Goal: Task Accomplishment & Management: Use online tool/utility

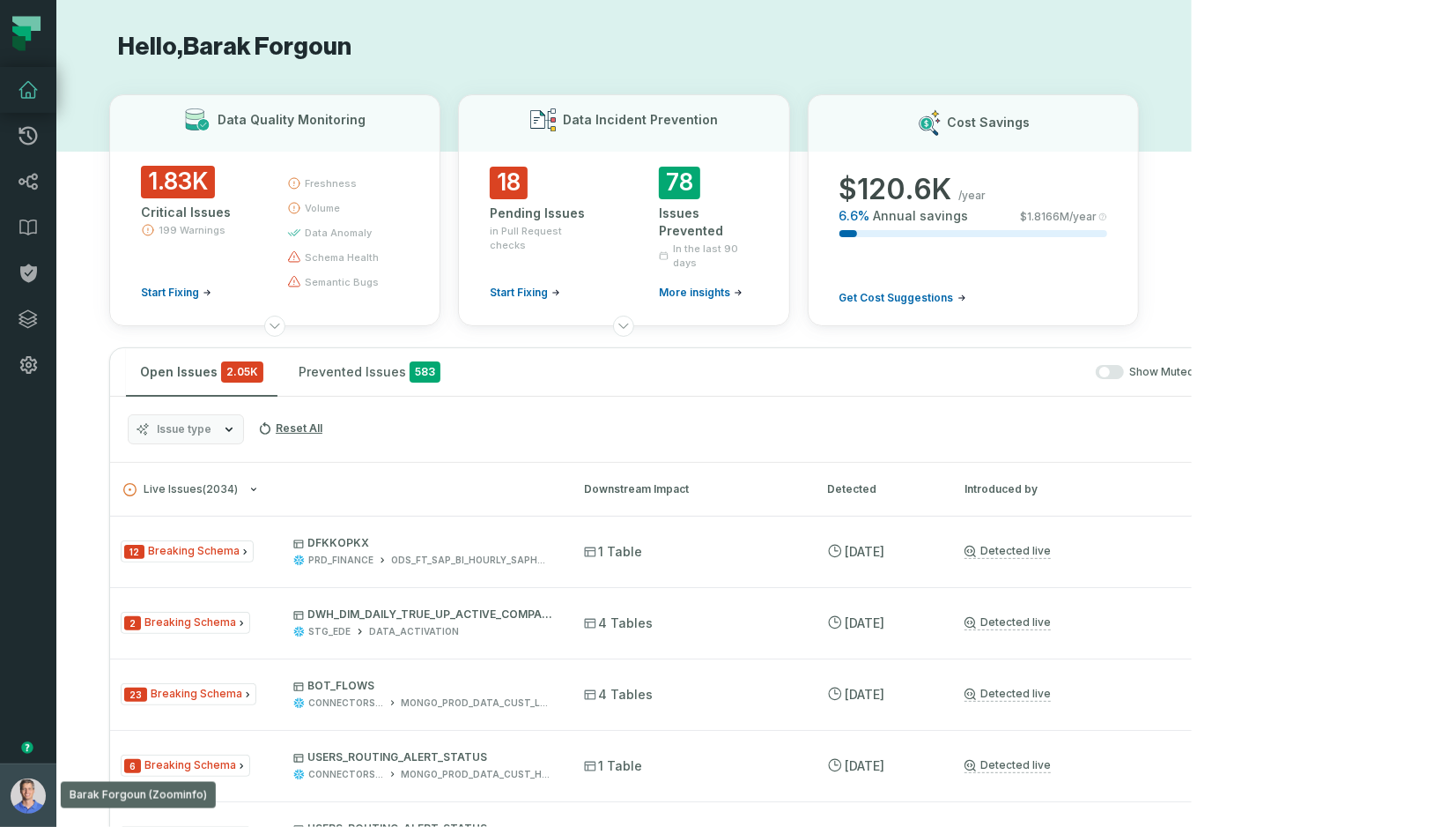
click at [20, 796] on img "button" at bounding box center [28, 795] width 35 height 35
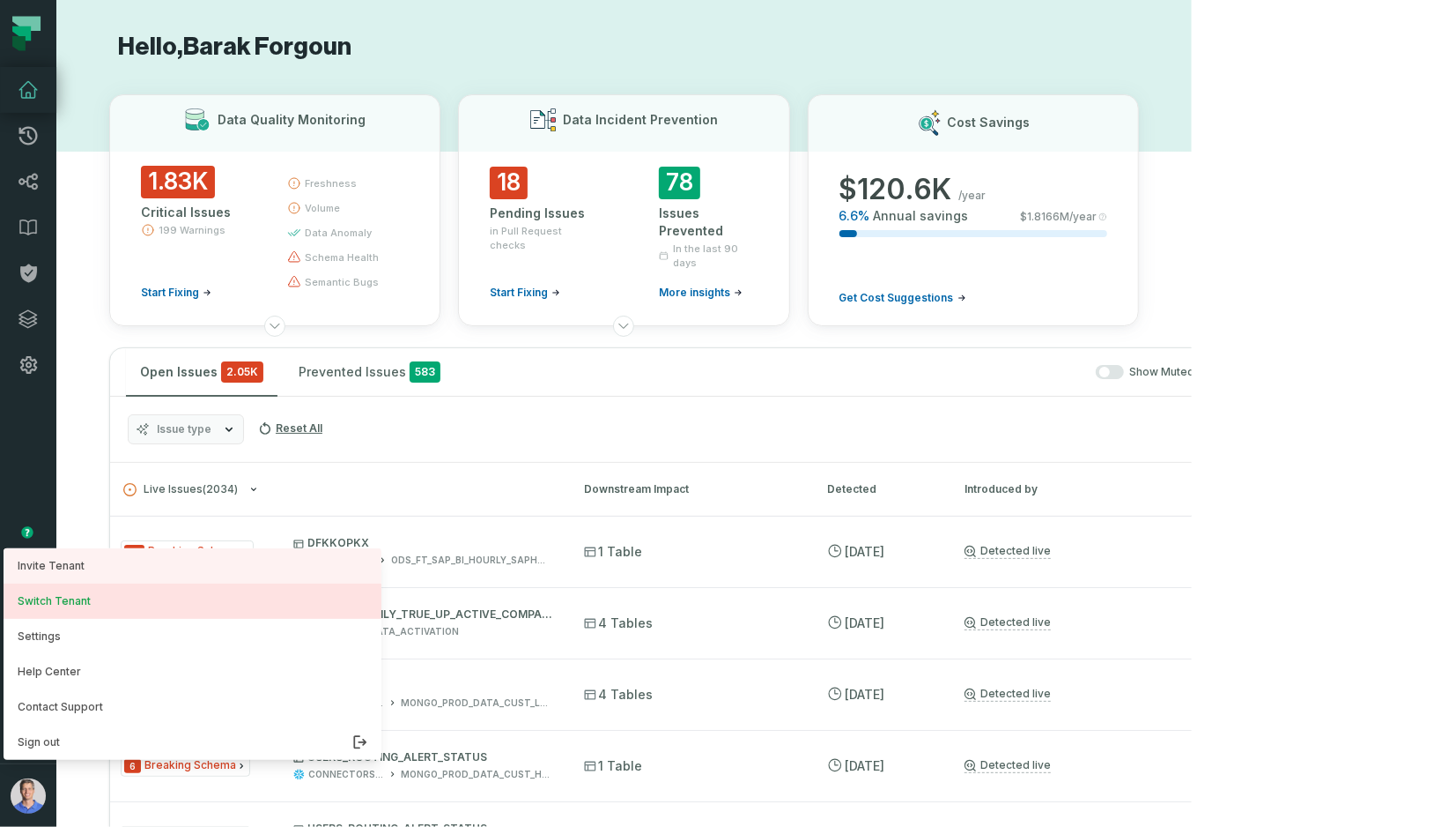
click at [153, 608] on button "Switch Tenant" at bounding box center [192, 601] width 378 height 35
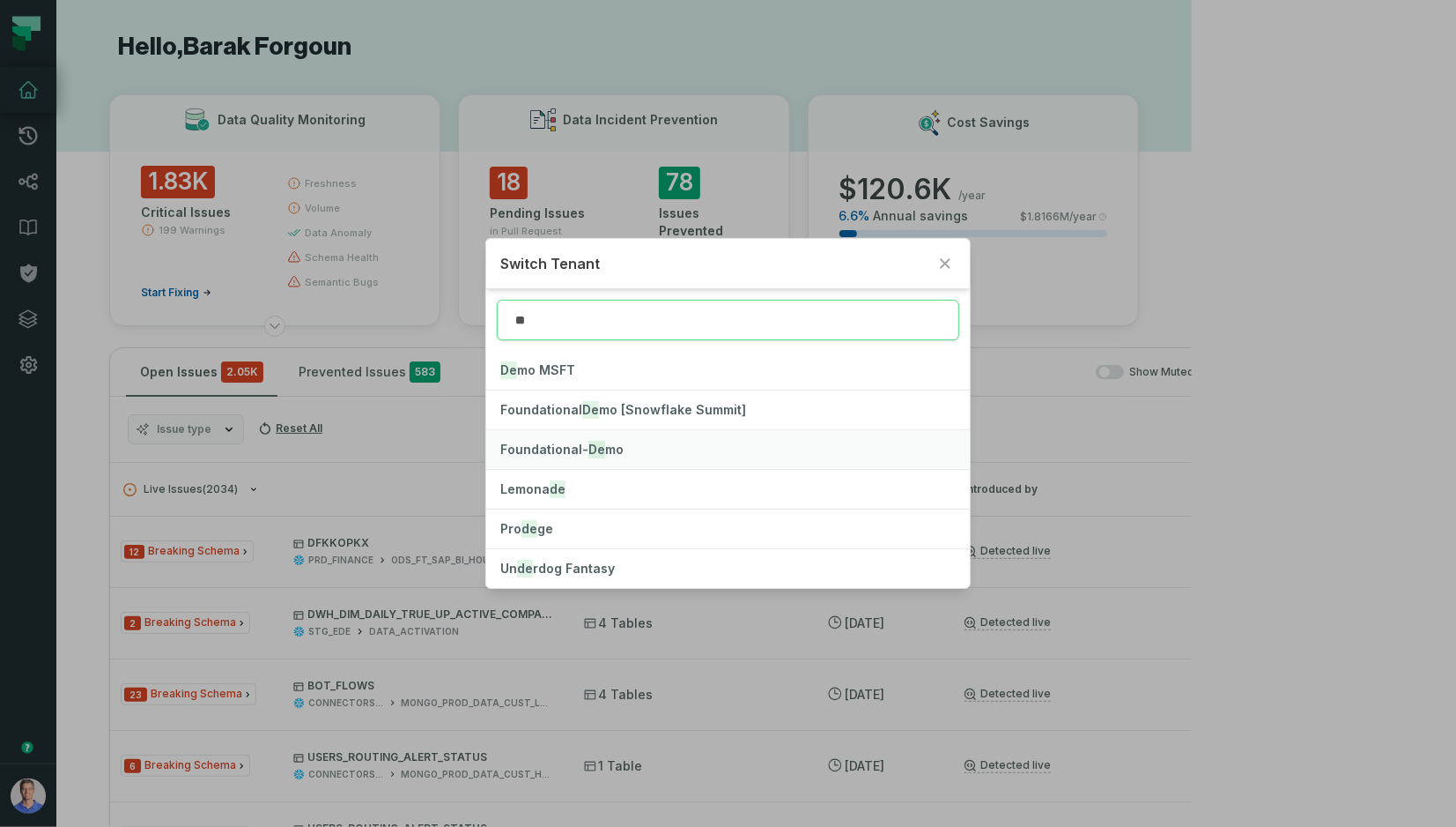
type input "**"
click at [592, 447] on mark "De" at bounding box center [597, 449] width 16 height 17
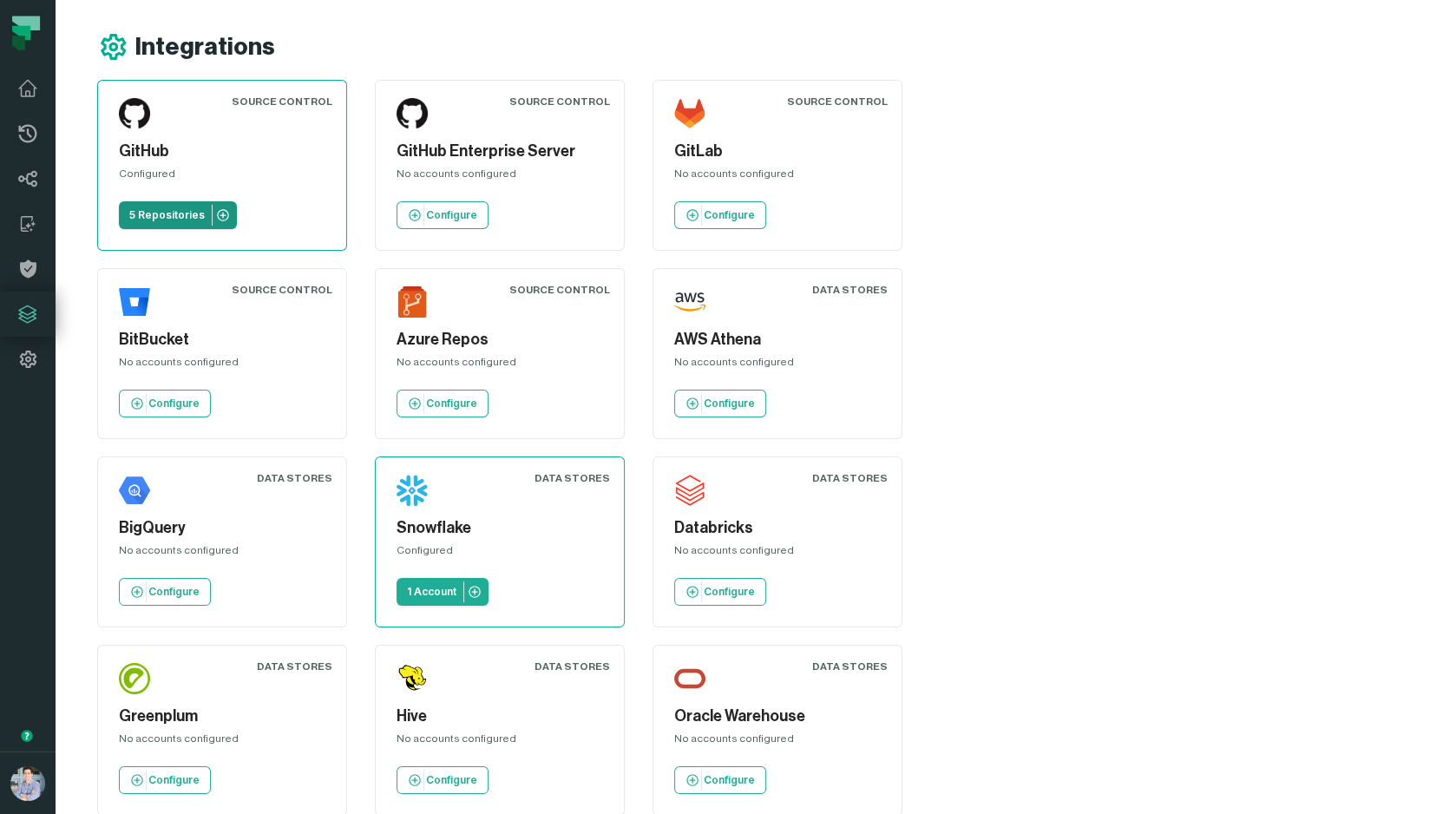
click at [171, 209] on p "5 Repositories" at bounding box center [167, 216] width 76 height 14
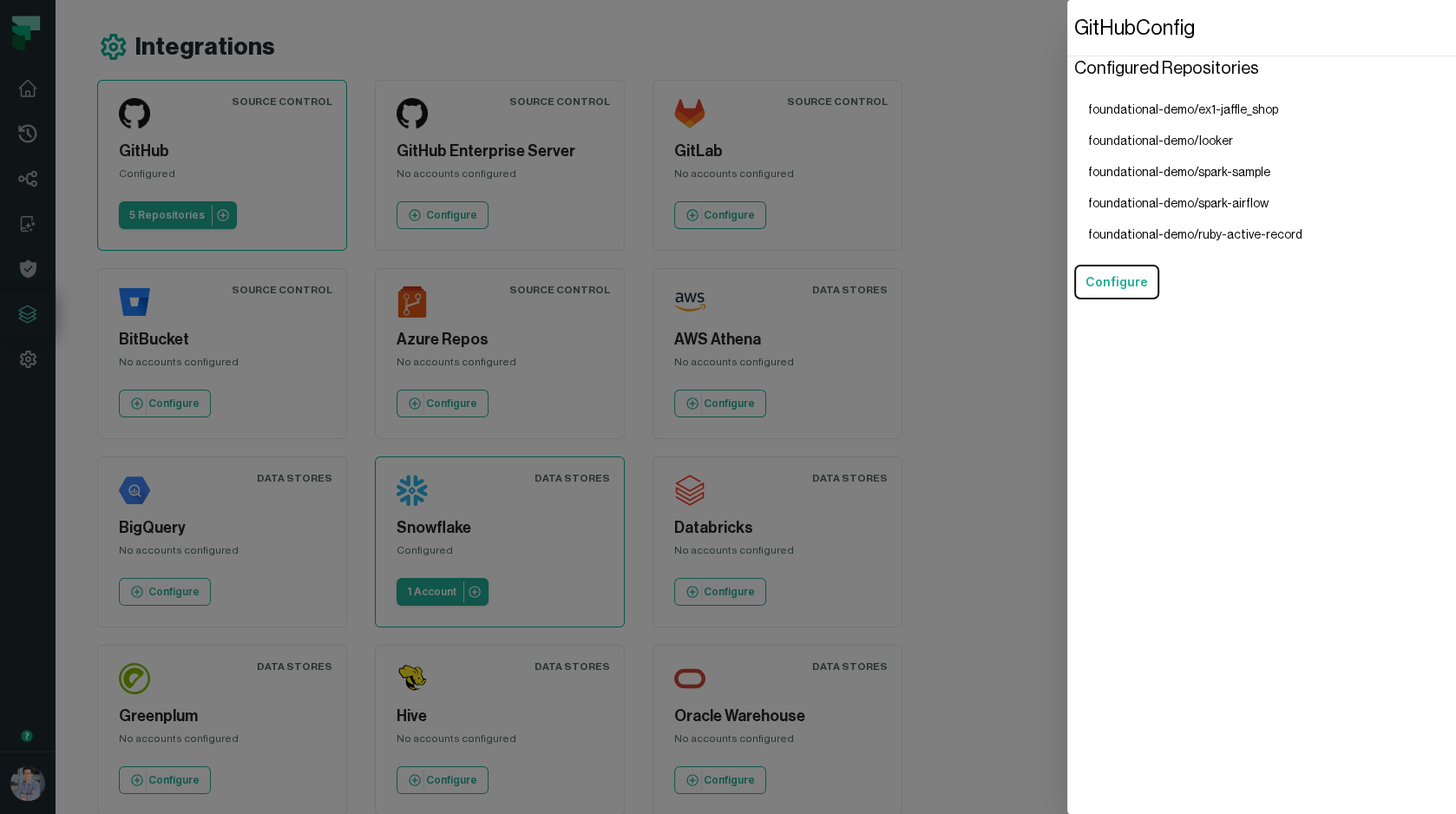
click at [1067, 62] on dialog "GitHub Config Configured Repositories foundational-demo/ex1-jaffle_shop foundat…" at bounding box center [1262, 407] width 389 height 814
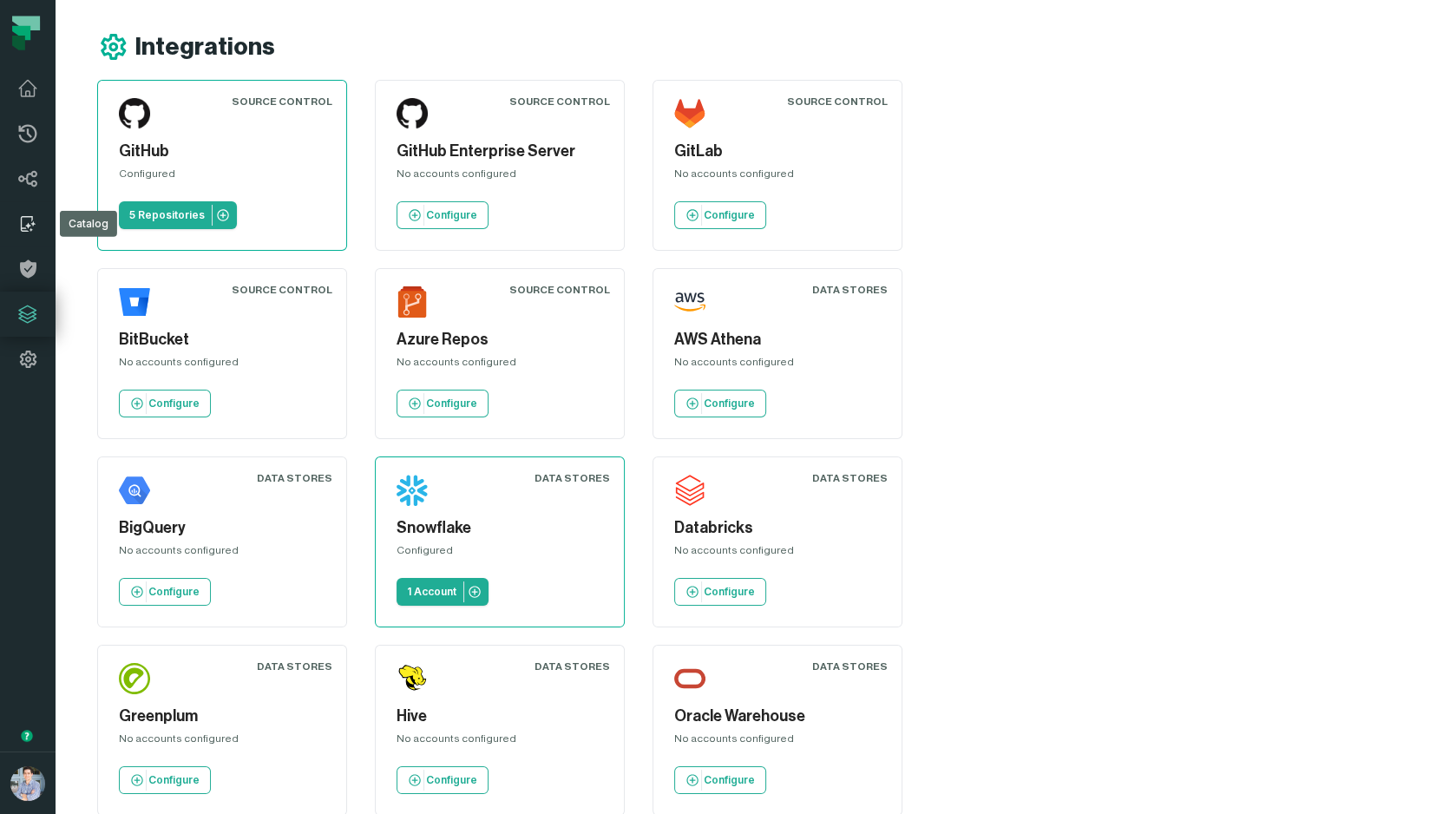
click at [29, 227] on icon at bounding box center [27, 223] width 21 height 21
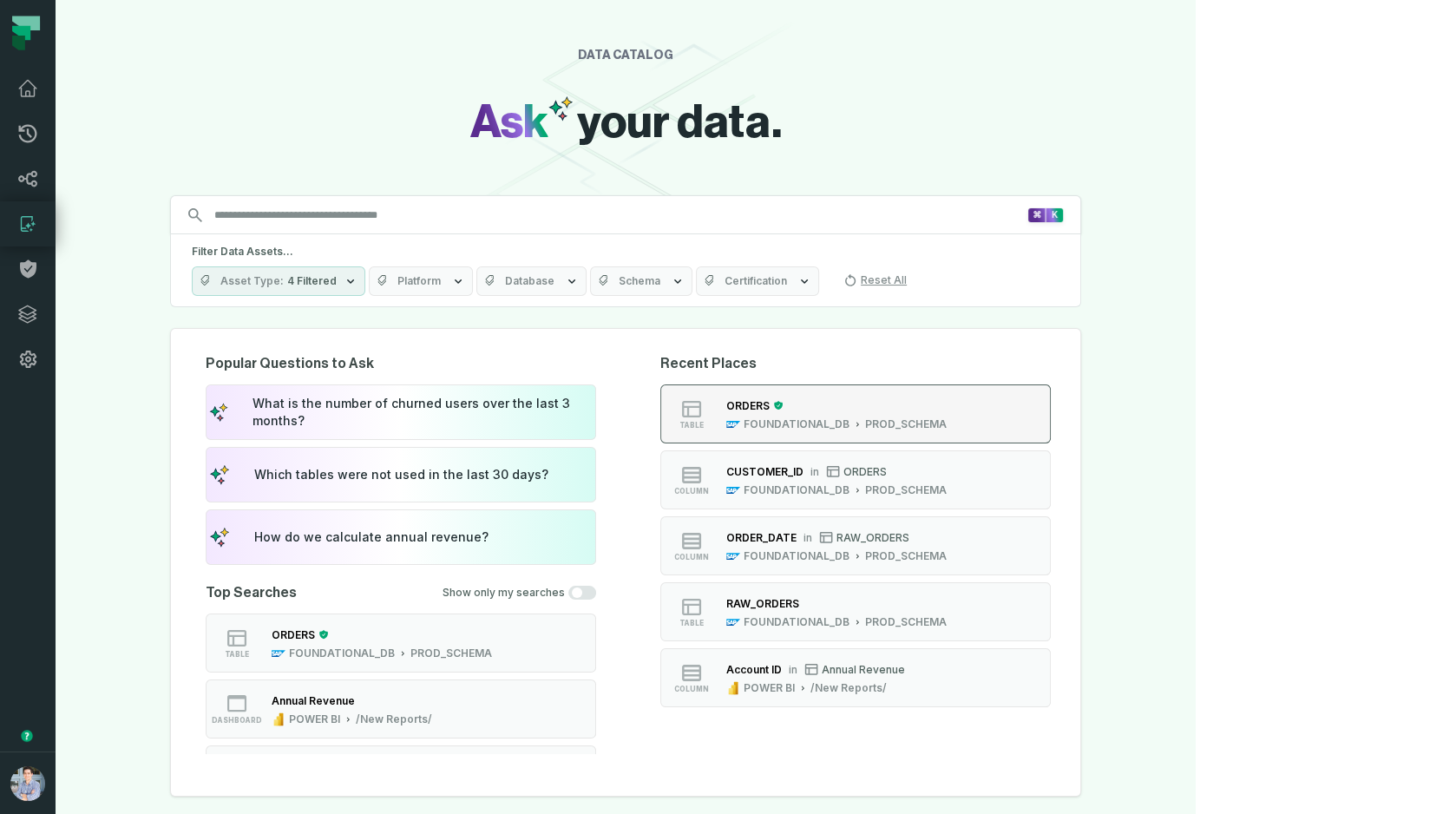
click at [769, 405] on div "ORDERS" at bounding box center [747, 406] width 44 height 13
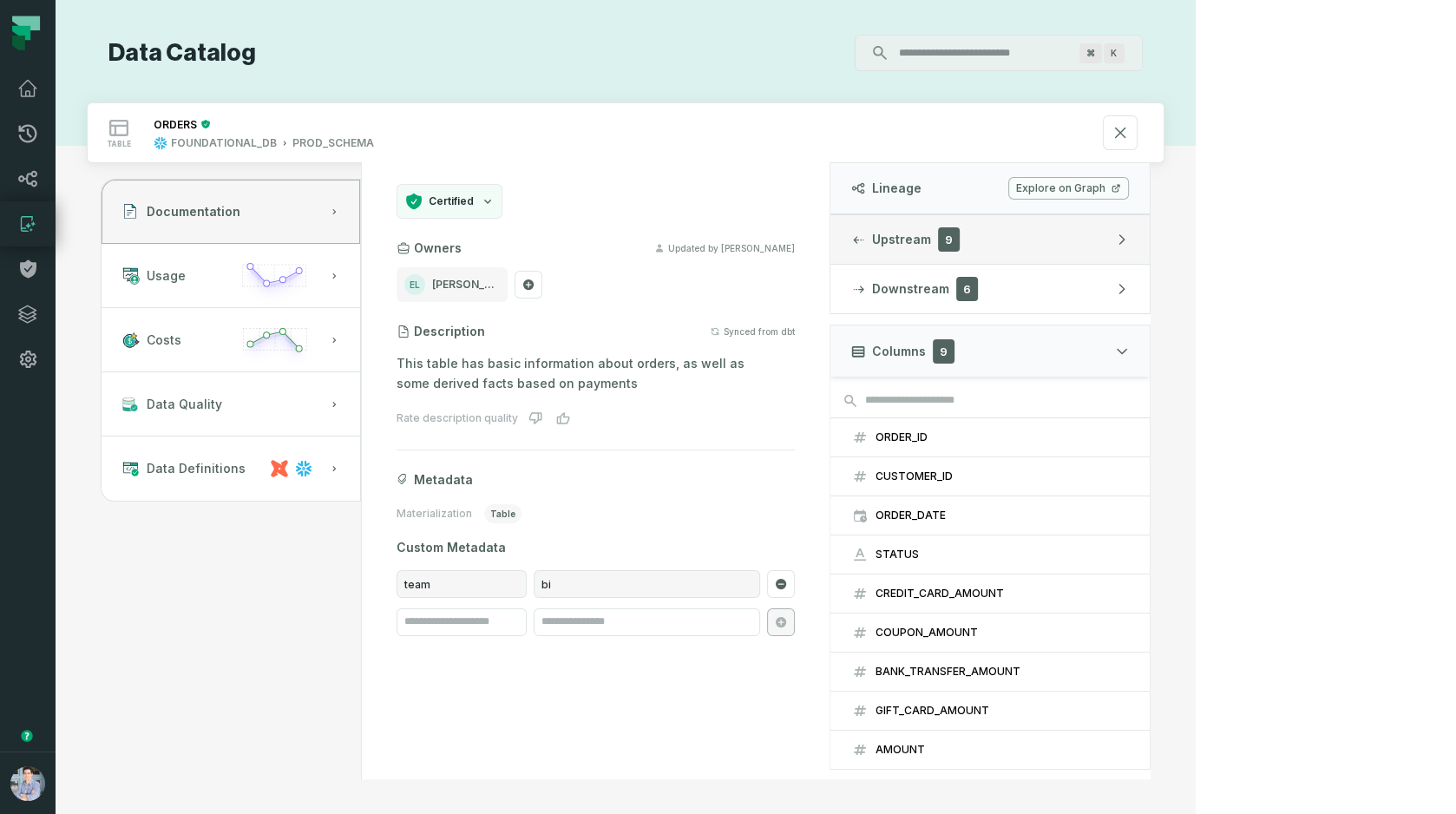
click at [1149, 243] on button "Upstream 9" at bounding box center [990, 239] width 319 height 48
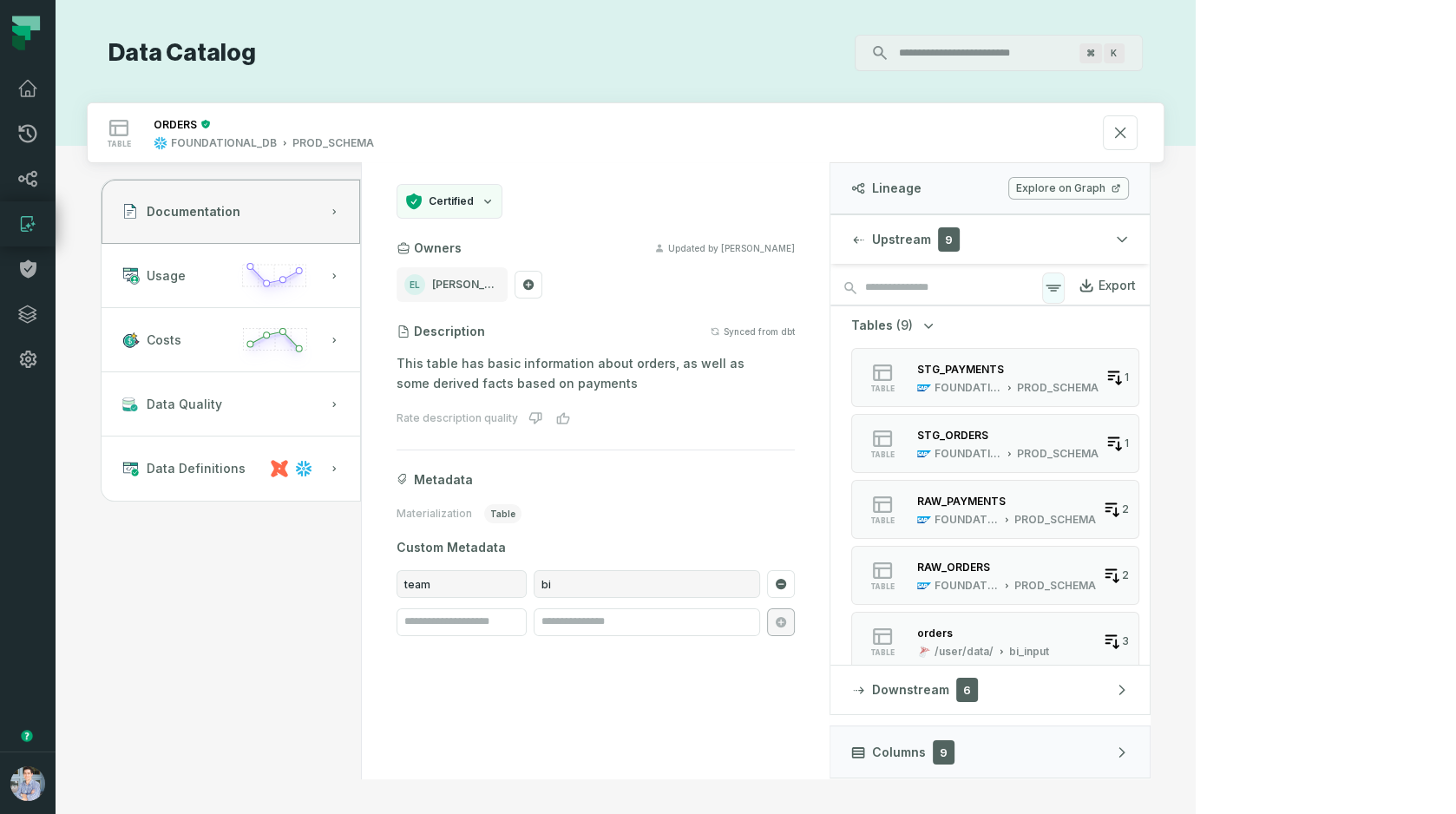
click at [1064, 282] on icon "button" at bounding box center [1053, 287] width 21 height 21
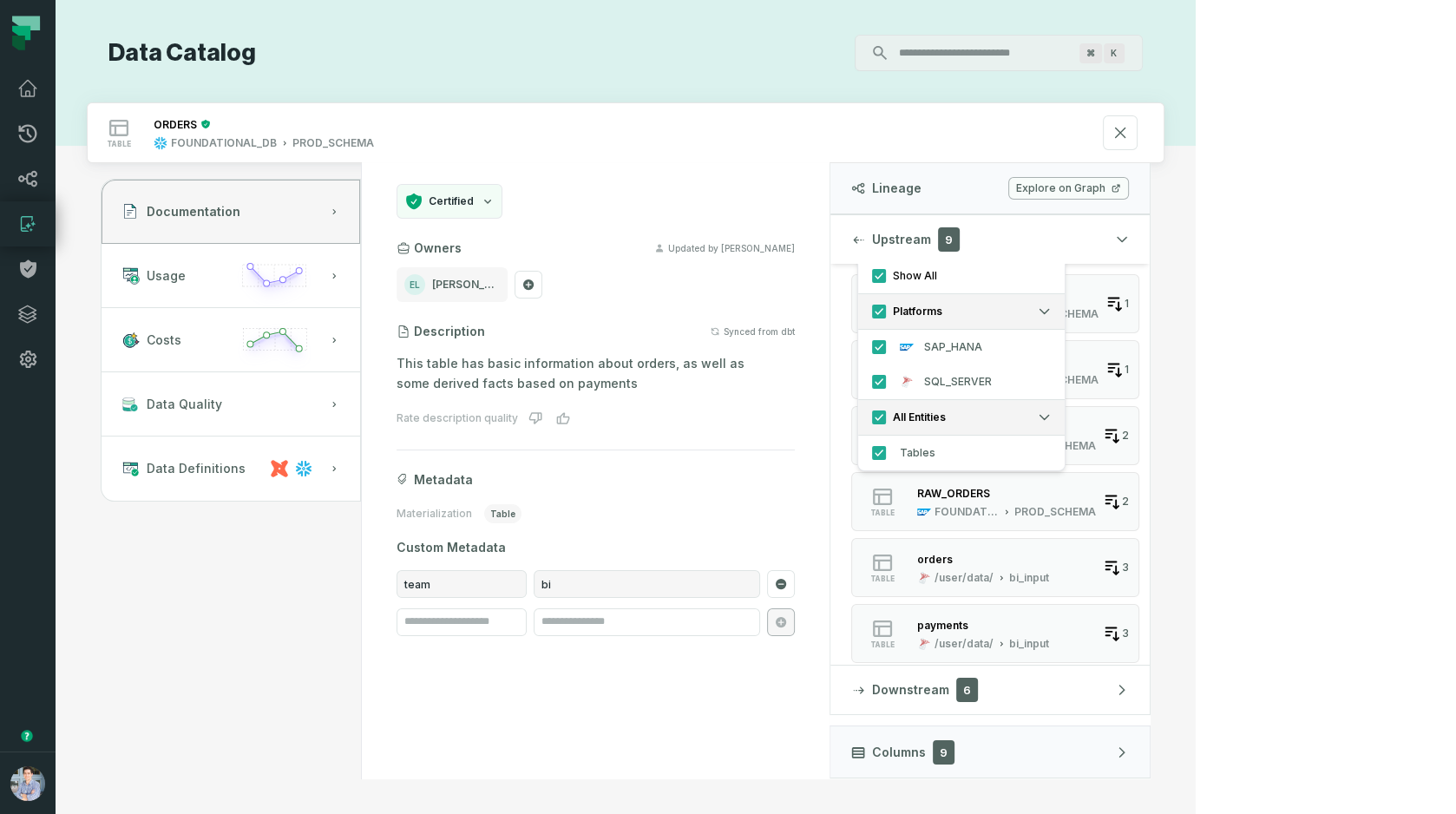
scroll to position [77, 0]
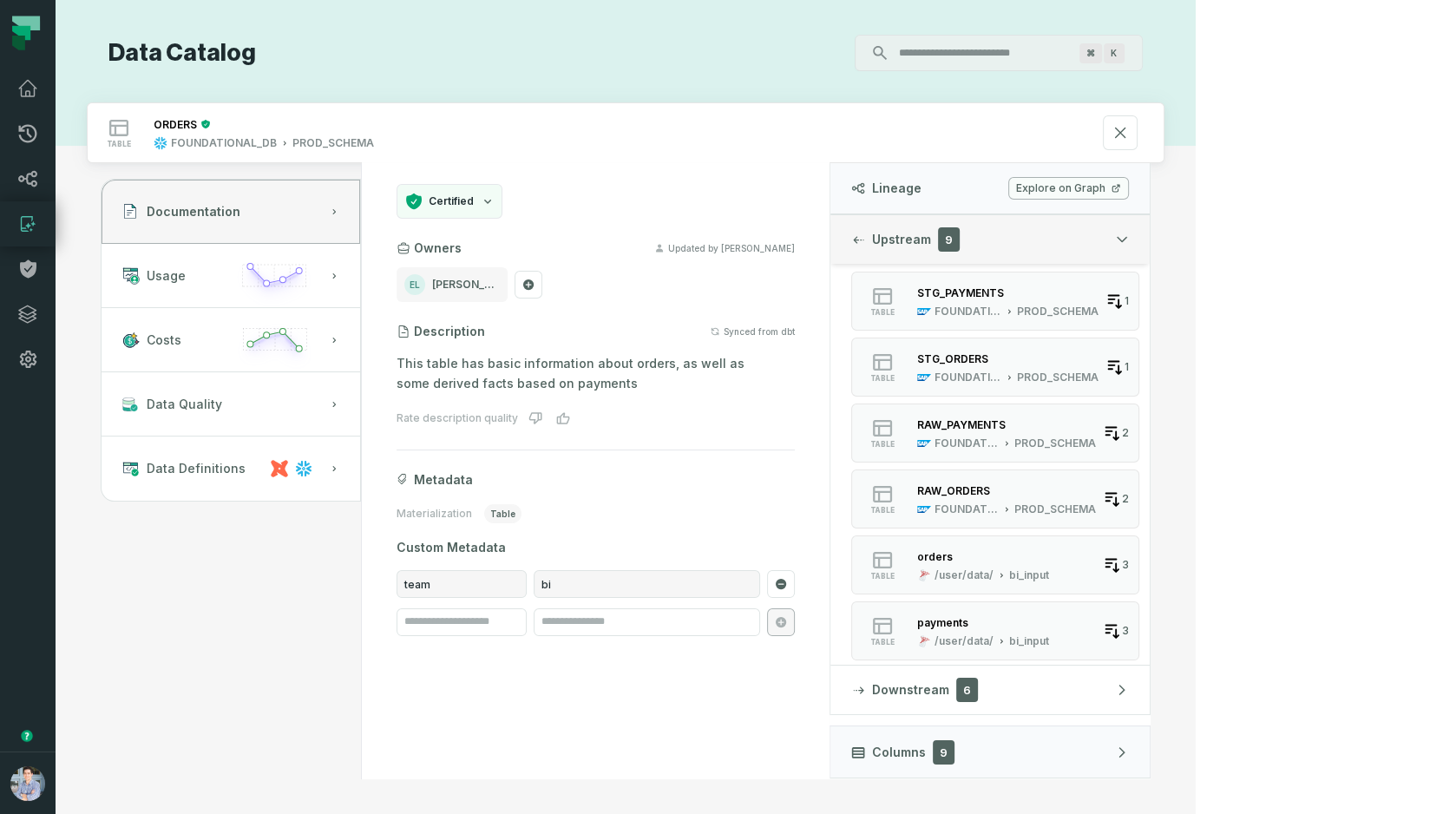
click at [1149, 236] on button "Upstream 9" at bounding box center [990, 239] width 319 height 48
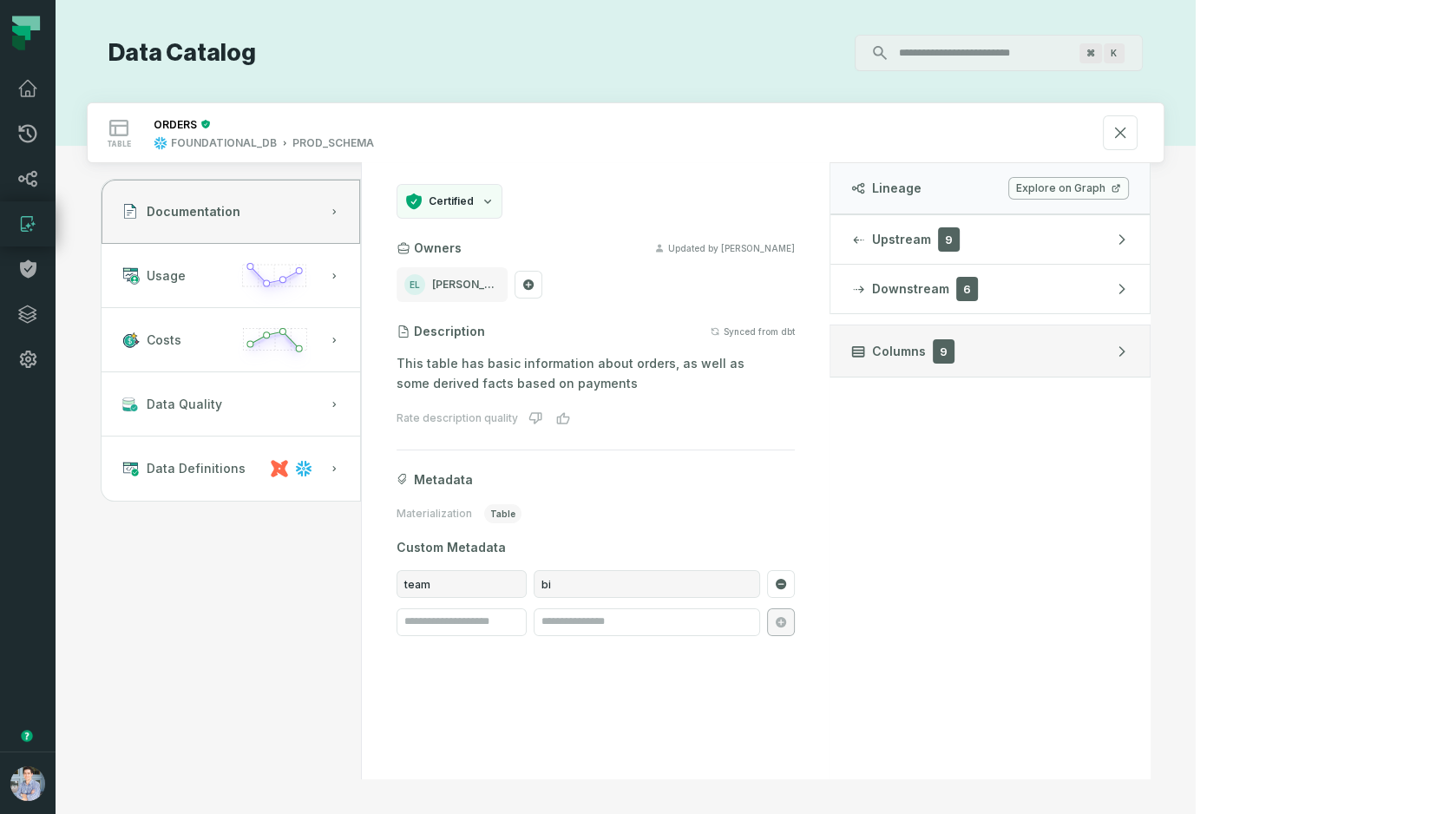
click at [1150, 349] on button "Columns 9" at bounding box center [990, 350] width 321 height 52
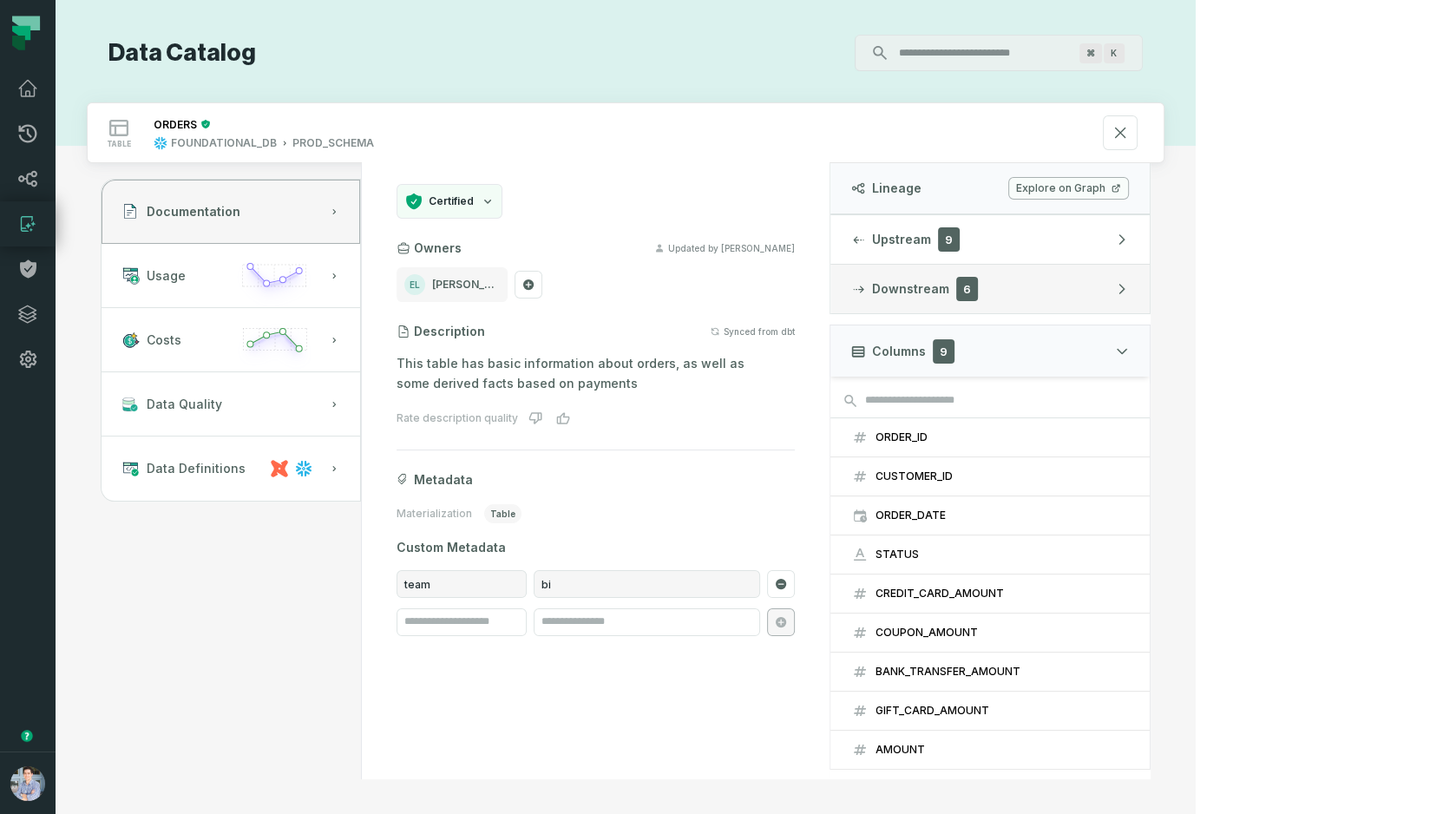
click at [1149, 300] on button "Downstream 6" at bounding box center [990, 289] width 319 height 48
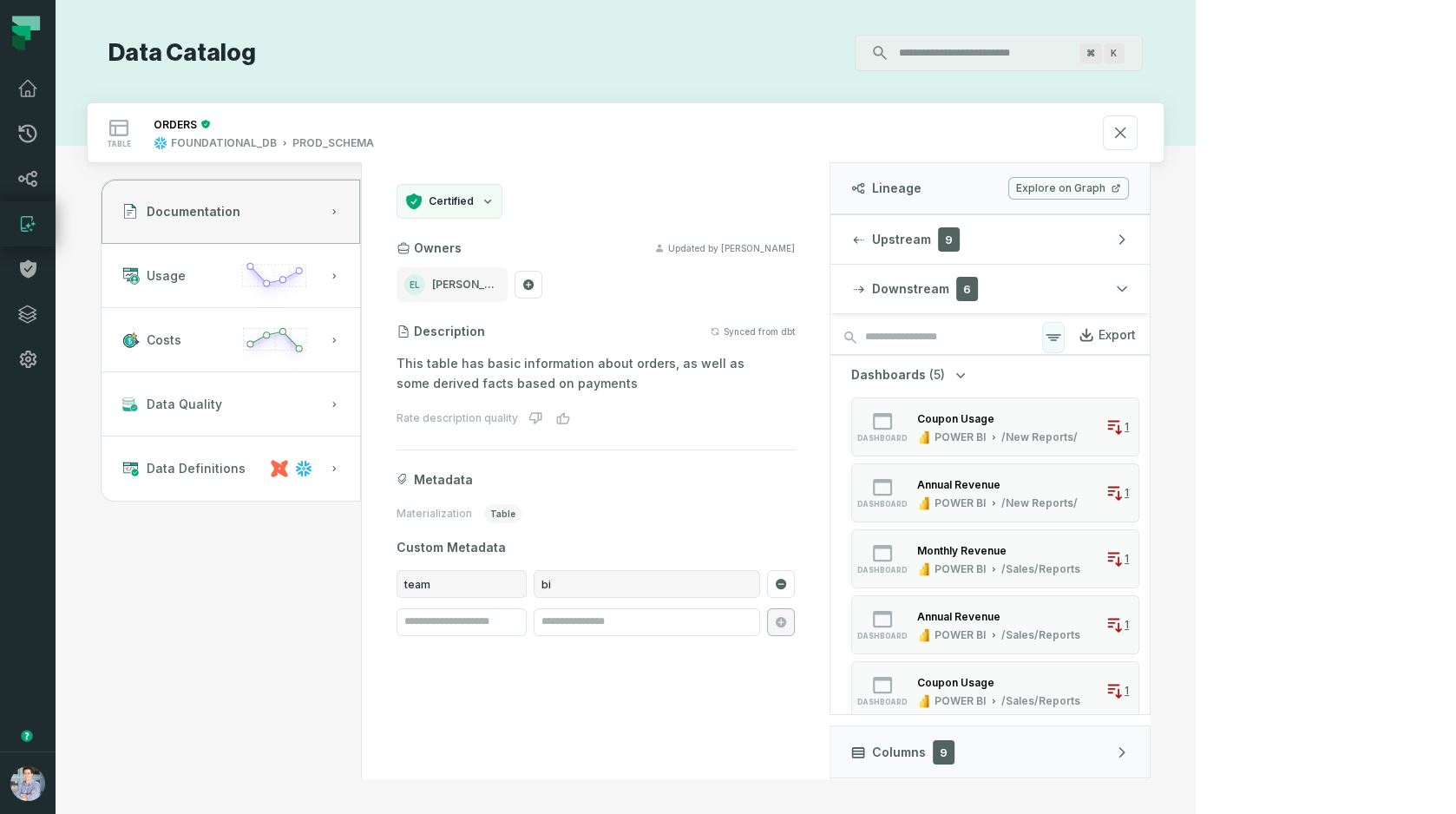
click at [1064, 329] on icon "button" at bounding box center [1053, 337] width 21 height 21
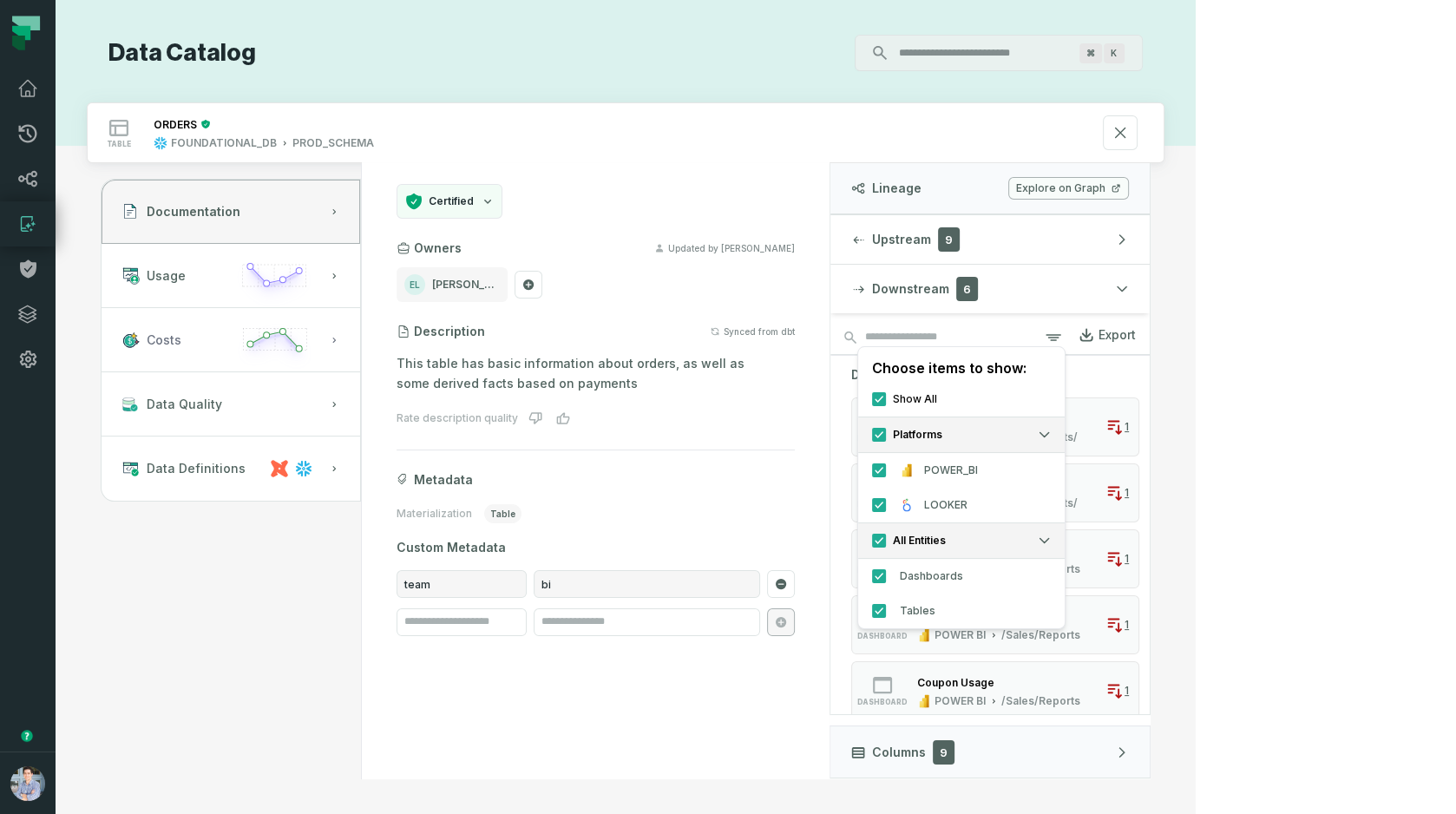
click at [315, 341] on icon "button" at bounding box center [275, 347] width 80 height 50
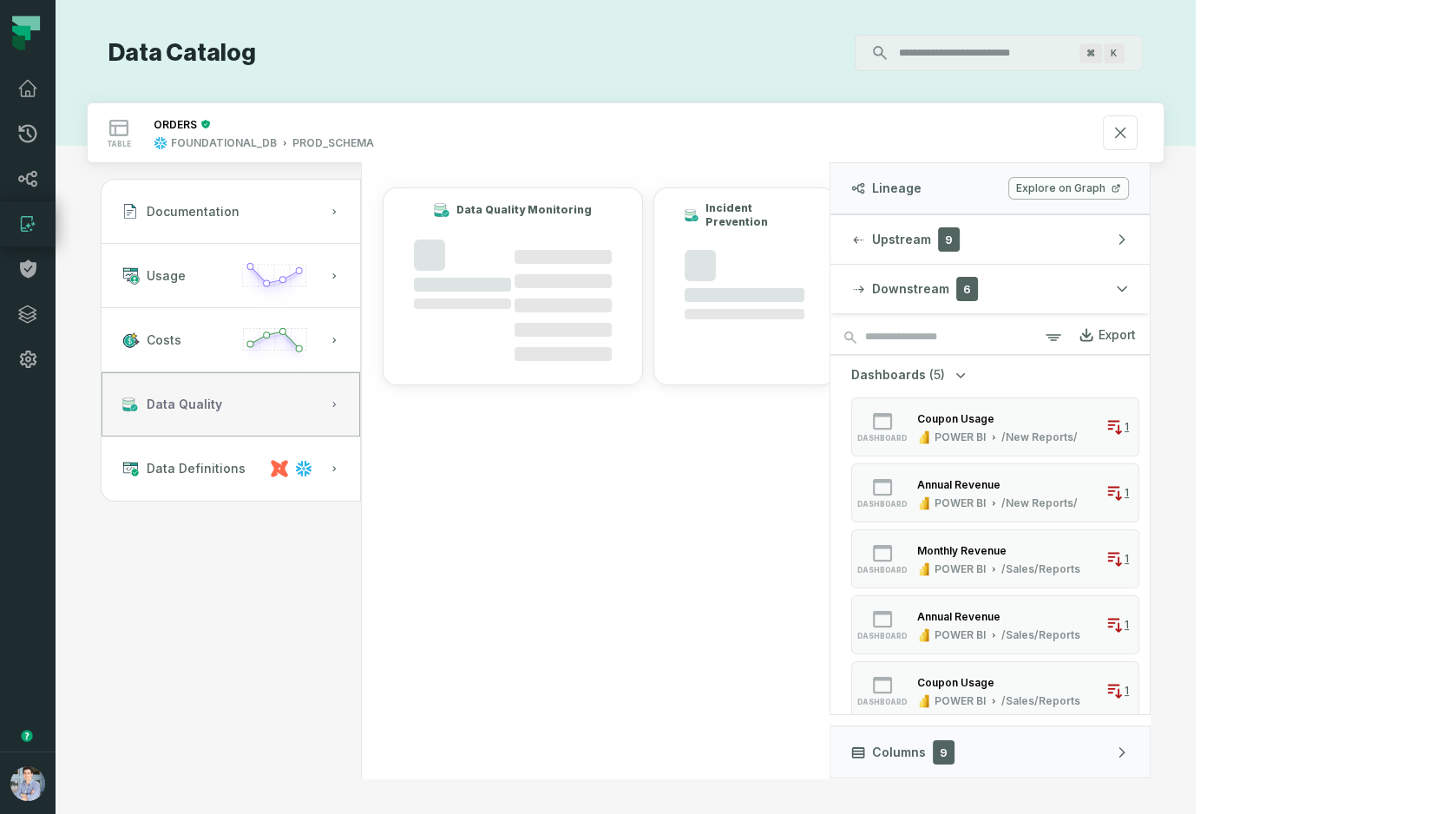
click at [360, 400] on button "Data Quality" at bounding box center [231, 404] width 259 height 64
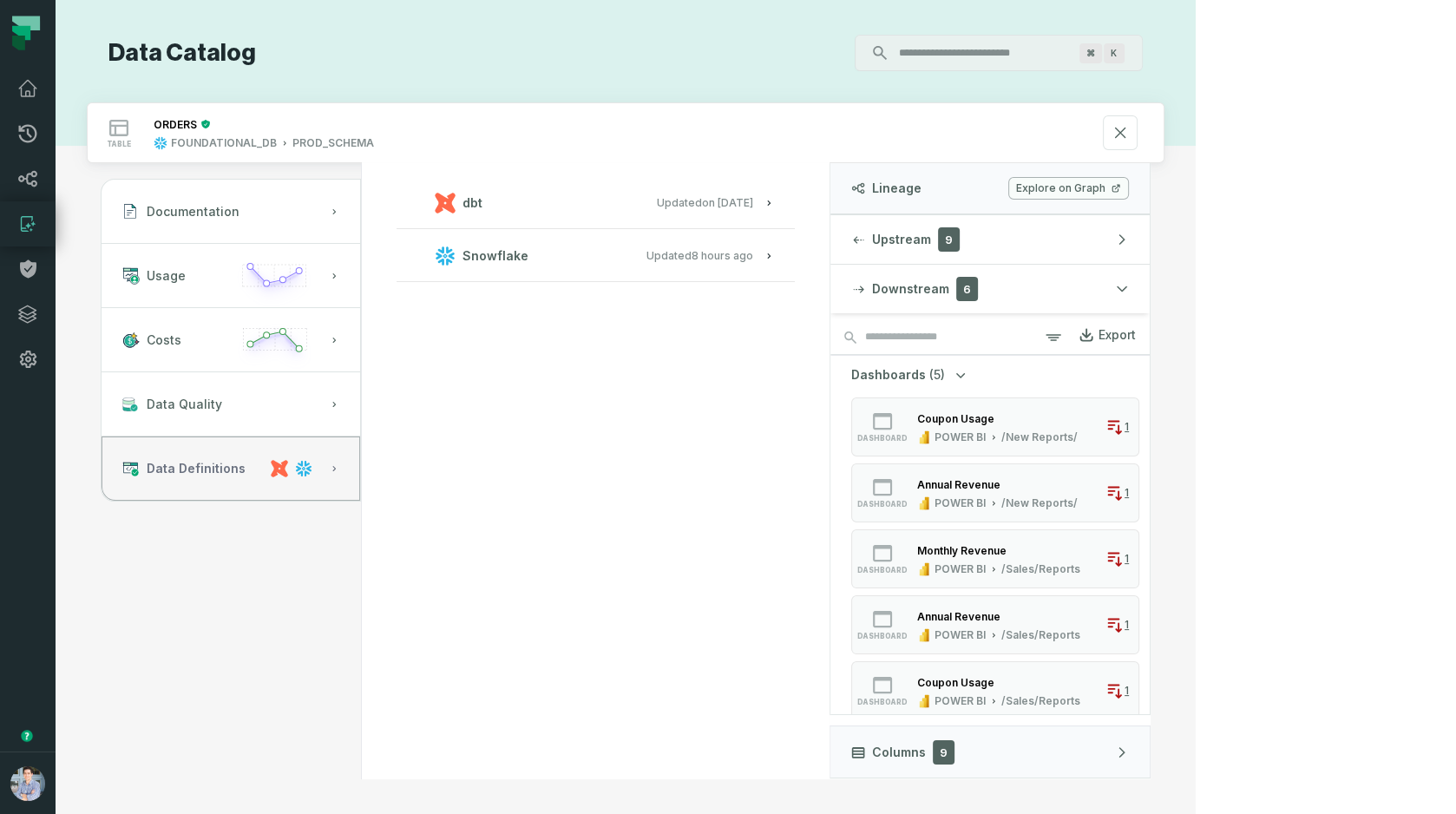
click at [245, 473] on span "Data Definitions" at bounding box center [195, 468] width 99 height 17
click at [753, 203] on relative-time "1/6/2025, 1:15:21 PM" at bounding box center [727, 202] width 51 height 13
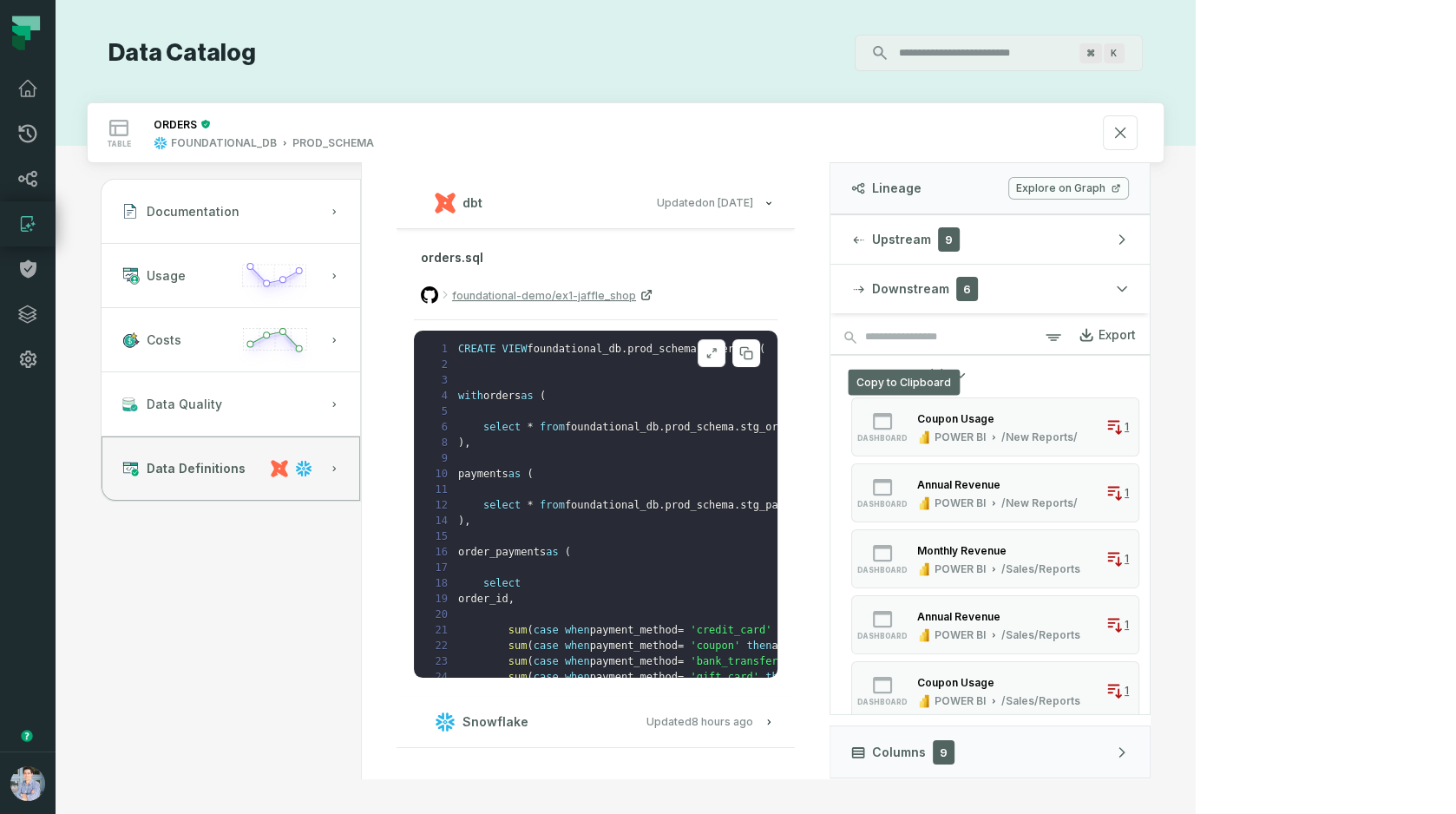
click at [725, 360] on button at bounding box center [711, 352] width 28 height 28
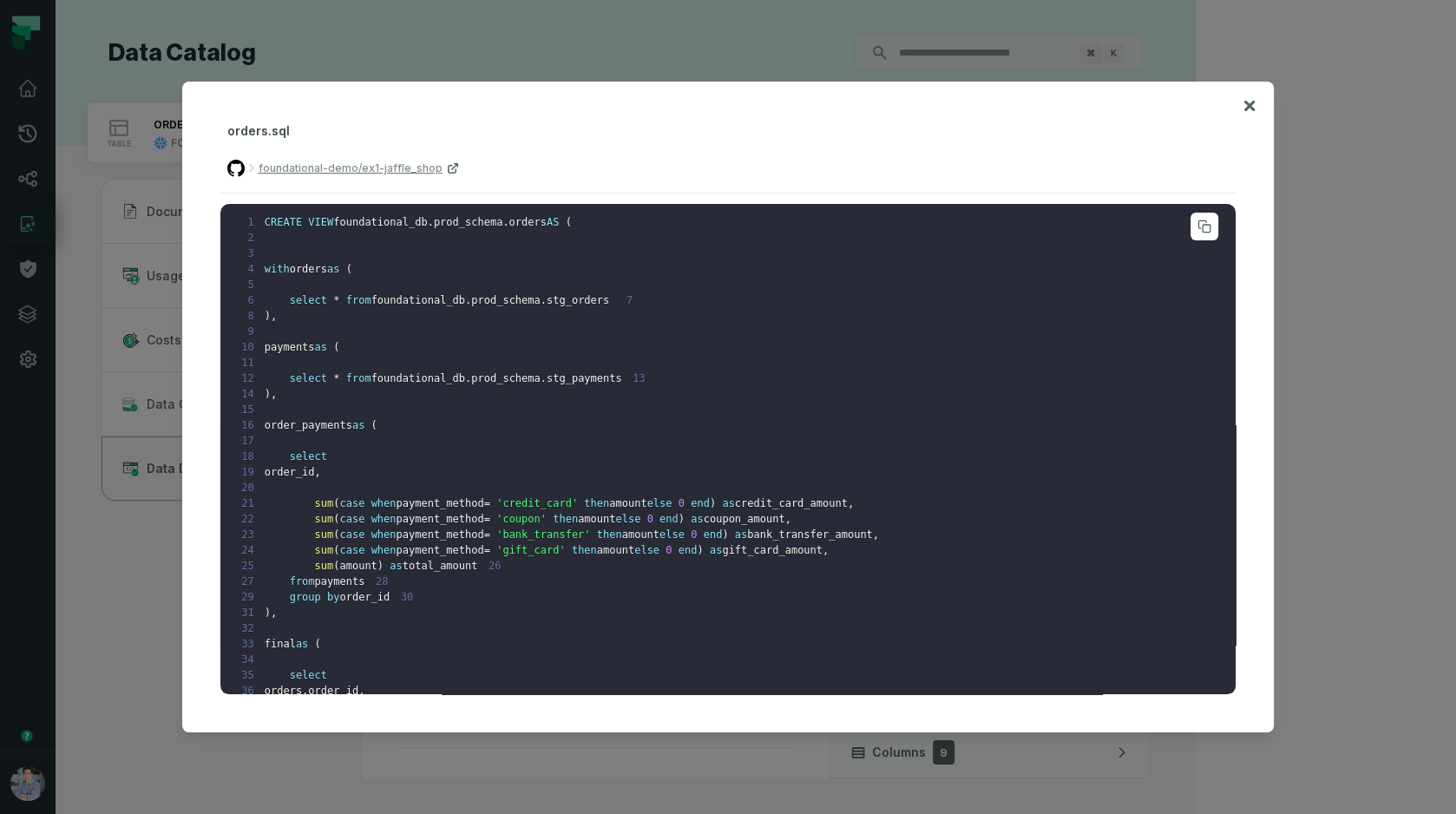
scroll to position [38, 0]
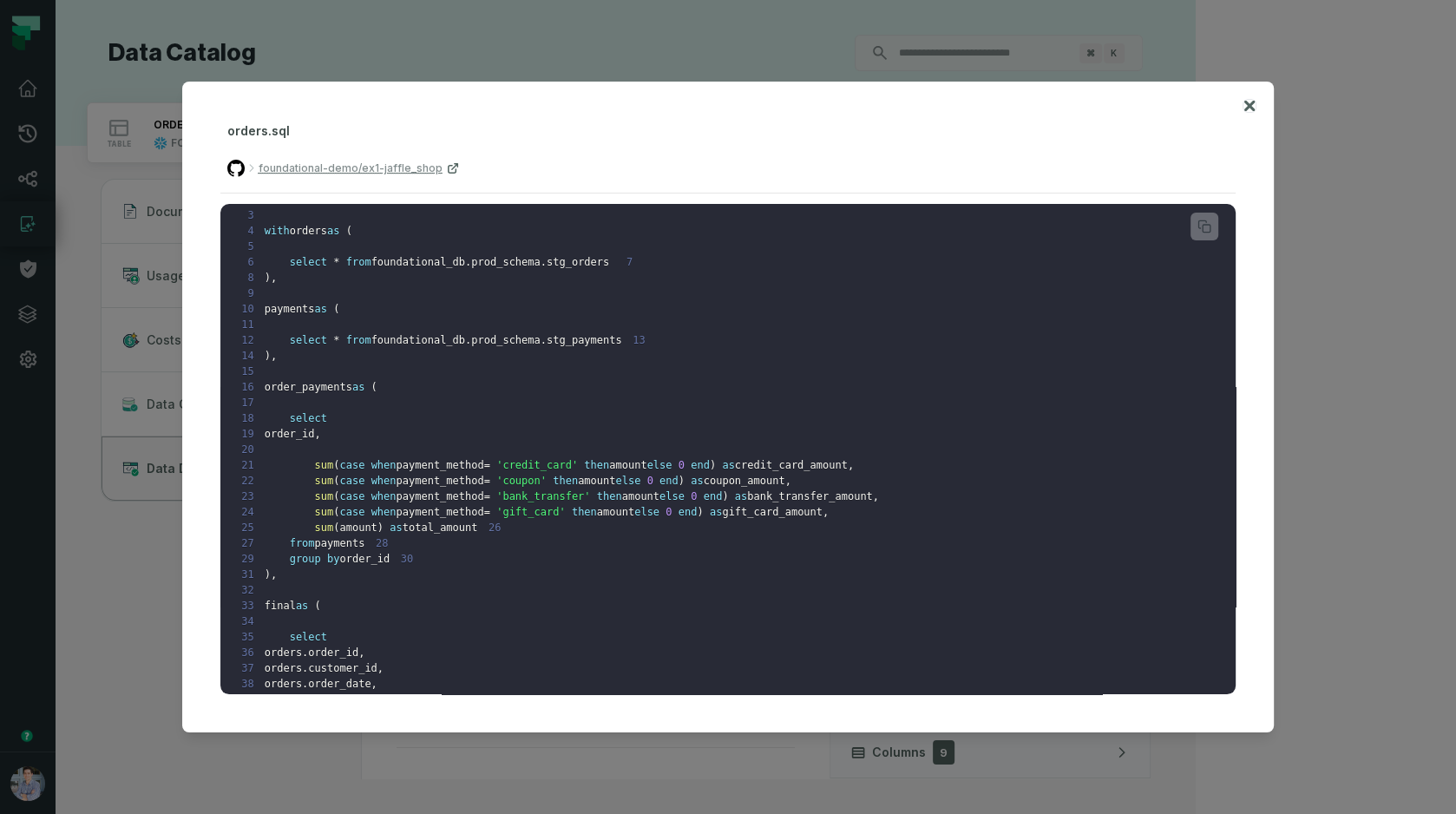
click at [1250, 110] on icon at bounding box center [1249, 105] width 12 height 21
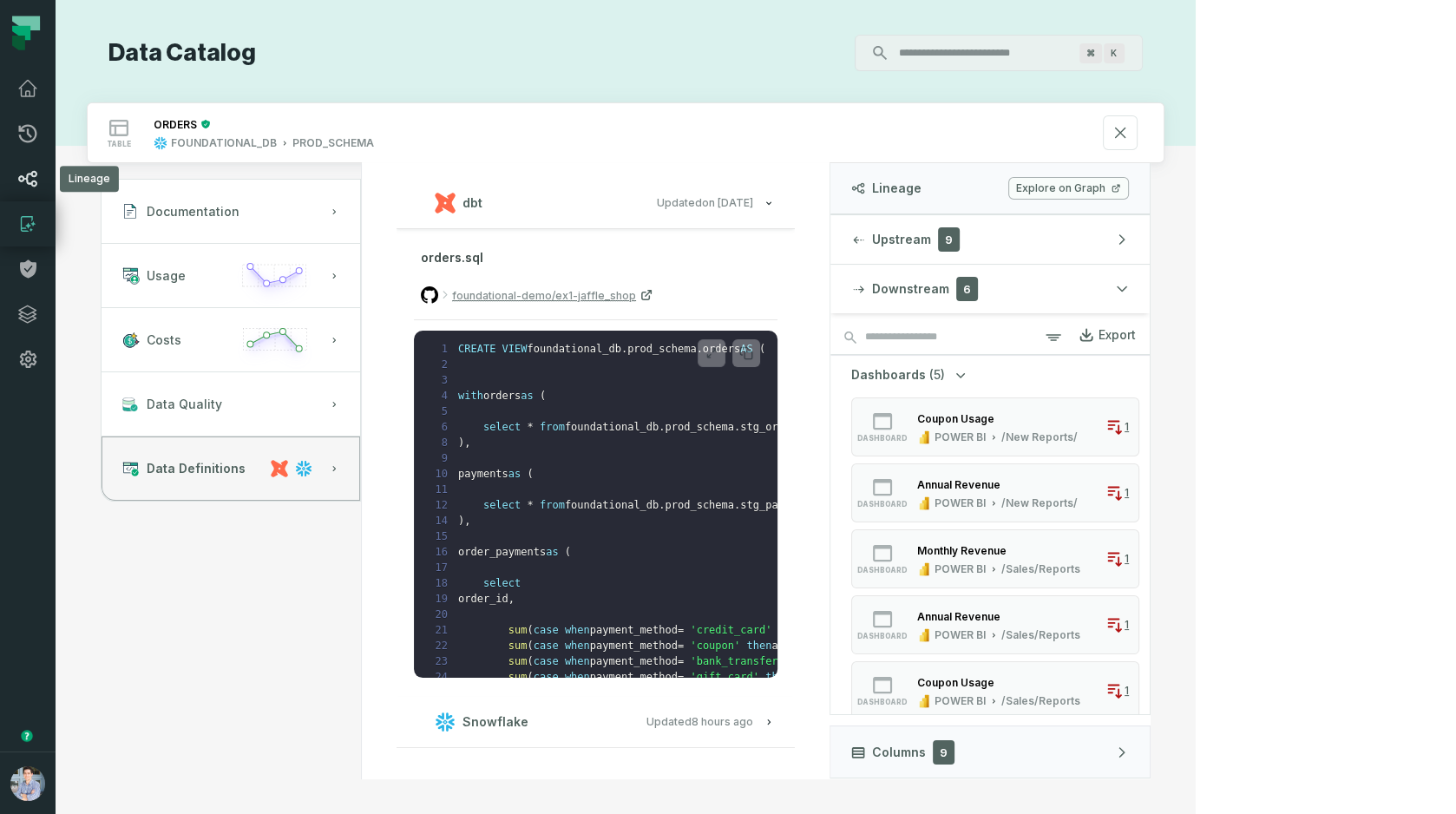
click at [21, 182] on icon at bounding box center [27, 178] width 21 height 21
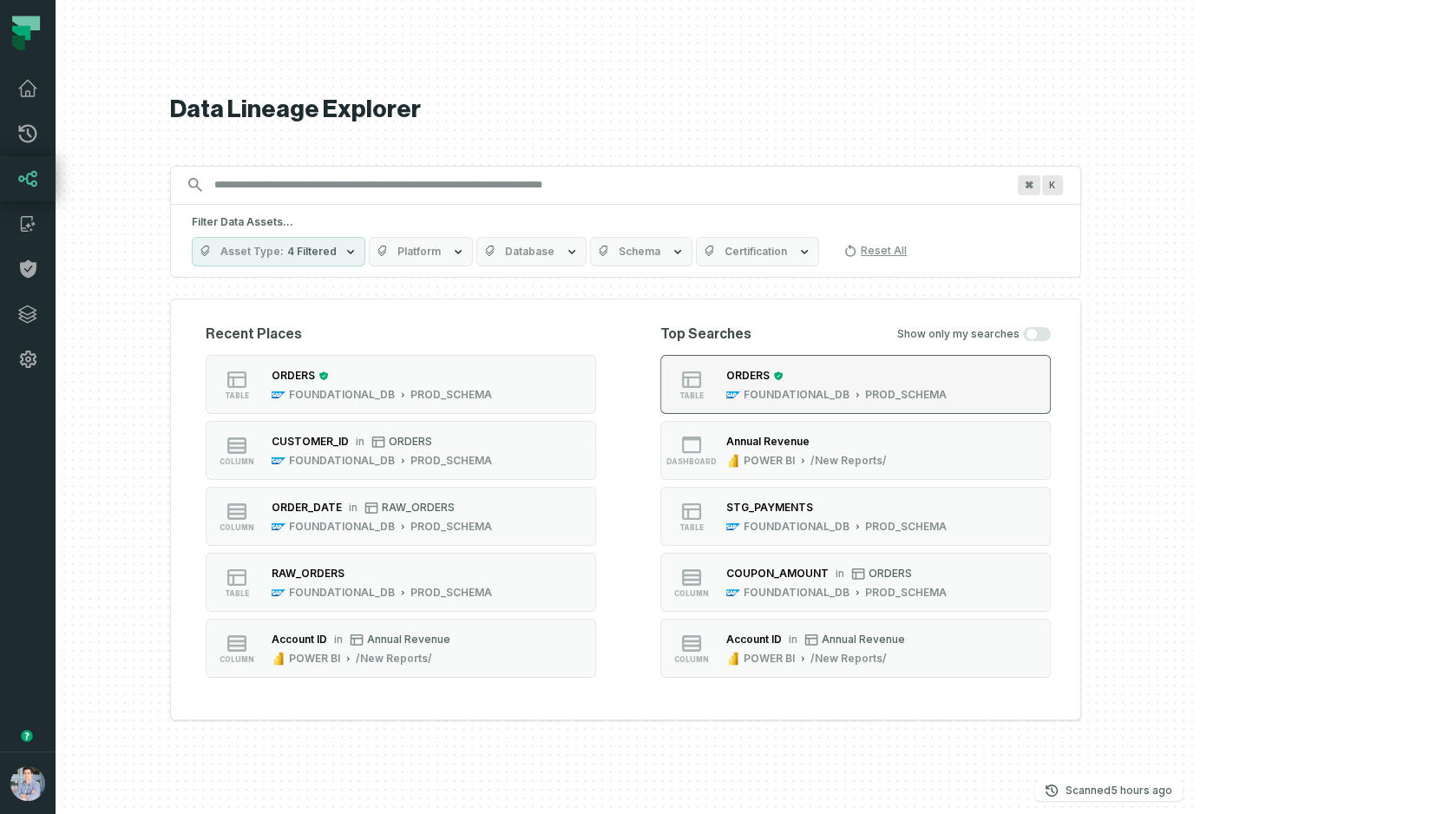
click at [947, 388] on div "PROD_SCHEMA" at bounding box center [905, 395] width 81 height 14
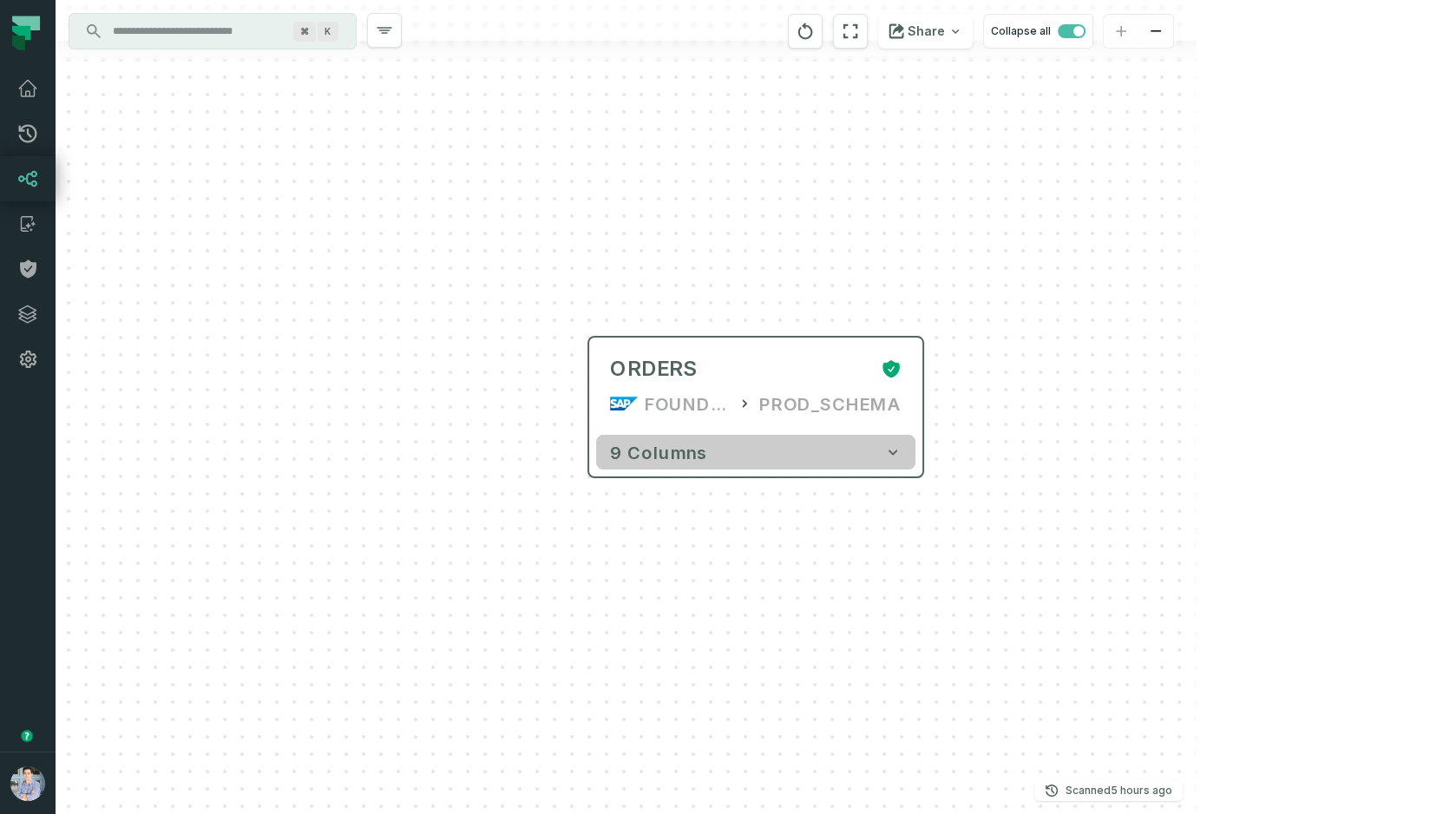
click at [888, 453] on icon "button" at bounding box center [893, 451] width 17 height 17
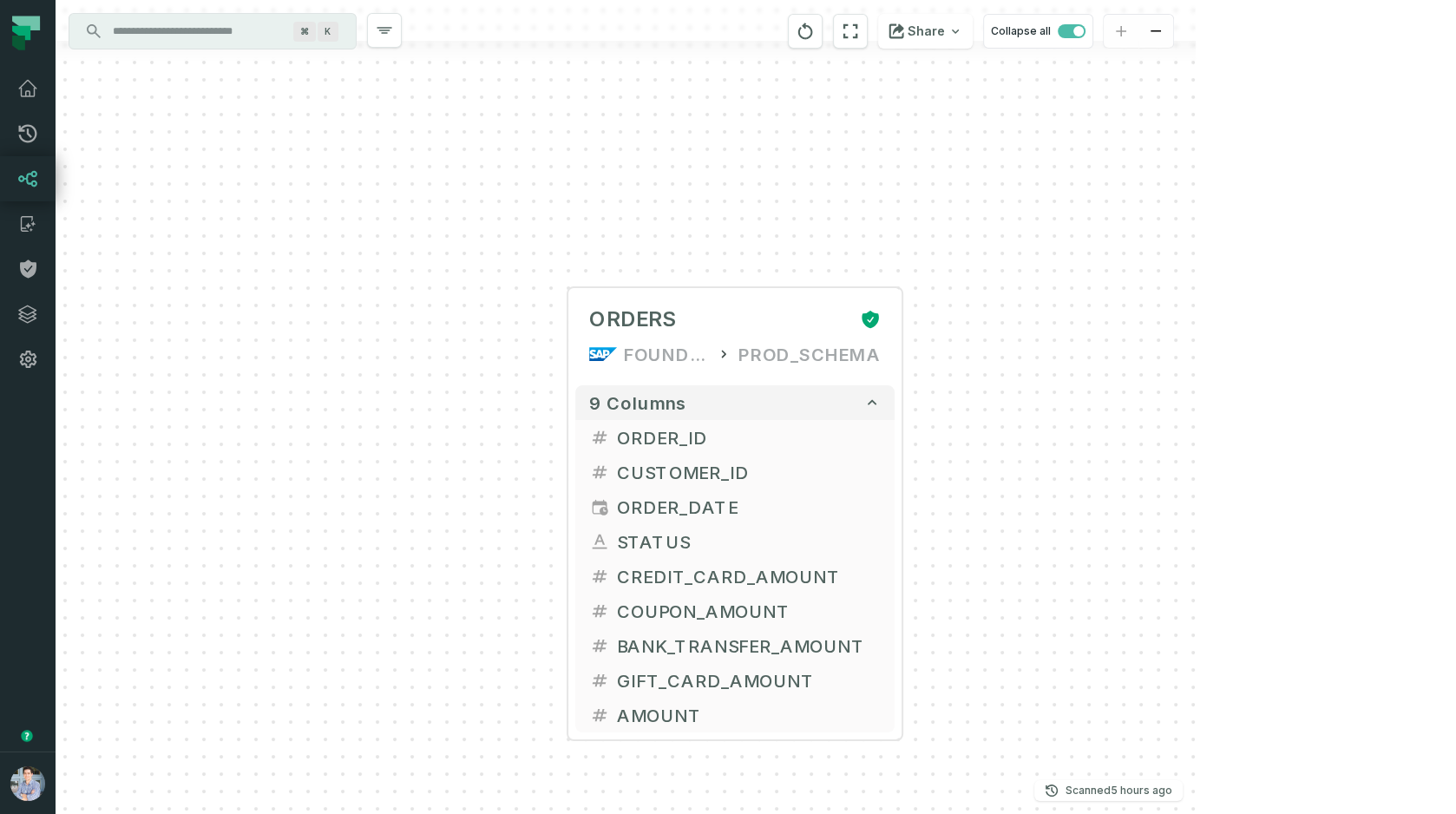
drag, startPoint x: 985, startPoint y: 455, endPoint x: 948, endPoint y: 369, distance: 93.6
click at [950, 386] on div "+ ORDERS FOUNDATIONAL_DB PROD_SCHEMA + 9 columns + ORDER_ID + + CUSTOMER_ID + +…" at bounding box center [625, 407] width 1140 height 814
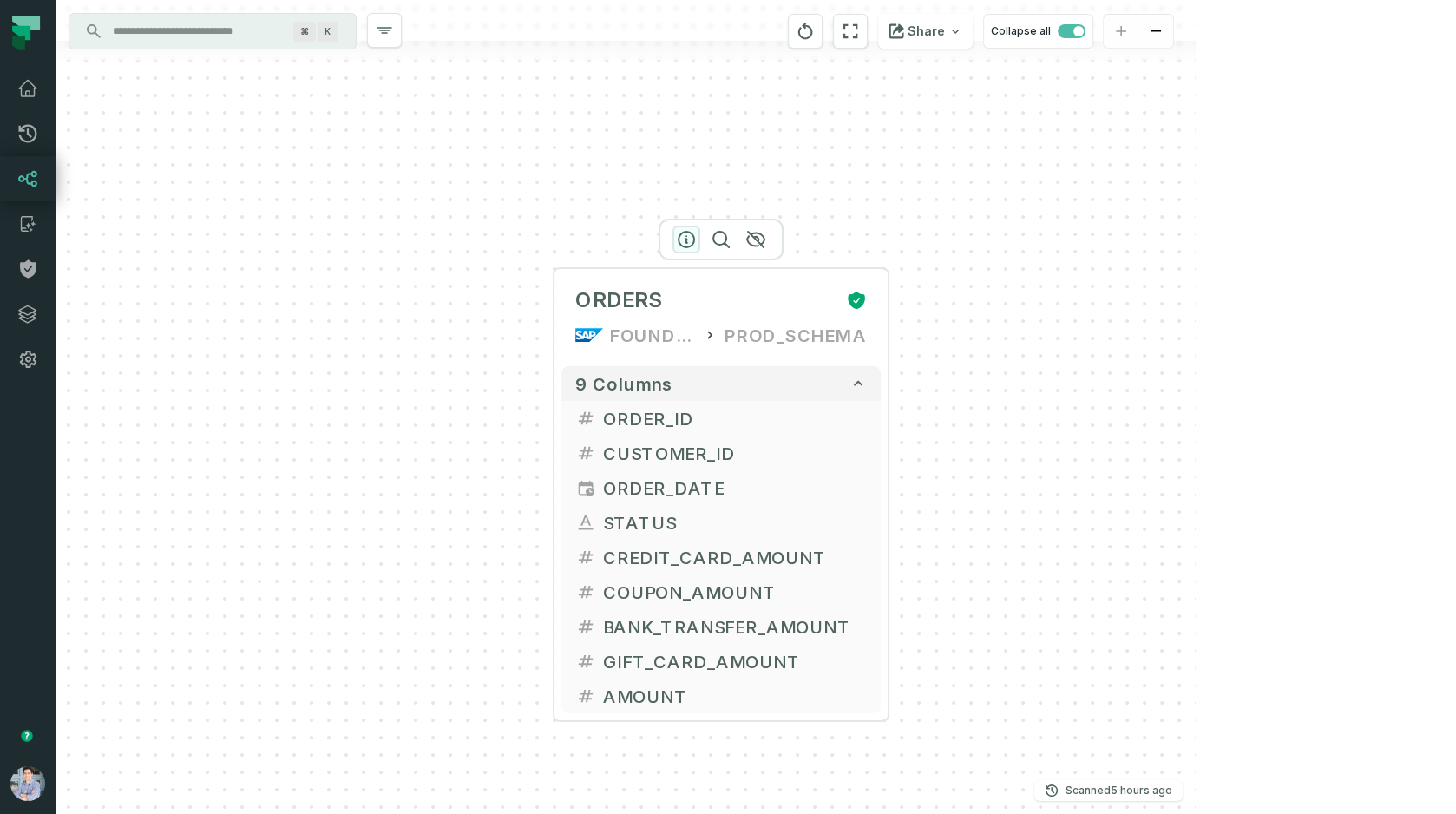
click at [676, 236] on icon "button" at bounding box center [686, 239] width 21 height 21
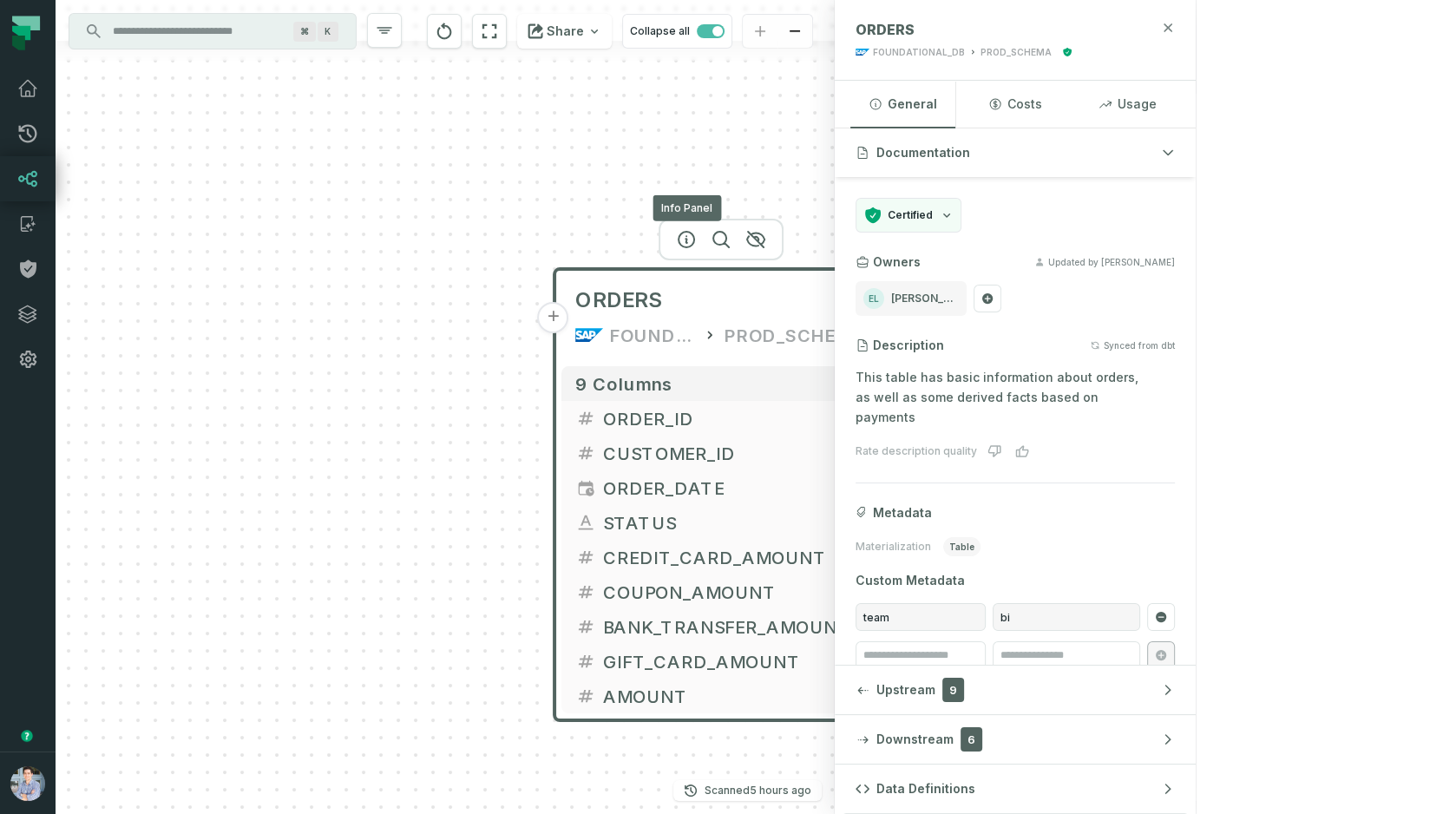
click at [1175, 23] on icon "button" at bounding box center [1168, 28] width 14 height 14
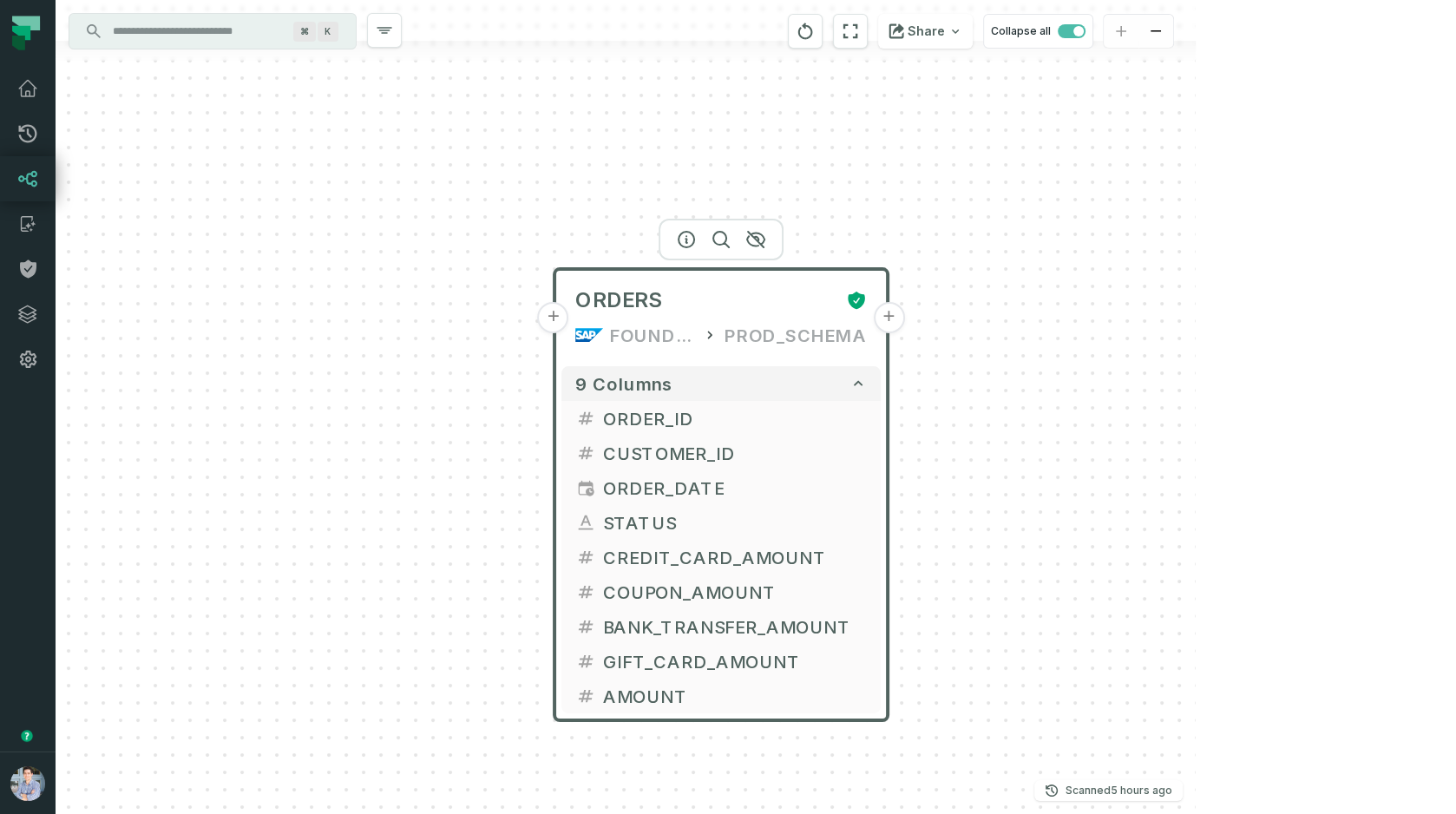
click at [898, 323] on button "+" at bounding box center [888, 317] width 31 height 31
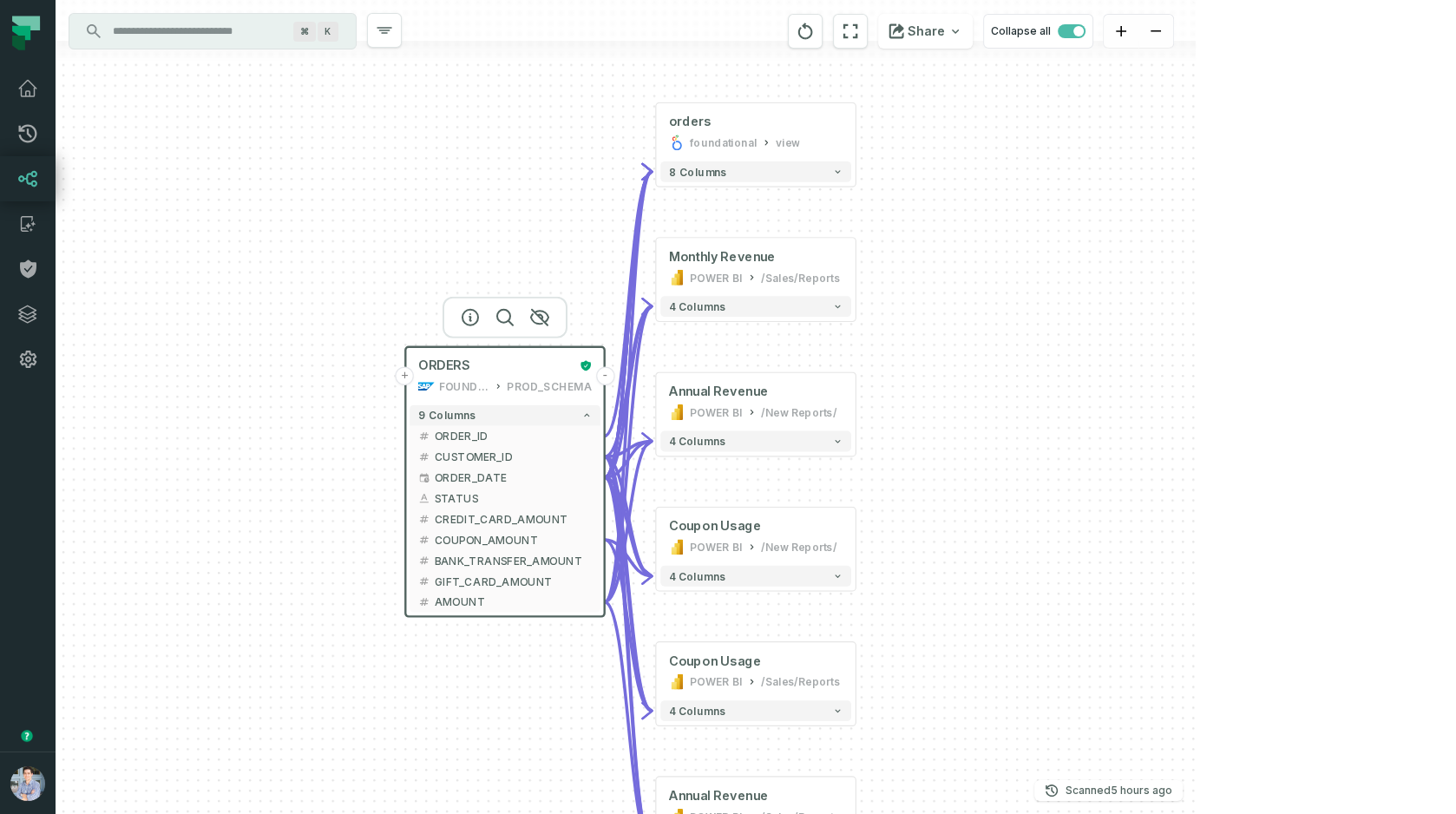
click at [403, 375] on button "+" at bounding box center [405, 375] width 19 height 19
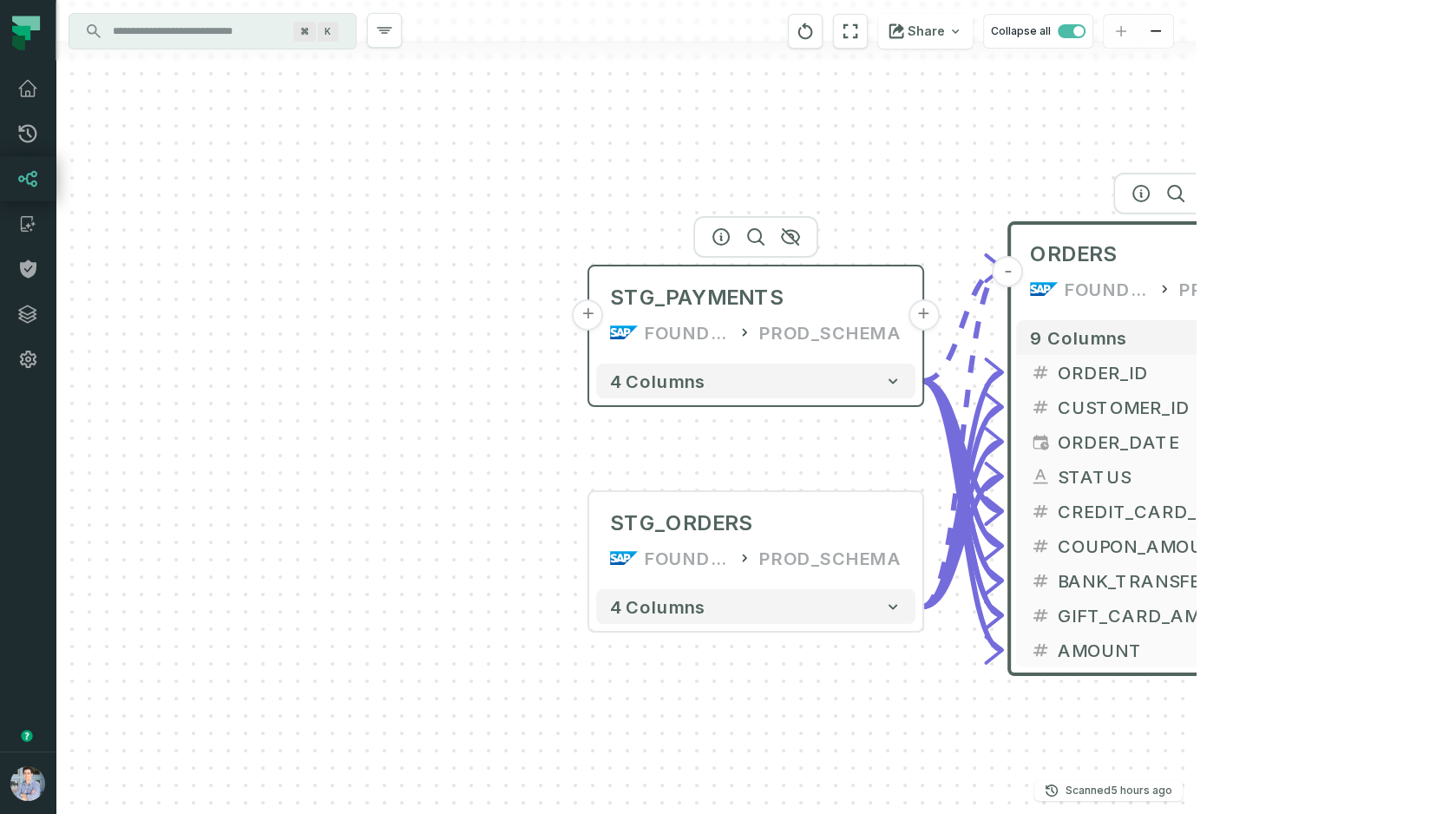
click at [588, 317] on button "+" at bounding box center [588, 315] width 31 height 31
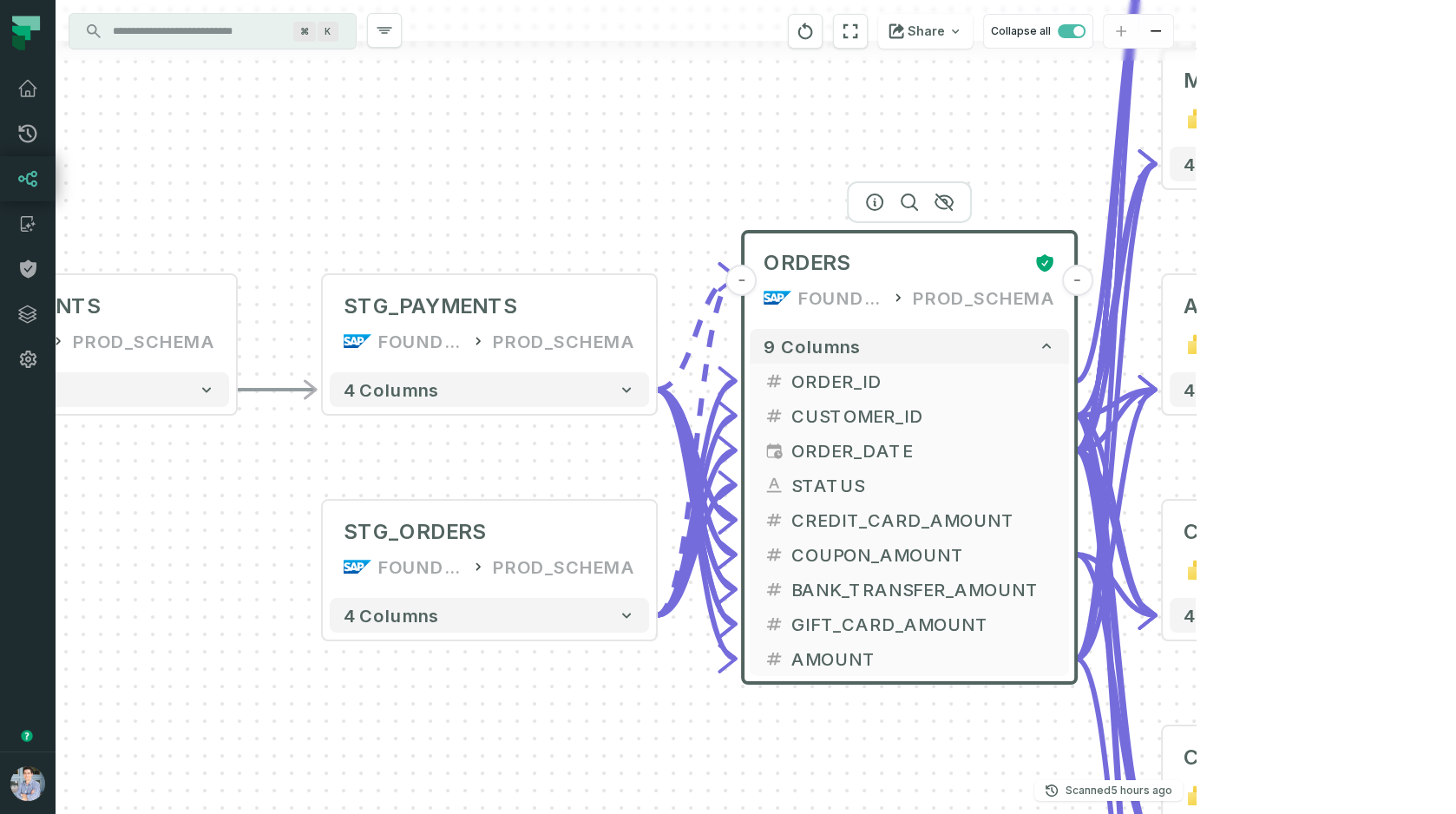
drag, startPoint x: 1106, startPoint y: 297, endPoint x: 414, endPoint y: 214, distance: 697.0
click at [414, 214] on div "+ RAW_PAYMENTS FOUNDATIONAL_DB PROD_SCHEMA - 4 columns - STG_PAYMENTS FOUNDATIO…" at bounding box center [625, 407] width 1140 height 814
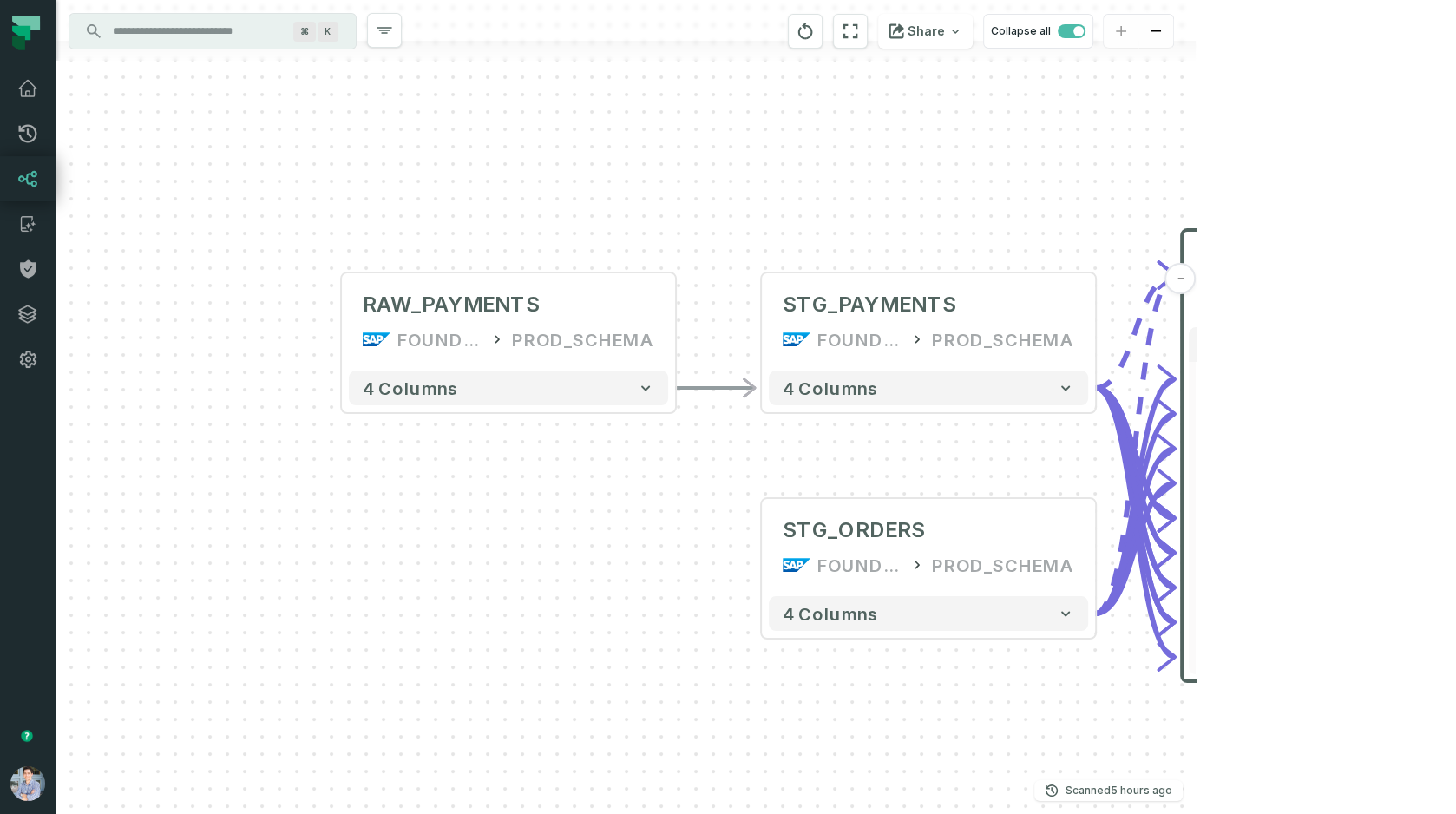
drag, startPoint x: 532, startPoint y: 207, endPoint x: 963, endPoint y: 205, distance: 431.0
click at [963, 205] on div "+ RAW_PAYMENTS FOUNDATIONAL_DB PROD_SCHEMA - 4 columns - STG_PAYMENTS FOUNDATIO…" at bounding box center [625, 407] width 1140 height 814
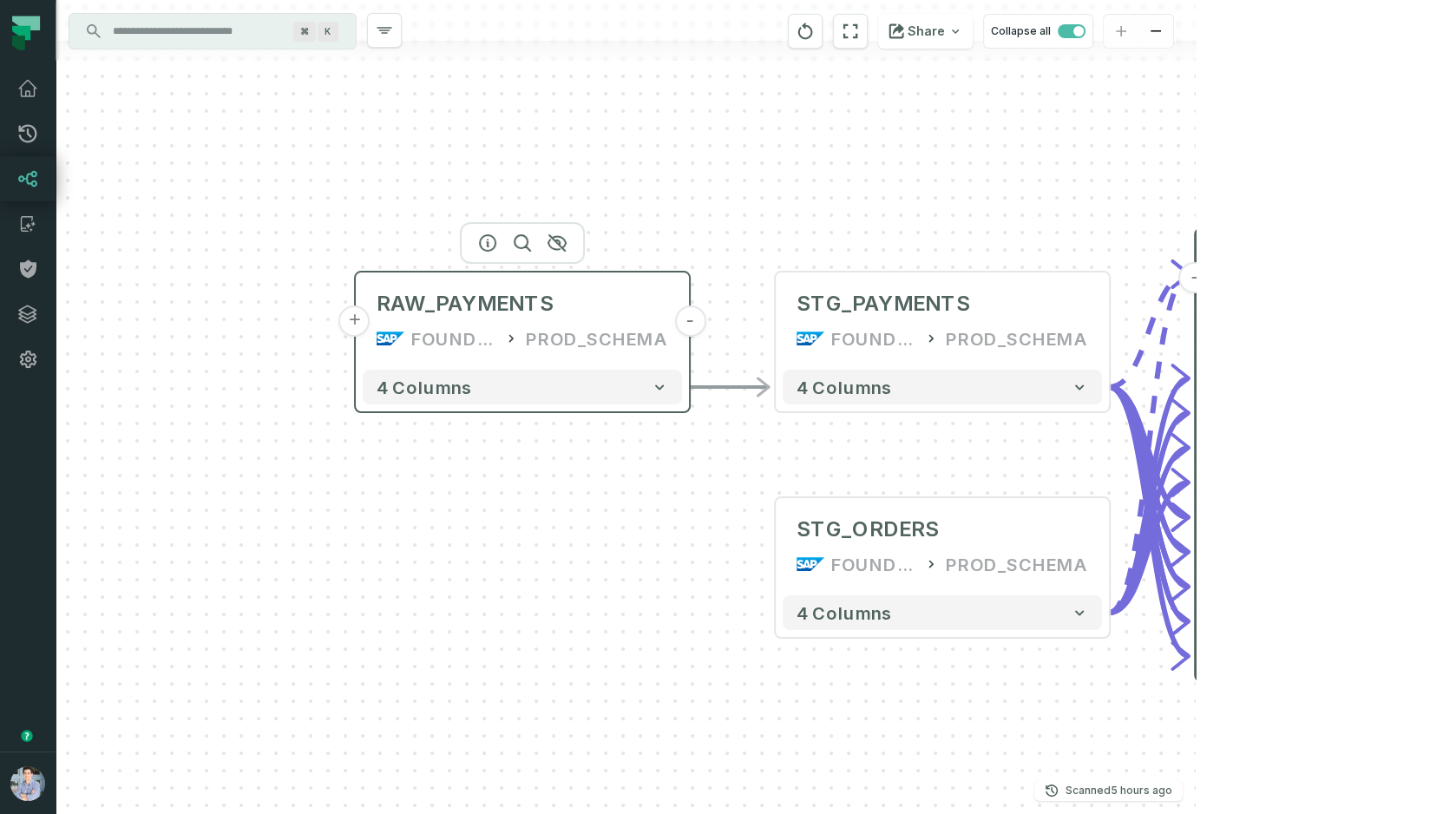
click at [362, 321] on button "+" at bounding box center [354, 321] width 31 height 31
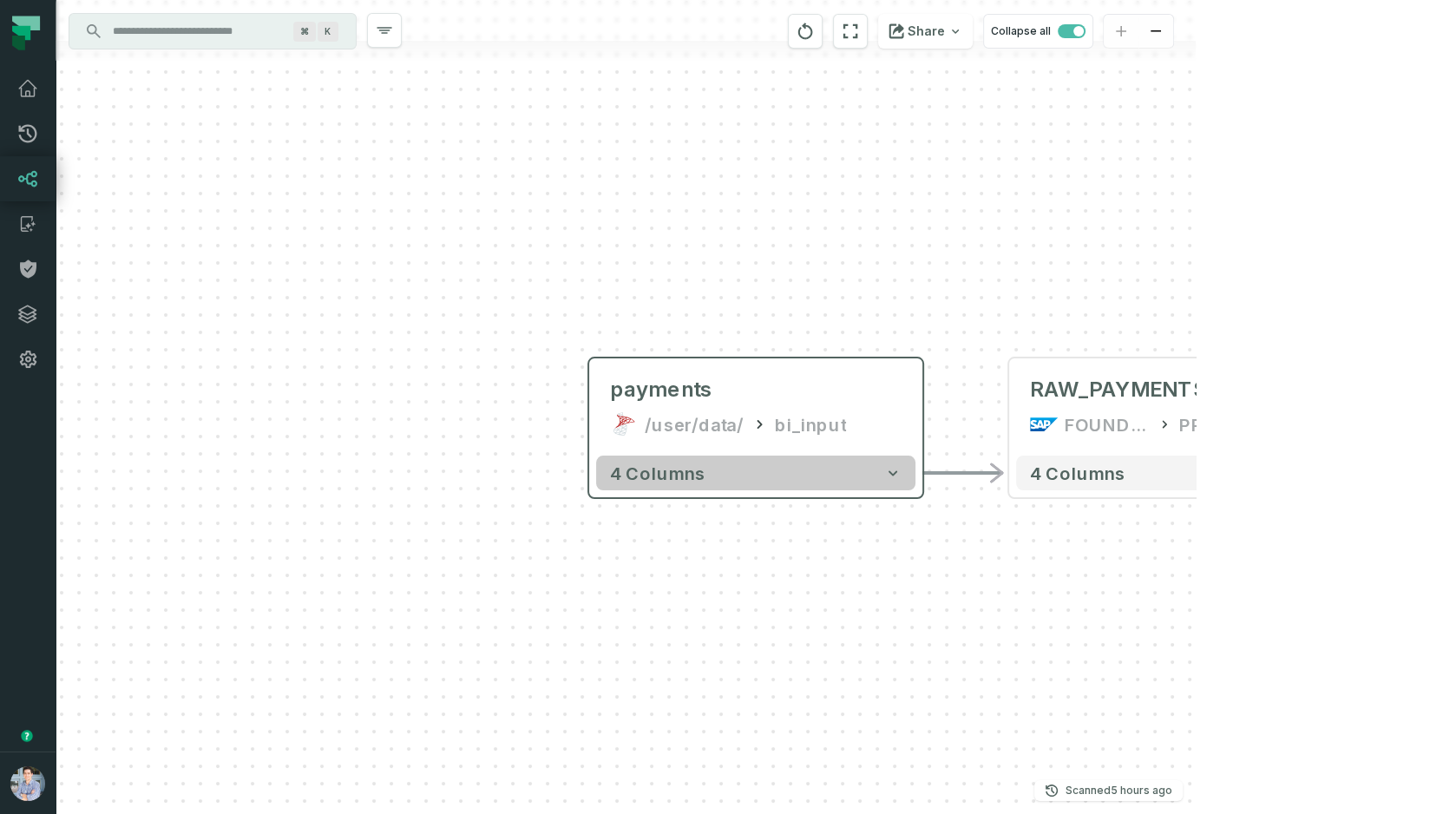
click at [899, 481] on button "4 columns" at bounding box center [755, 473] width 319 height 35
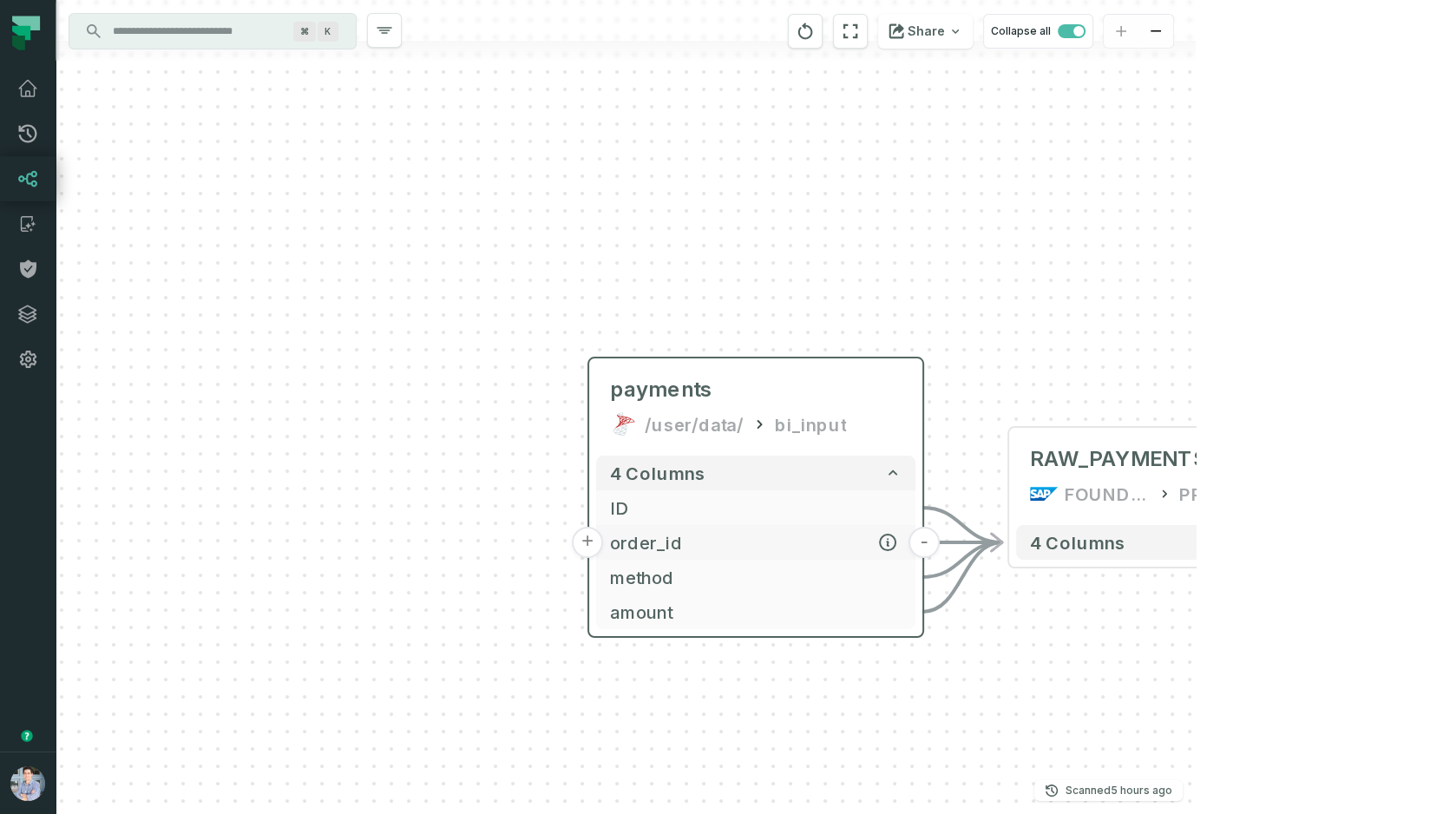
click at [828, 548] on span "order_id" at bounding box center [755, 542] width 292 height 26
click at [859, 546] on span "order_id" at bounding box center [755, 541] width 292 height 26
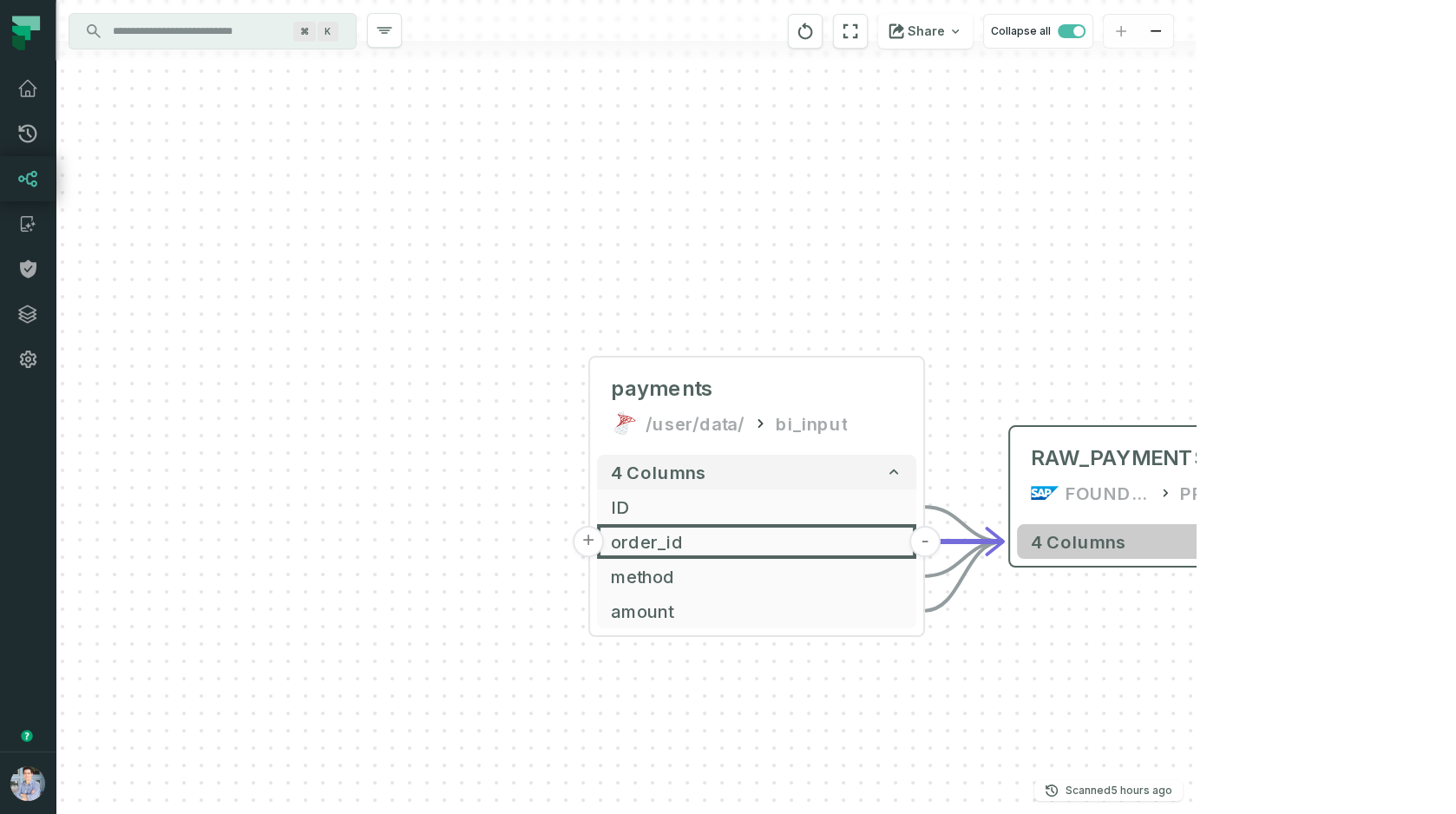
click at [1312, 540] on icon "button" at bounding box center [1312, 540] width 17 height 17
click at [1315, 541] on icon "button" at bounding box center [1313, 541] width 9 height 5
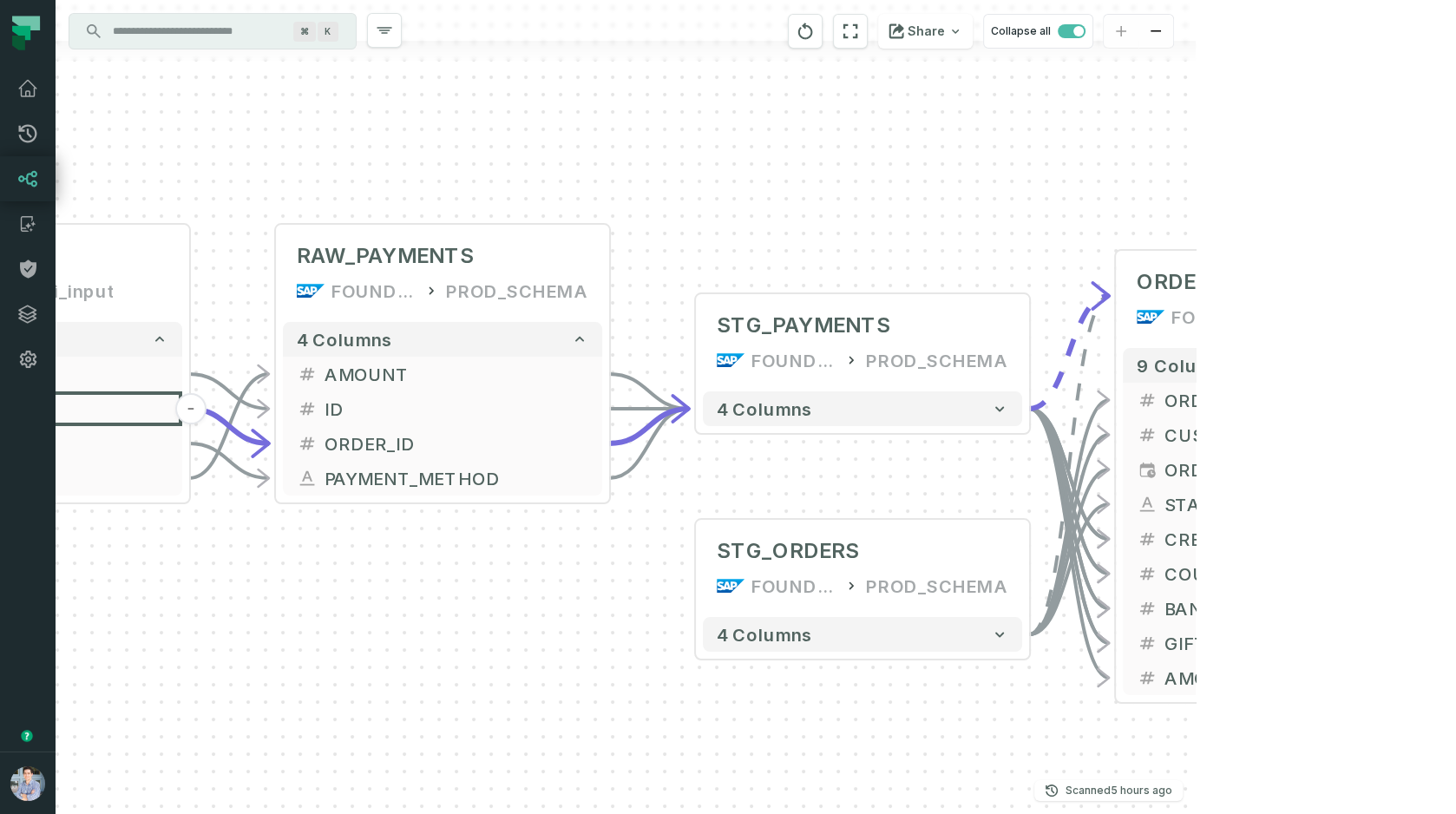
drag, startPoint x: 1267, startPoint y: 319, endPoint x: 532, endPoint y: 117, distance: 762.3
click at [532, 117] on div "+ payments /user/data/ bi_input - 4 columns + ID - + order_id - + method - + am…" at bounding box center [625, 407] width 1140 height 814
click at [1236, 468] on span "ORDER_DATE" at bounding box center [1296, 469] width 264 height 26
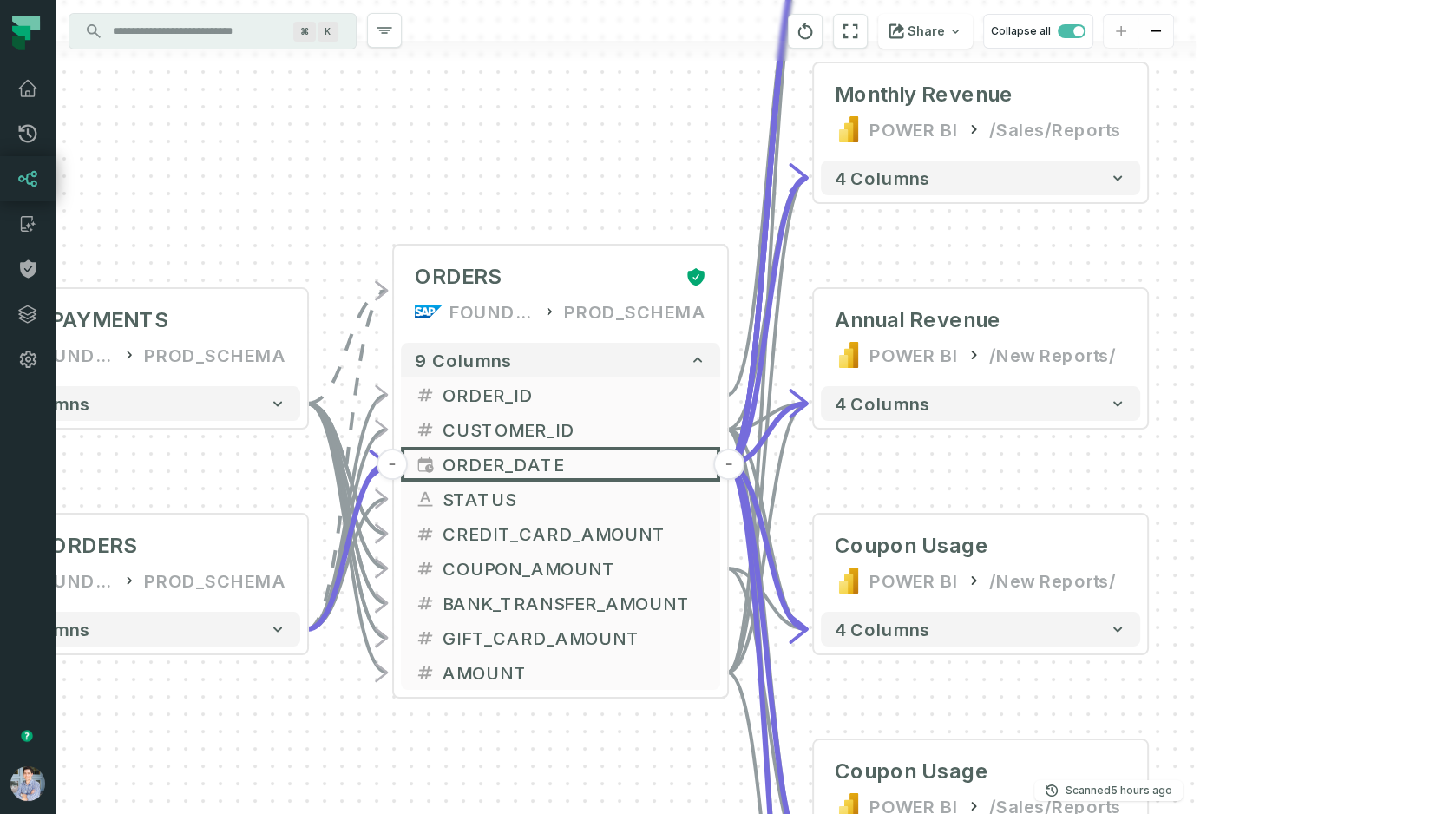
drag, startPoint x: 1193, startPoint y: 137, endPoint x: 619, endPoint y: 144, distance: 574.0
click at [619, 144] on div "+ payments /user/data/ bi_input - 4 columns + ID - + order_id - + method - + am…" at bounding box center [625, 407] width 1140 height 814
click at [1172, 785] on p "Scanned 8/26/2025, 4:01:38 PM" at bounding box center [1119, 790] width 107 height 17
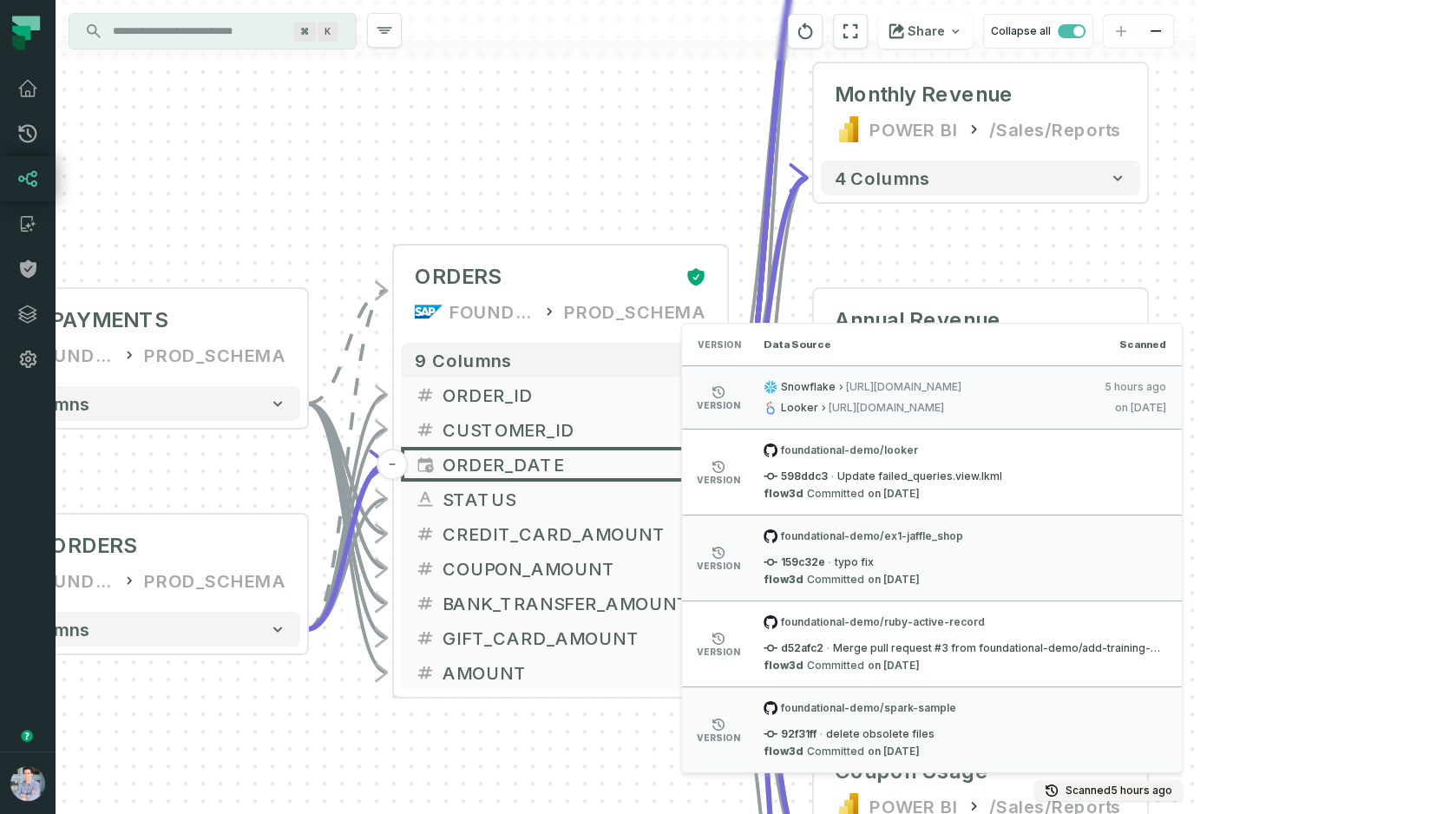
click at [1196, 291] on div "+ payments /user/data/ bi_input - 4 columns + ID - + order_id - + method - + am…" at bounding box center [625, 407] width 1140 height 814
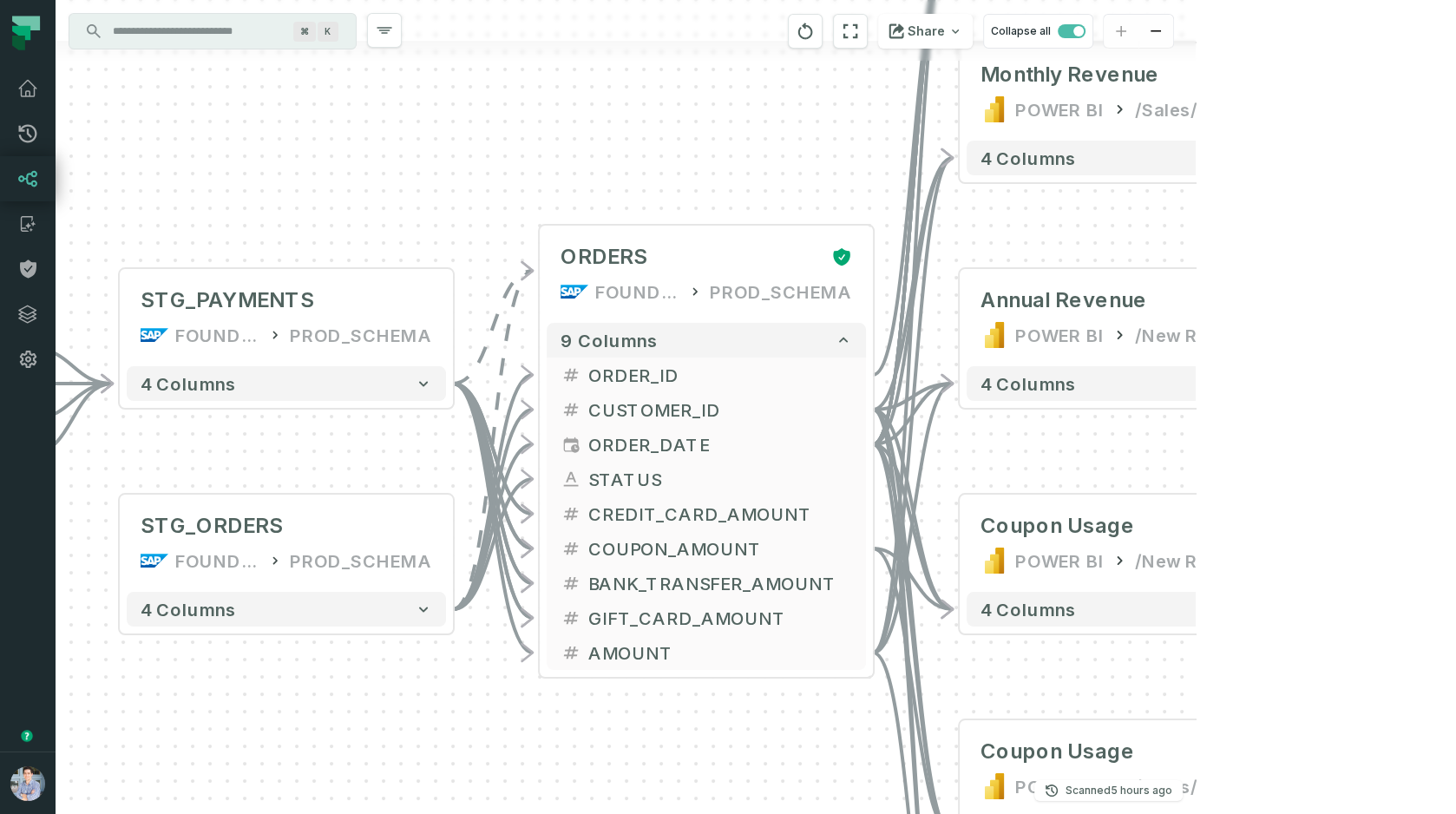
drag, startPoint x: 511, startPoint y: 119, endPoint x: 662, endPoint y: 99, distance: 152.3
click at [662, 99] on div "+ payments /user/data/ bi_input - 4 columns + ID - + order_id - + method - + am…" at bounding box center [625, 407] width 1140 height 814
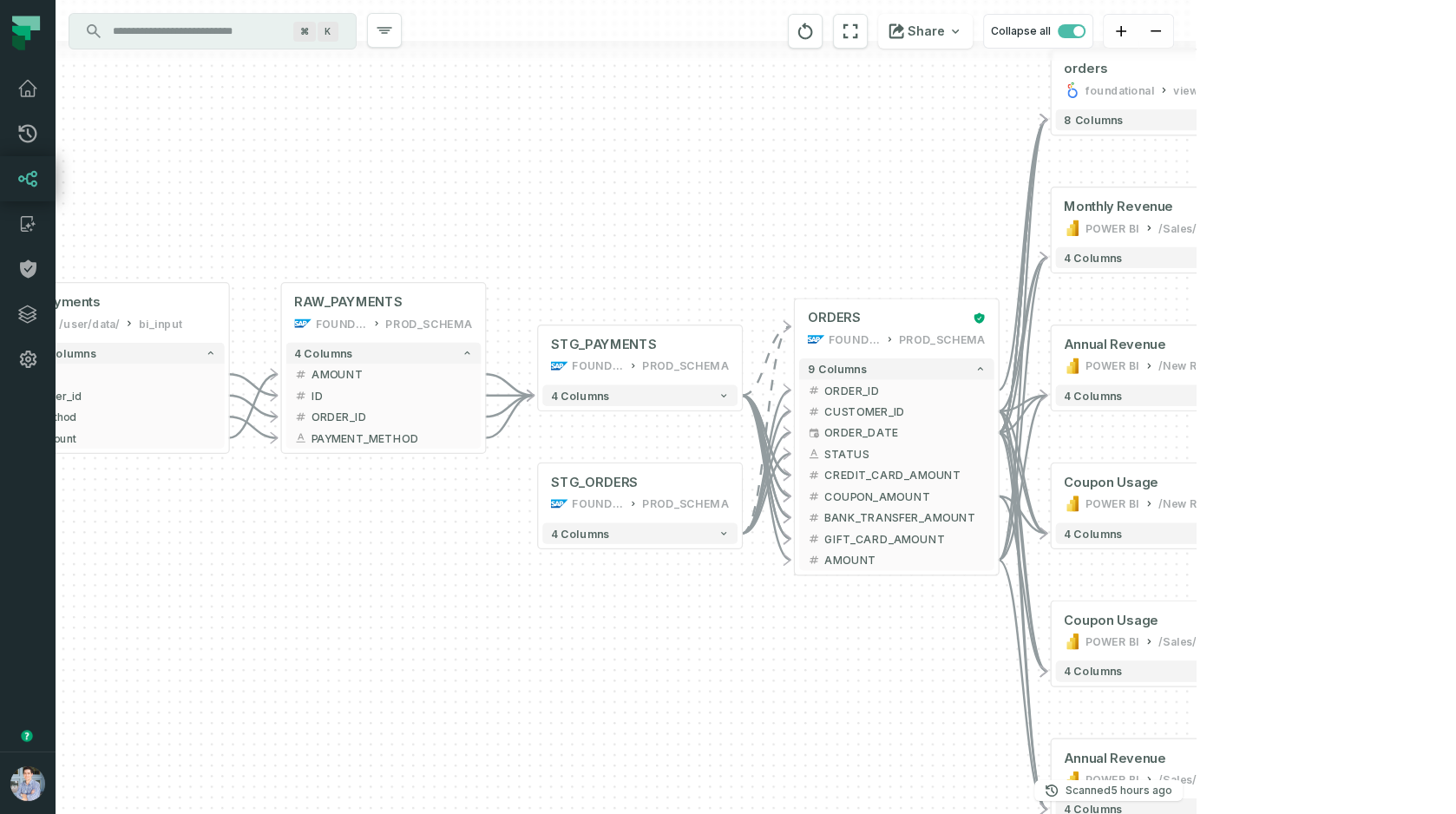
drag, startPoint x: 566, startPoint y: 105, endPoint x: 769, endPoint y: 218, distance: 232.3
click at [769, 218] on div "+ payments /user/data/ bi_input - 4 columns + ID - + order_id - + method - + am…" at bounding box center [625, 407] width 1140 height 814
click at [862, 268] on icon "button" at bounding box center [861, 270] width 16 height 16
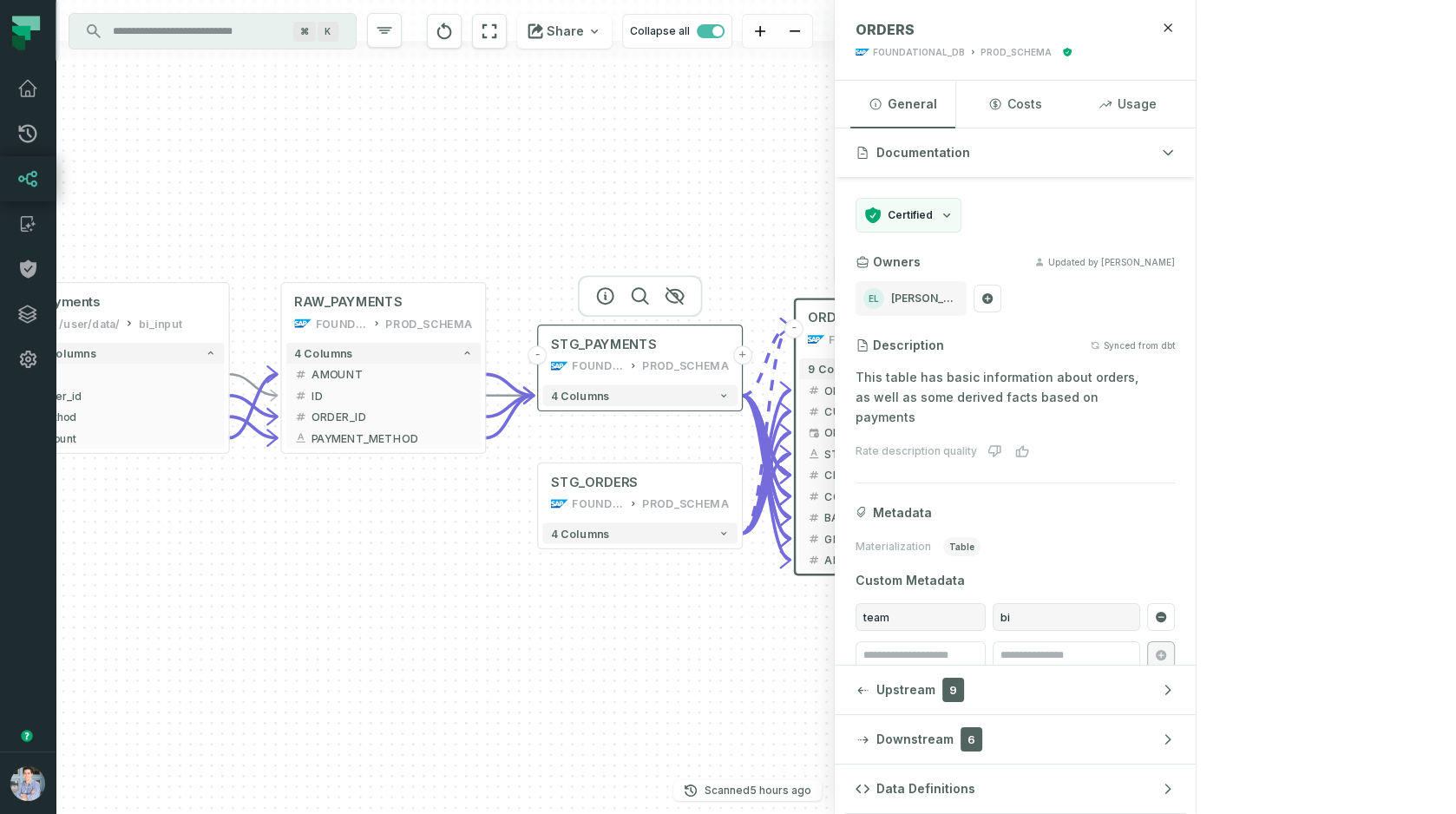
click at [619, 356] on div "STG_PAYMENTS FOUNDATIONAL_DB PROD_SCHEMA" at bounding box center [639, 355] width 195 height 51
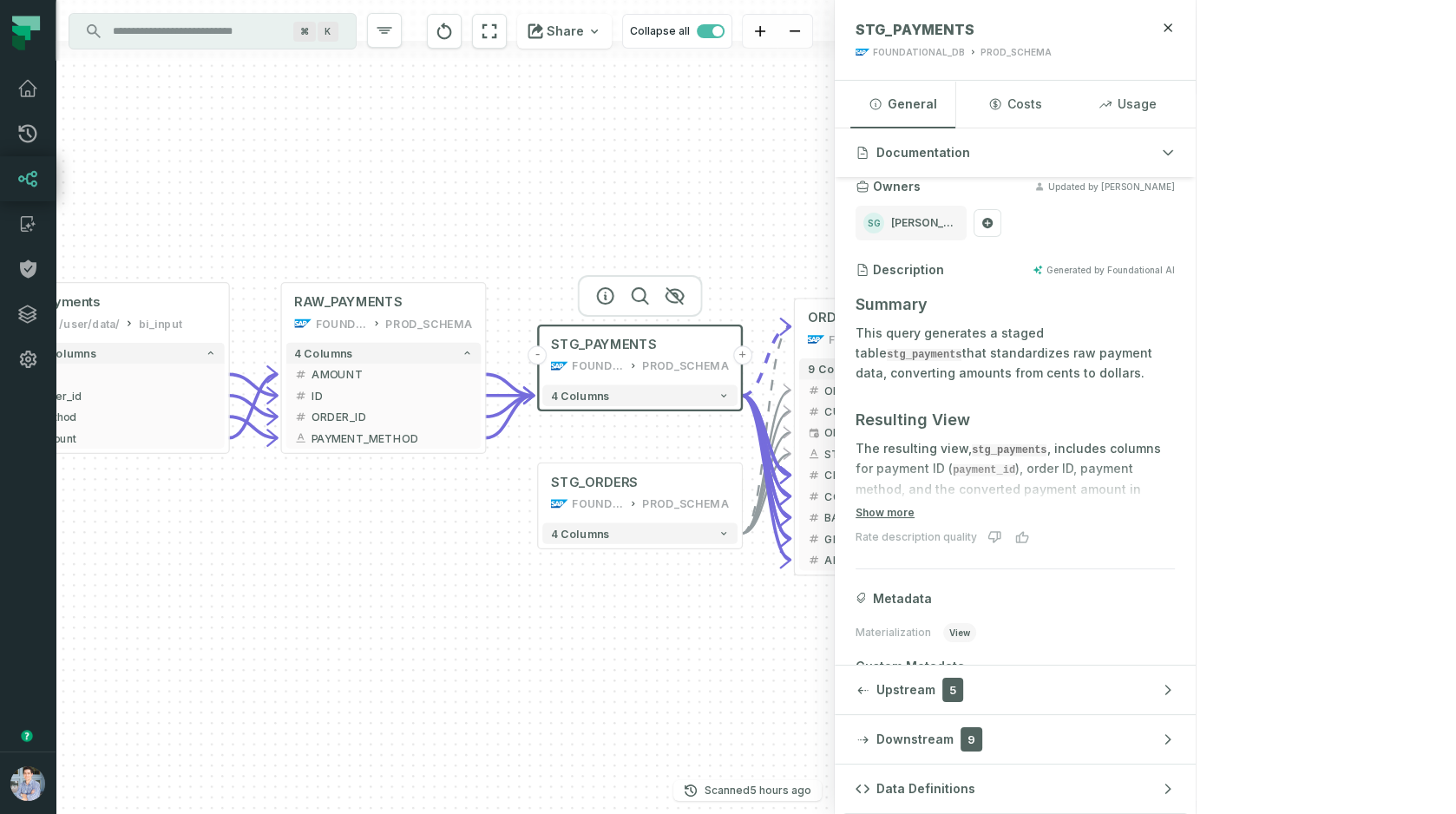
scroll to position [77, 0]
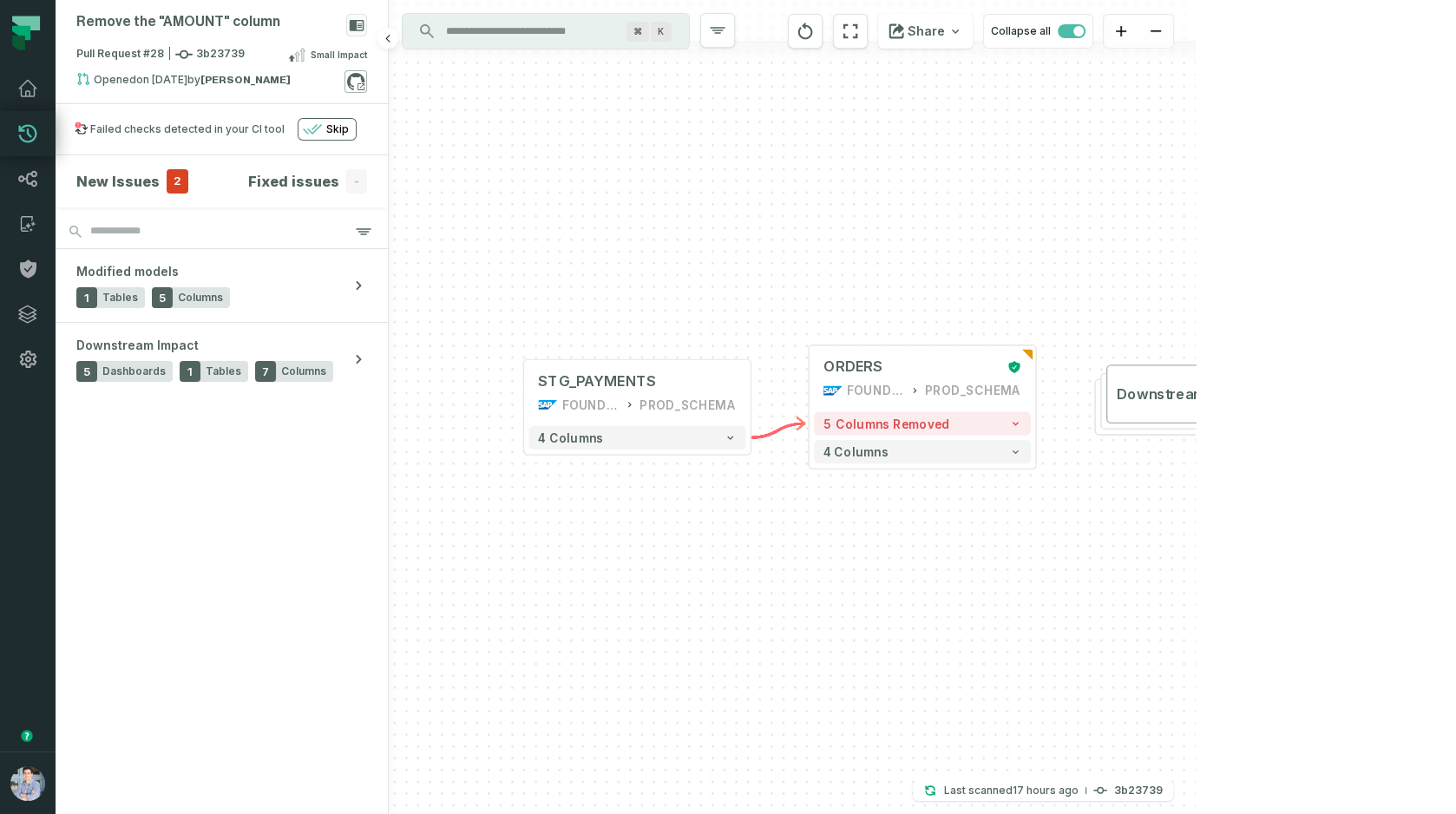
click at [358, 78] on icon at bounding box center [355, 81] width 22 height 22
click at [1024, 427] on button "5 columns removed" at bounding box center [922, 423] width 217 height 23
click at [1017, 420] on icon "button" at bounding box center [1016, 423] width 12 height 12
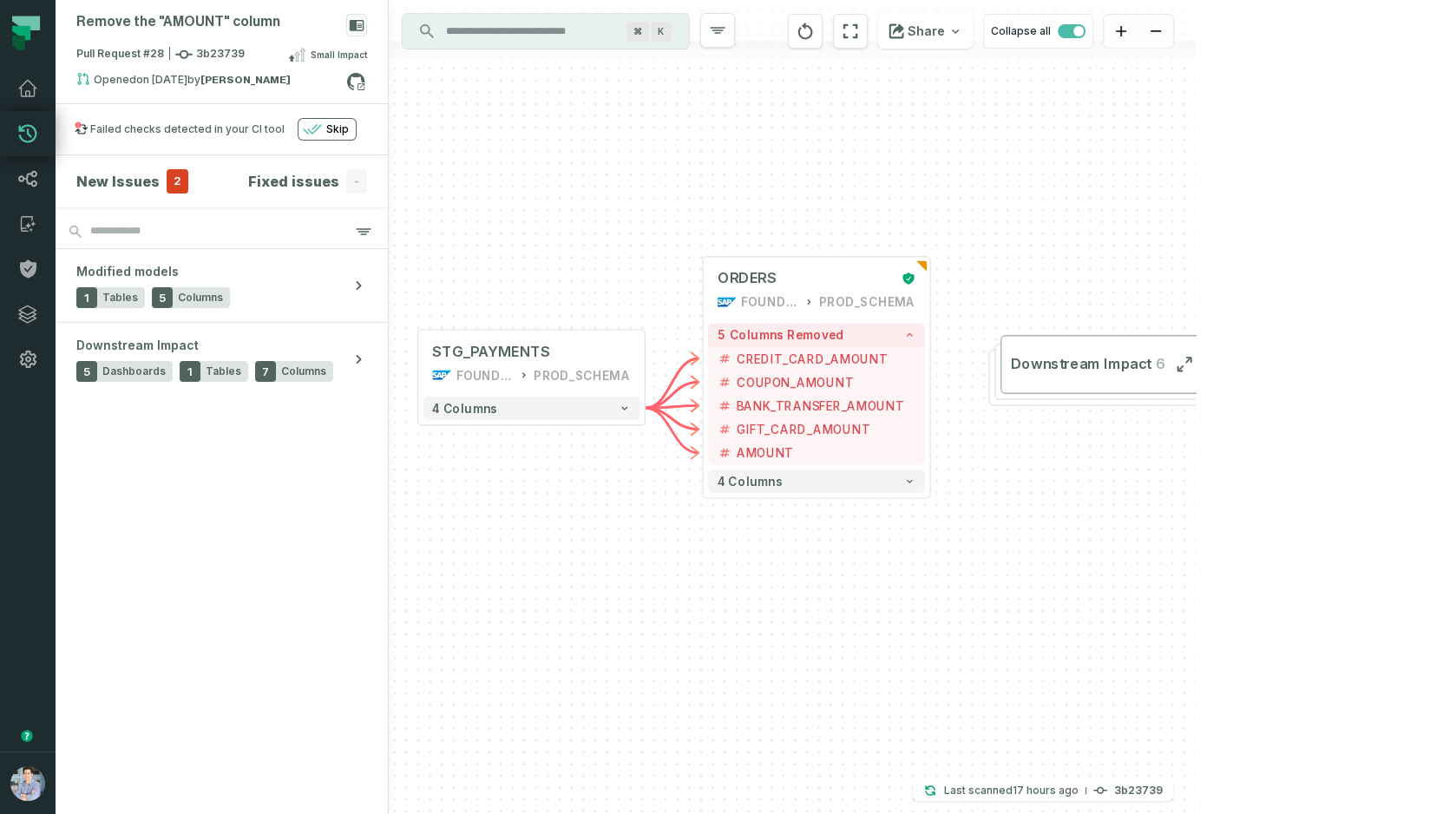
drag, startPoint x: 958, startPoint y: 259, endPoint x: 846, endPoint y: 162, distance: 148.2
click at [846, 162] on div "+ ORDERS FOUNDATIONAL_DB PROD_SCHEMA + 5 columns removed - CREDIT_CARD_AMOUNT -…" at bounding box center [792, 407] width 807 height 814
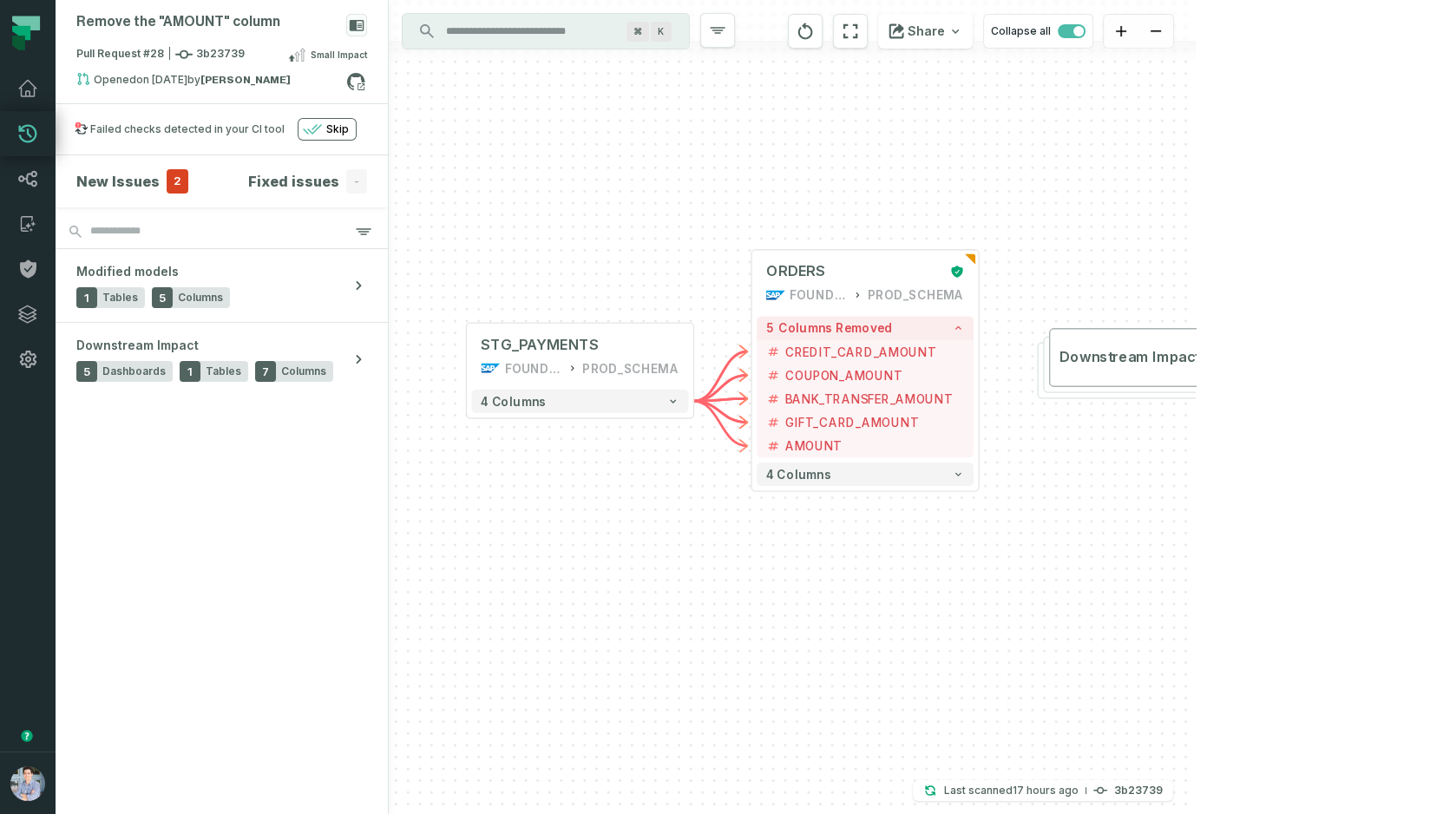
drag, startPoint x: 801, startPoint y: 130, endPoint x: 855, endPoint y: 131, distance: 54.0
click at [855, 131] on div "+ ORDERS FOUNDATIONAL_DB PROD_SCHEMA + 5 columns removed - CREDIT_CARD_AMOUNT -…" at bounding box center [792, 407] width 807 height 814
click at [152, 181] on h4 "New Issues" at bounding box center [118, 181] width 83 height 21
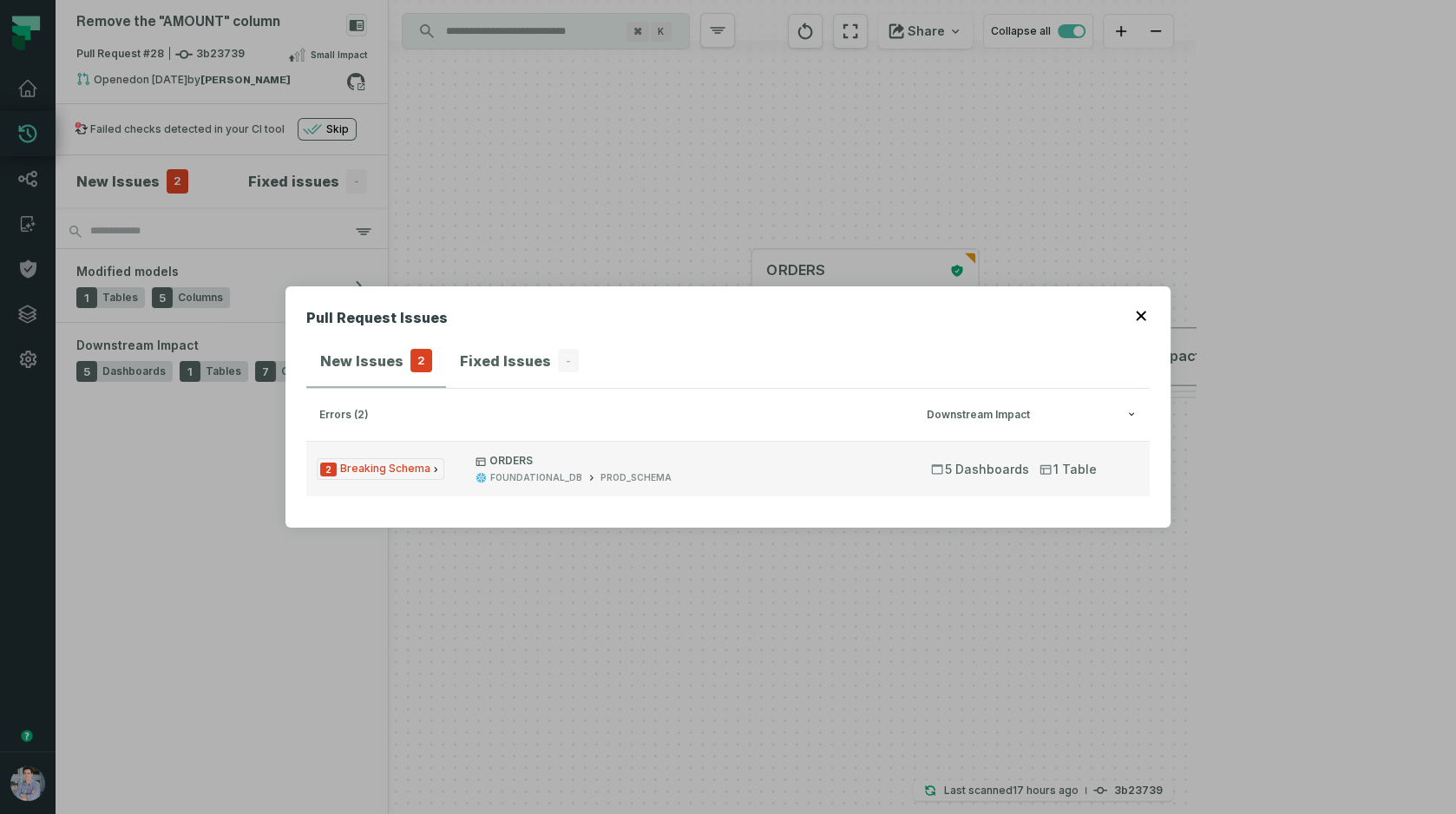
click at [602, 466] on p "ORDERS" at bounding box center [687, 461] width 424 height 14
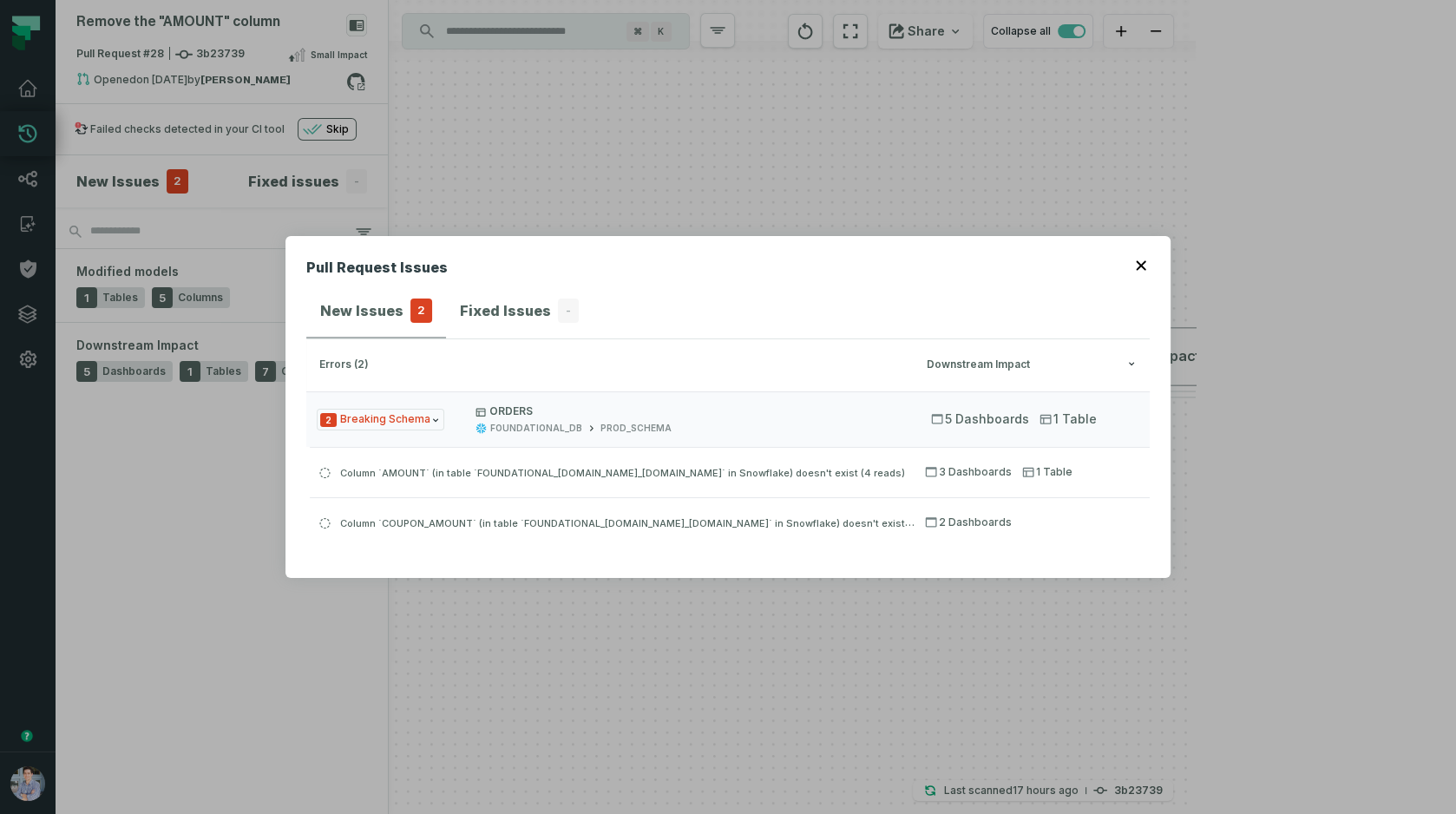
click at [1139, 270] on icon "button" at bounding box center [1141, 266] width 11 height 11
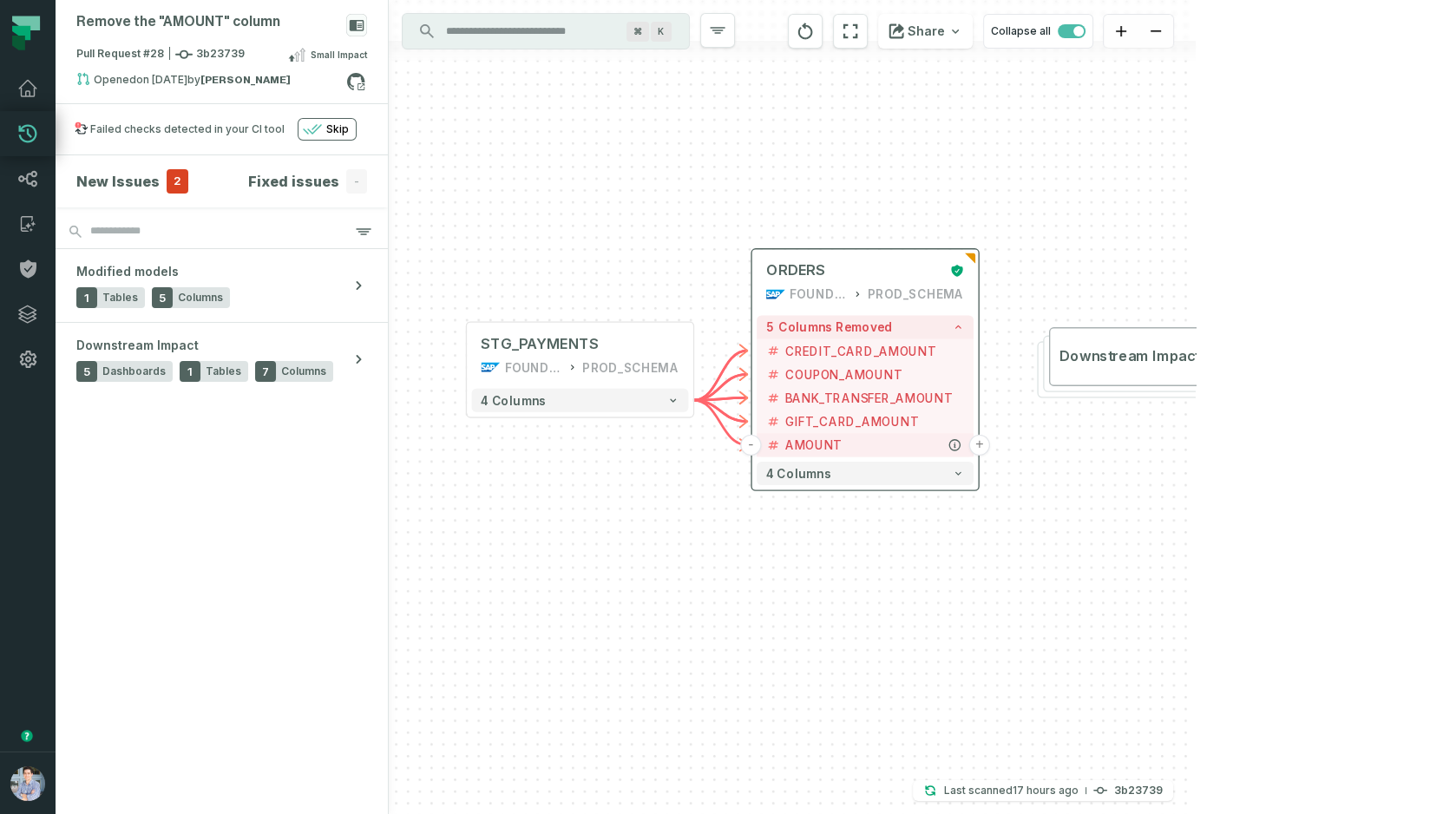
click at [983, 442] on button "+" at bounding box center [978, 445] width 21 height 21
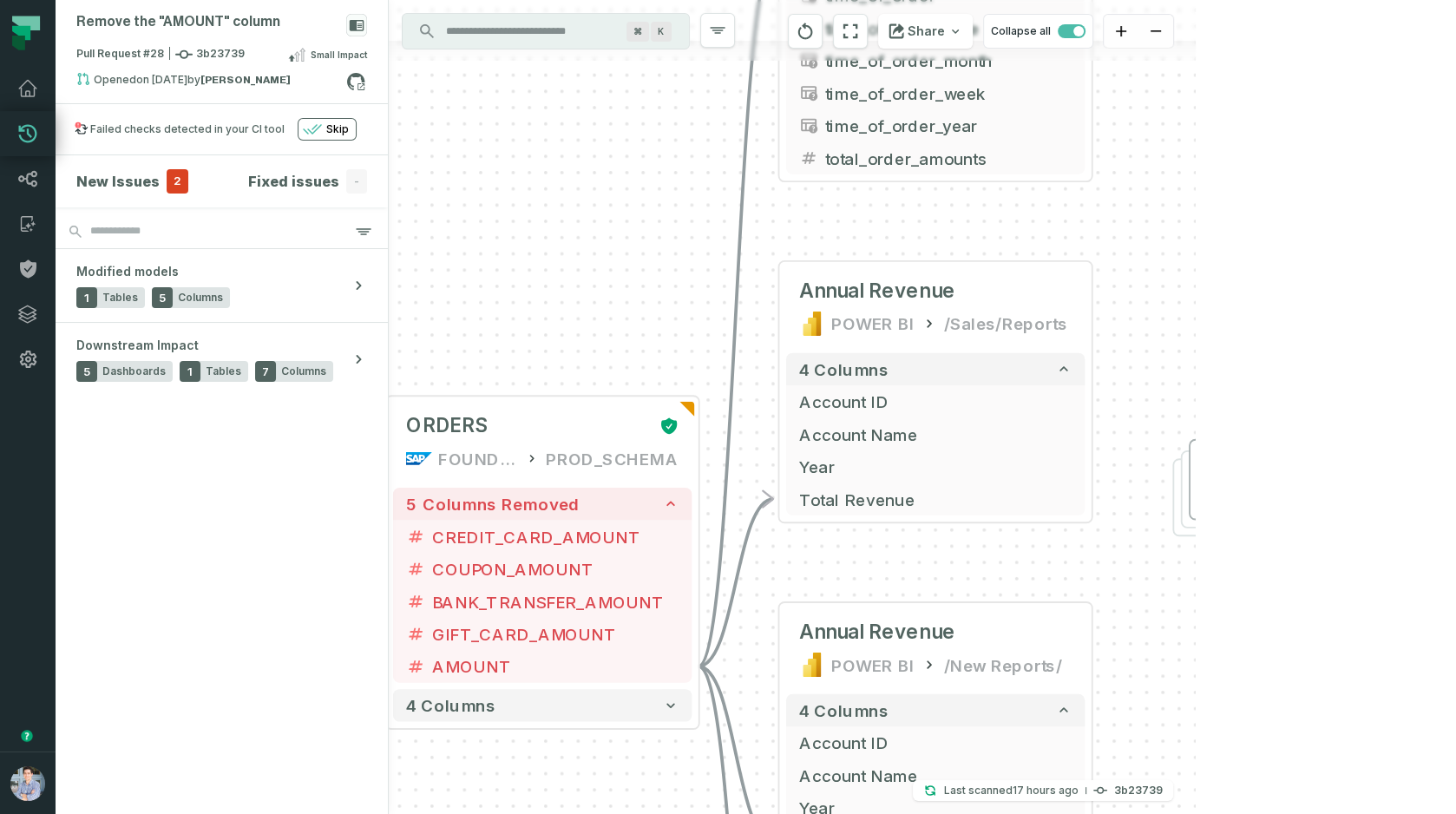
drag, startPoint x: 599, startPoint y: 497, endPoint x: 613, endPoint y: 181, distance: 316.3
click at [613, 181] on div "+ orders foundational view + 8 columns + id - order_amount + time_of_order + ti…" at bounding box center [792, 407] width 807 height 814
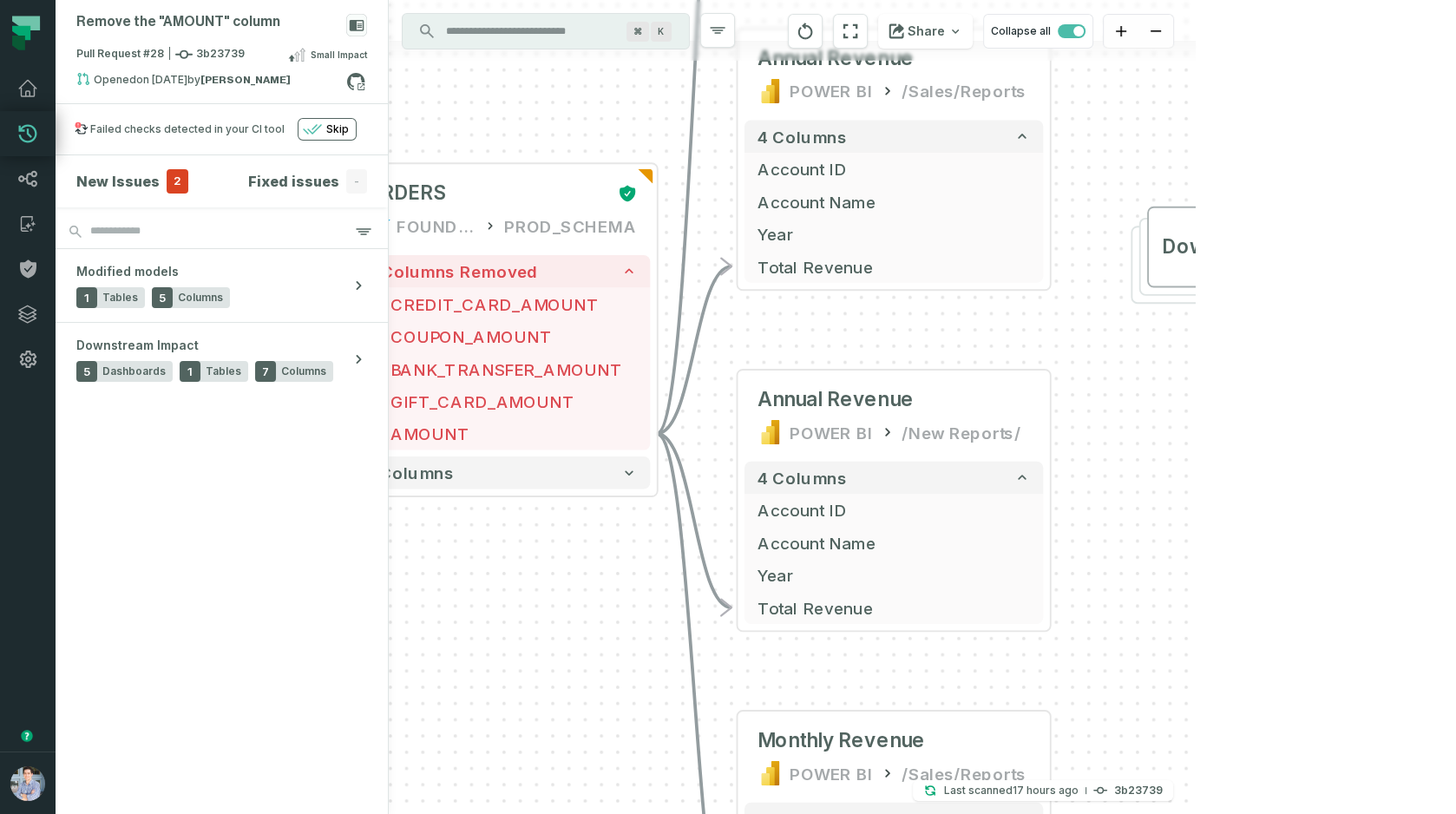
drag, startPoint x: 1177, startPoint y: 266, endPoint x: 1153, endPoint y: 182, distance: 87.4
click at [1153, 182] on div "+ orders foundational view + 8 columns + id - order_amount + time_of_order + ti…" at bounding box center [792, 407] width 807 height 814
click at [654, 432] on button "-" at bounding box center [658, 433] width 29 height 29
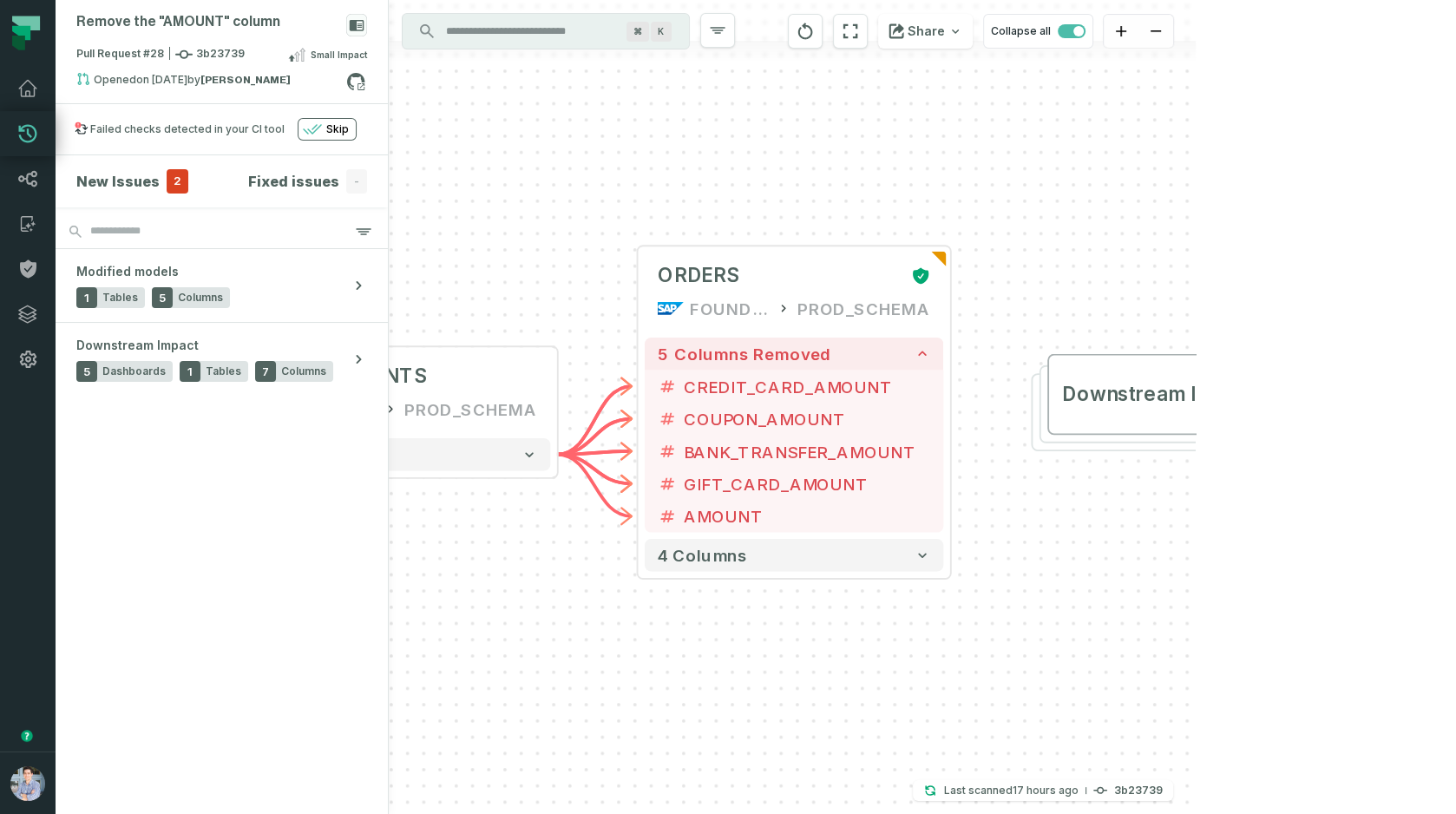
drag, startPoint x: 775, startPoint y: 193, endPoint x: 1068, endPoint y: 275, distance: 304.3
click at [1068, 275] on div "+ ORDERS FOUNDATIONAL_DB PROD_SCHEMA + 5 columns removed - CREDIT_CARD_AMOUNT -…" at bounding box center [792, 407] width 807 height 814
click at [1077, 402] on span "Downstream Impact" at bounding box center [1158, 393] width 193 height 26
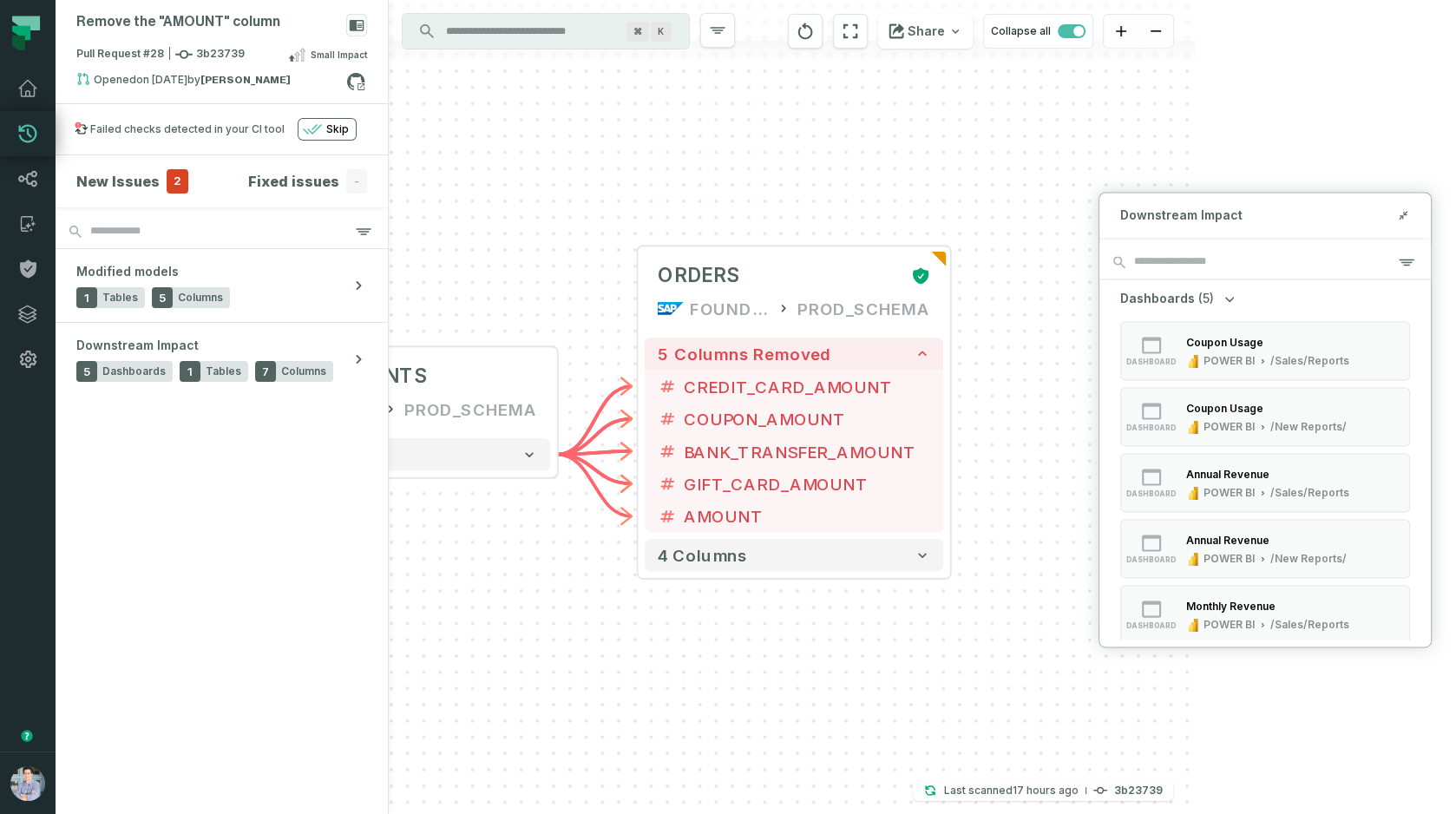
click at [1196, 156] on div "+ ORDERS FOUNDATIONAL_DB PROD_SCHEMA + 5 columns removed - CREDIT_CARD_AMOUNT -…" at bounding box center [792, 407] width 807 height 814
click at [1398, 211] on icon at bounding box center [1403, 216] width 12 height 14
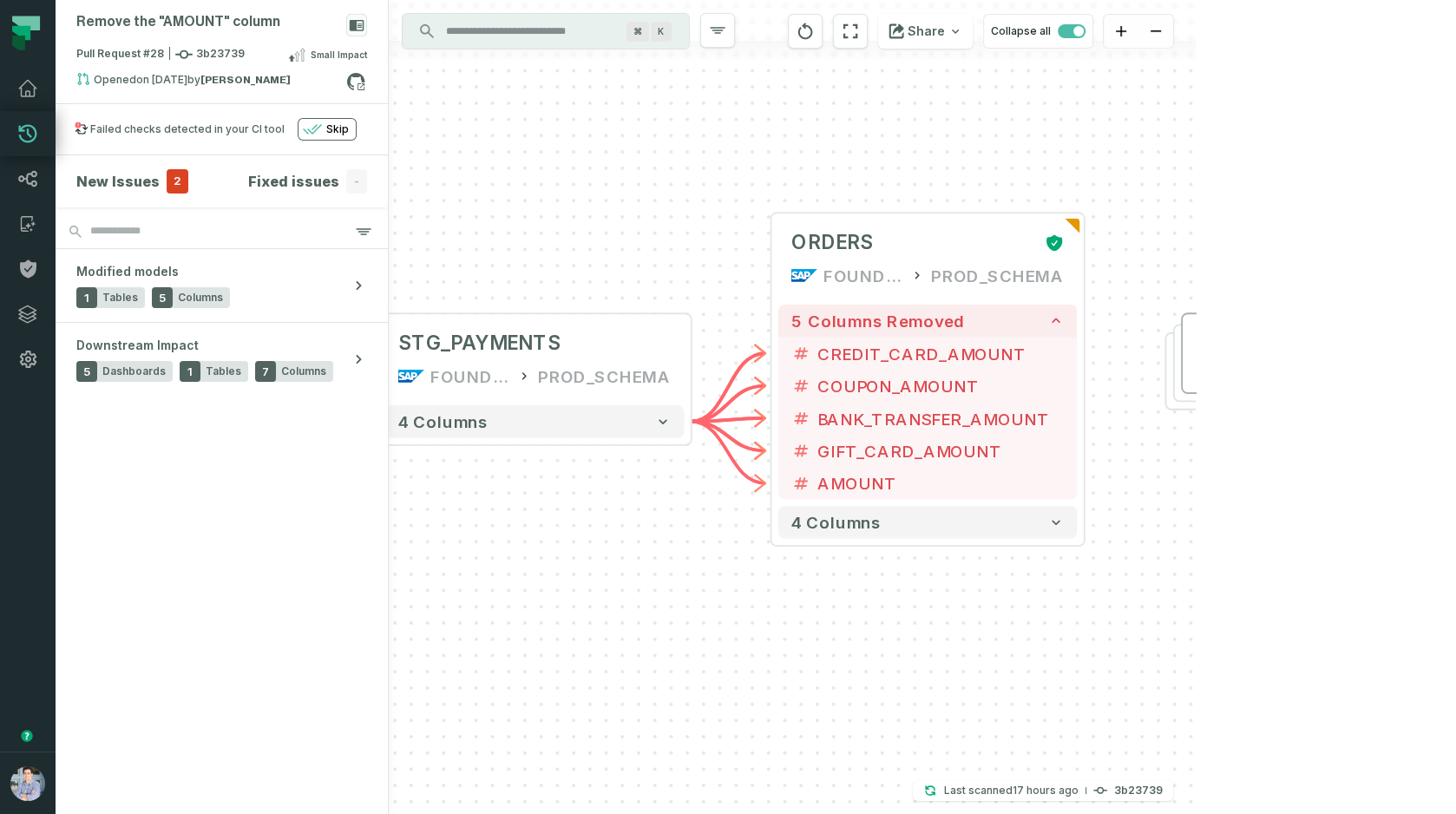
drag, startPoint x: 911, startPoint y: 165, endPoint x: 984, endPoint y: 131, distance: 80.5
click at [984, 131] on div "+ ORDERS FOUNDATIONAL_DB PROD_SCHEMA + 5 columns removed - CREDIT_CARD_AMOUNT -…" at bounding box center [792, 407] width 807 height 814
click at [241, 65] on div "Pull Request #28 3b23739 Small Impact" at bounding box center [222, 58] width 291 height 28
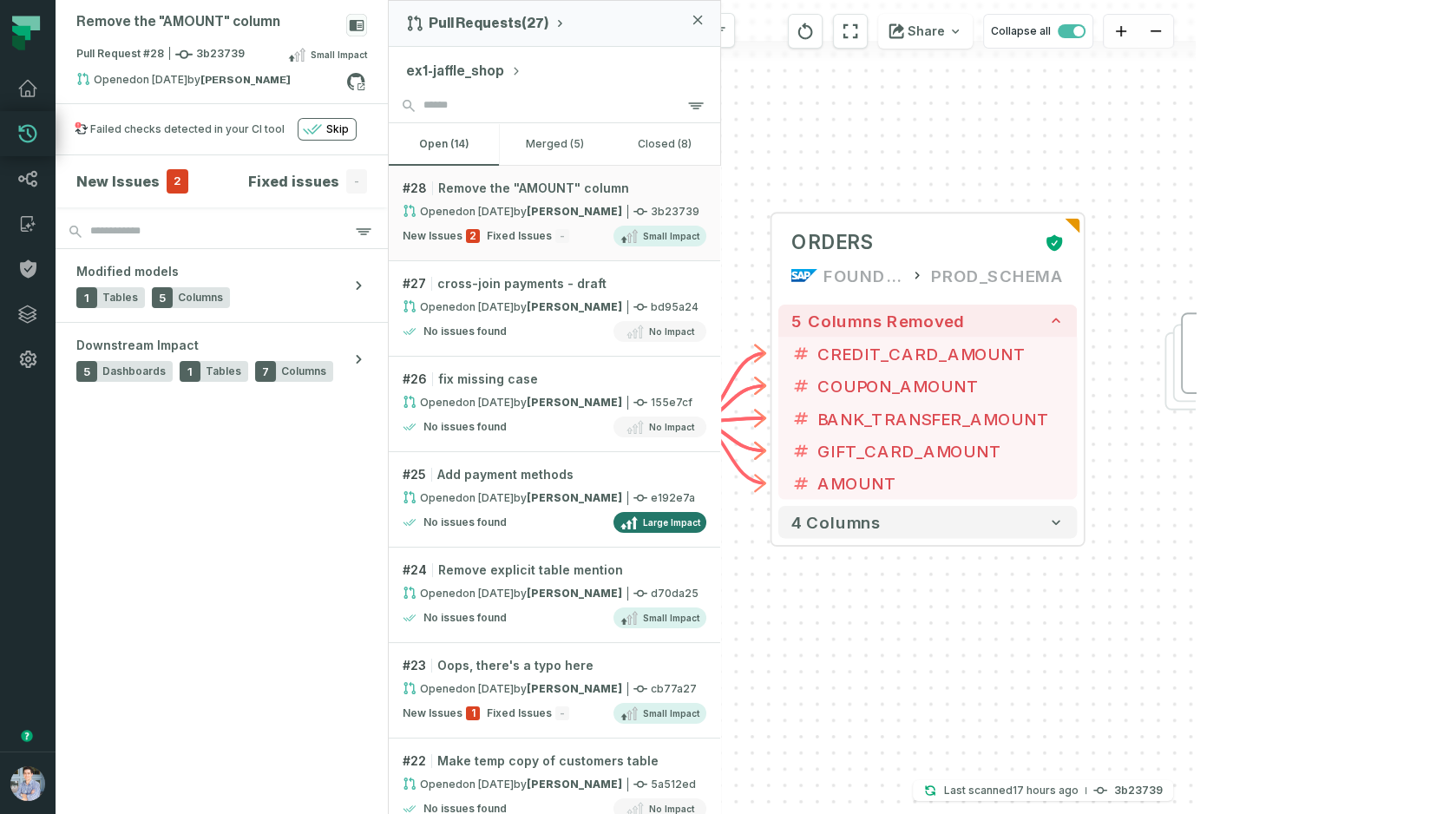
click at [699, 23] on icon "button" at bounding box center [698, 21] width 11 height 11
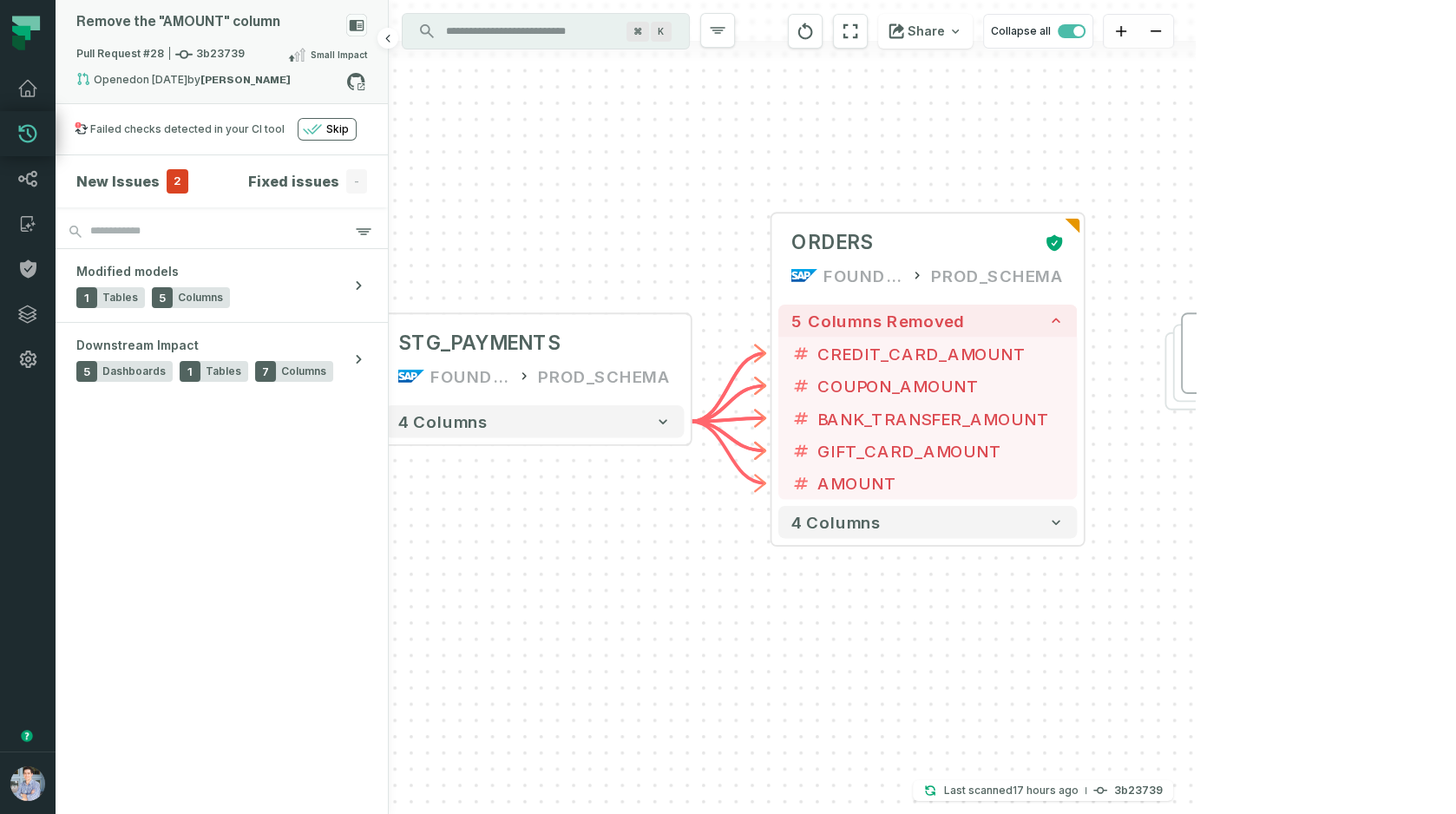
click at [243, 60] on div "Pull Request #28 3b23739 Small Impact" at bounding box center [222, 58] width 291 height 28
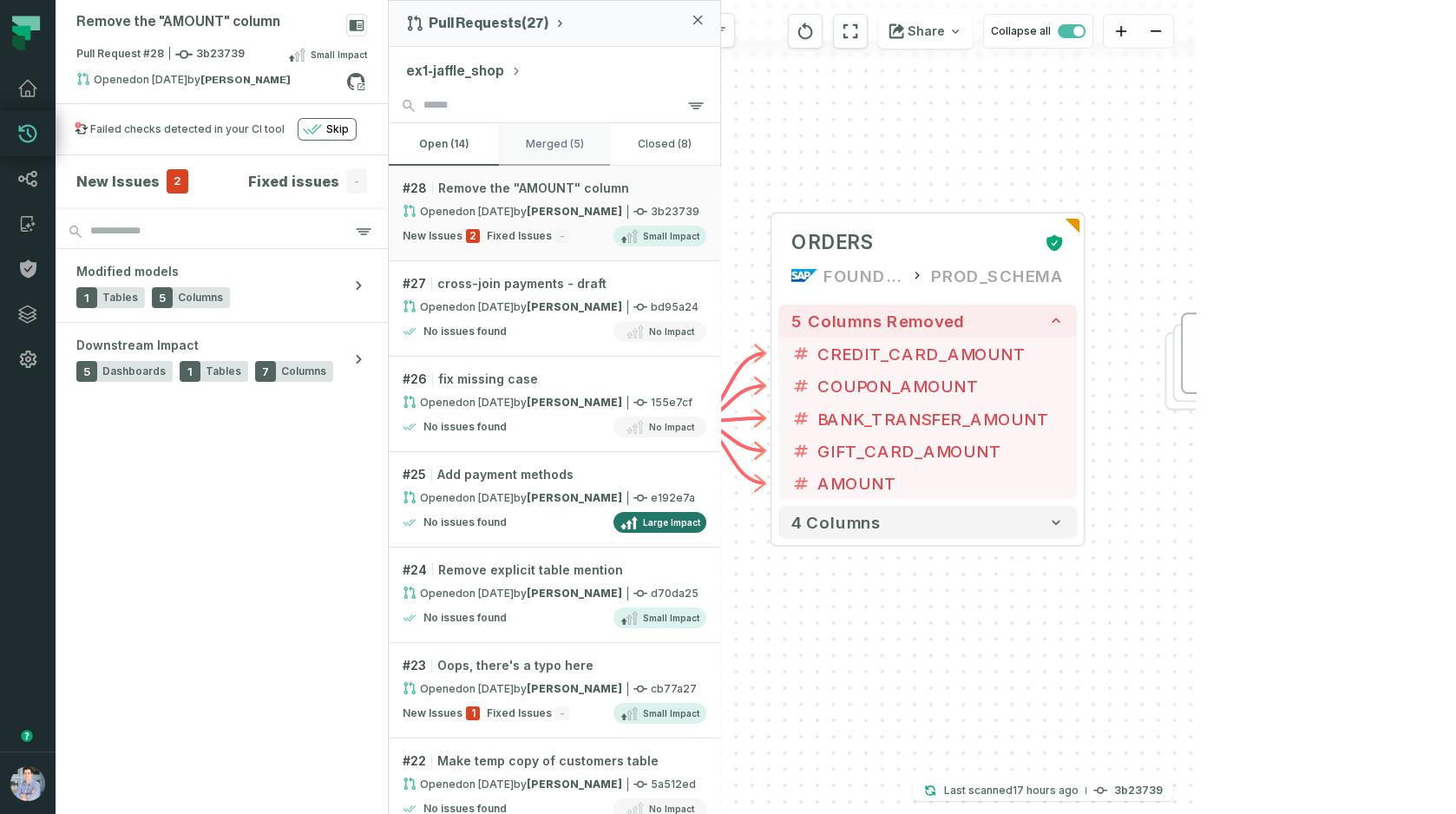
click at [579, 145] on button "merged (5)" at bounding box center [555, 144] width 111 height 42
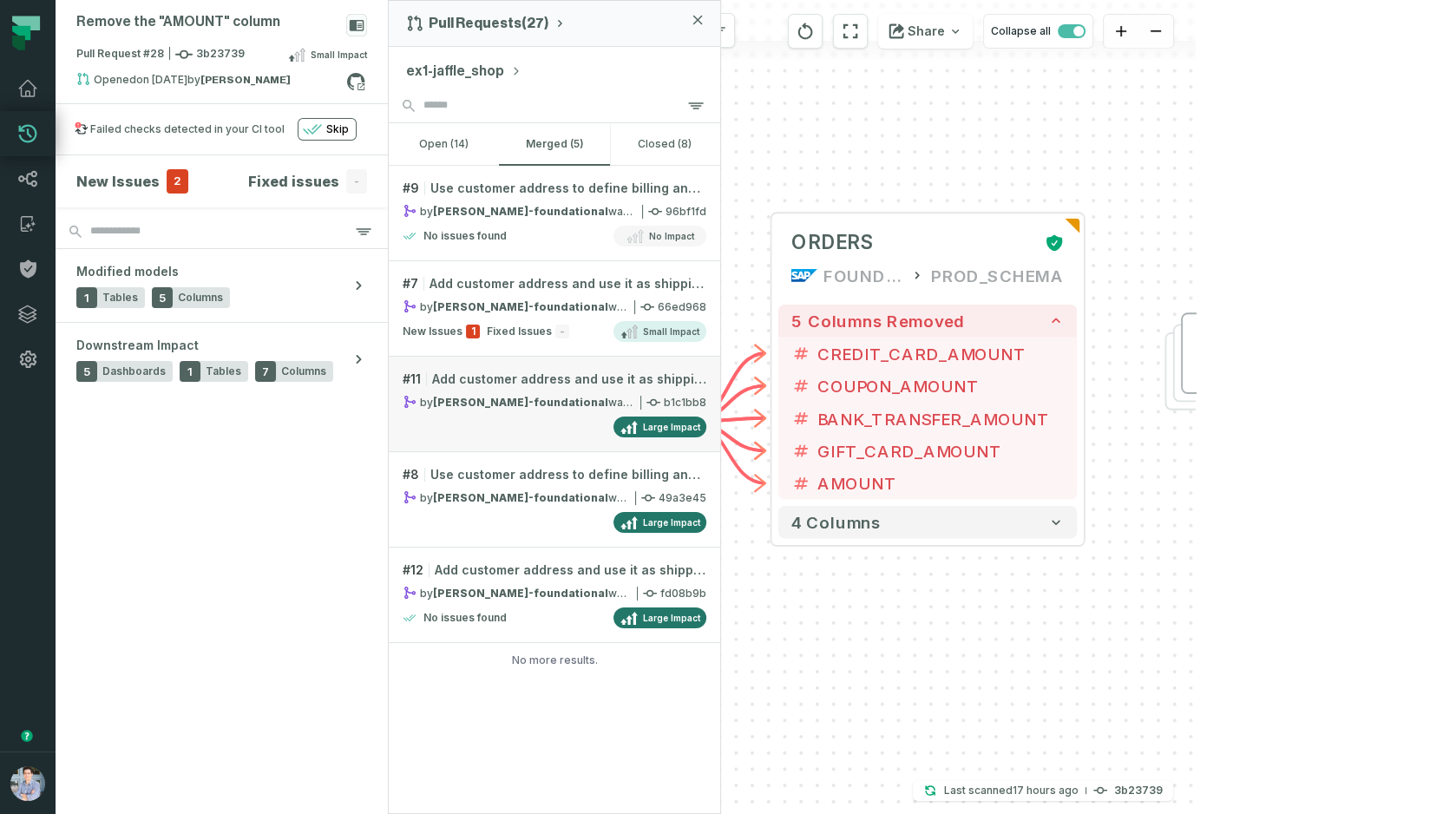
click at [564, 398] on div "by [PERSON_NAME]-foundational was merged [DATE] 5:59:17 PM" at bounding box center [518, 402] width 233 height 15
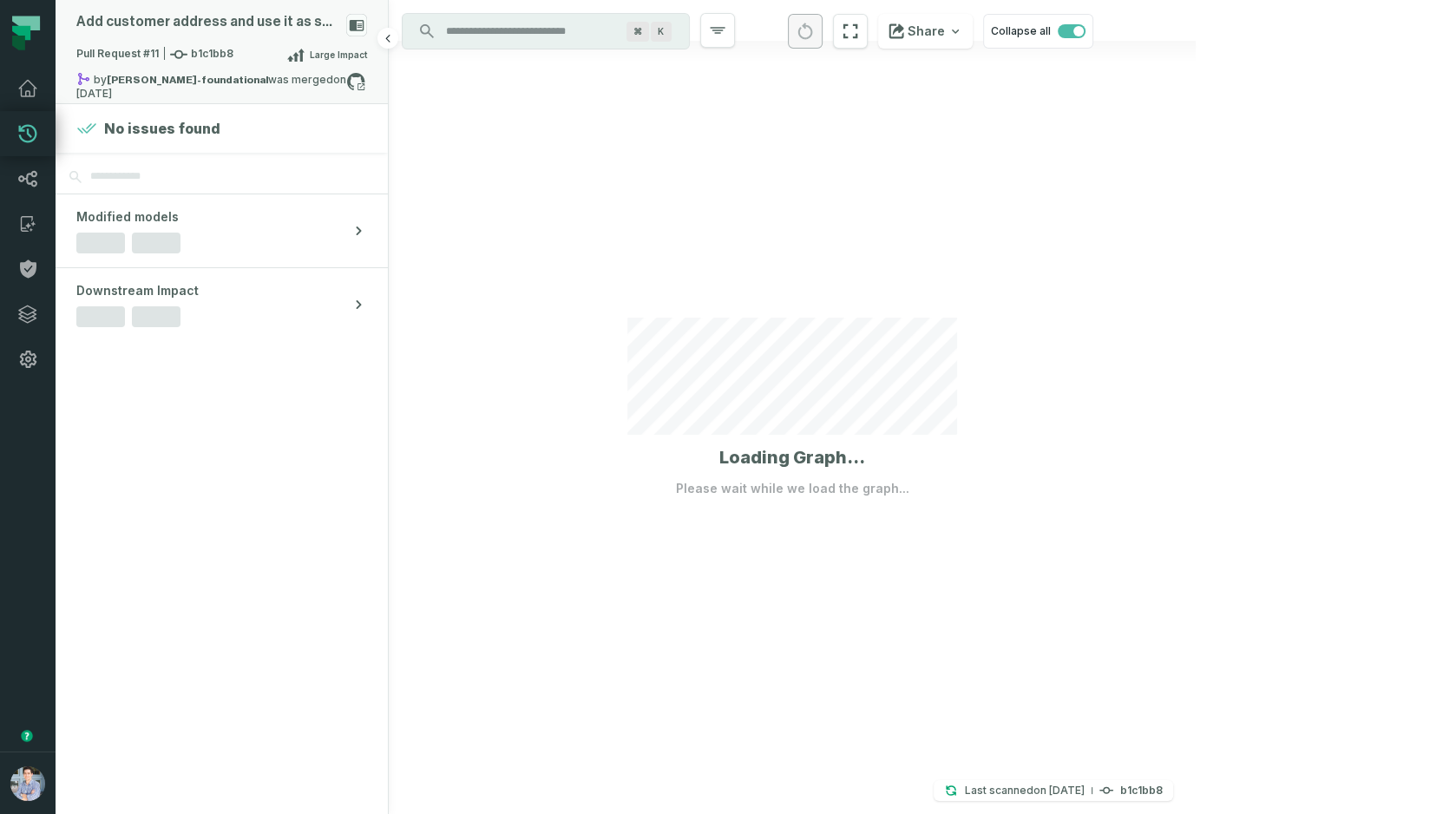
click at [162, 67] on div "Pull Request #11 b1c1bb8 Large Impact" at bounding box center [222, 58] width 291 height 28
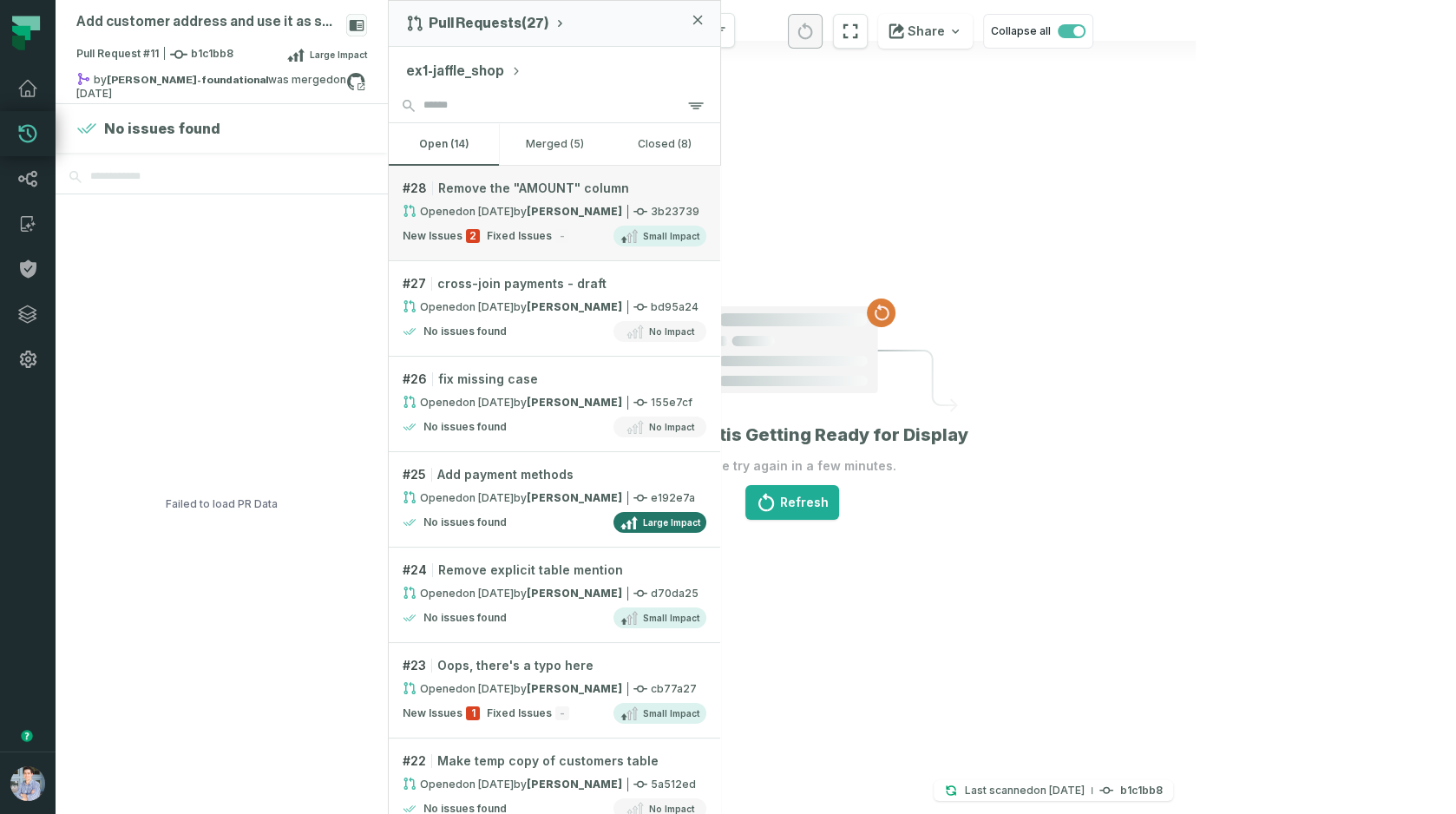
click at [587, 223] on link "# 28 Remove the "AMOUNT" column Opened [DATE] 11:00:25 PM by [PERSON_NAME] 3b23…" at bounding box center [555, 213] width 332 height 95
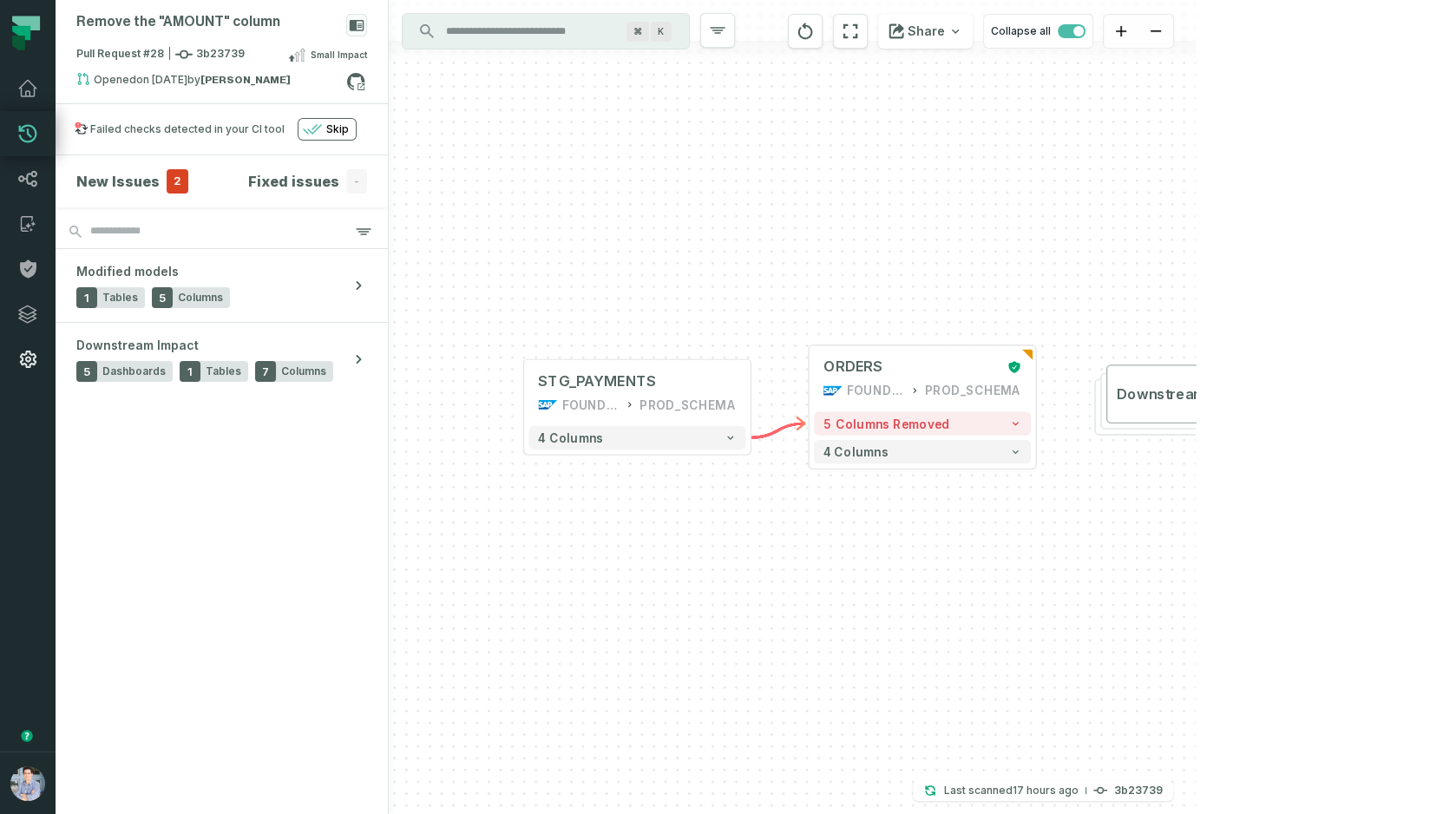
click at [36, 355] on icon at bounding box center [27, 358] width 21 height 21
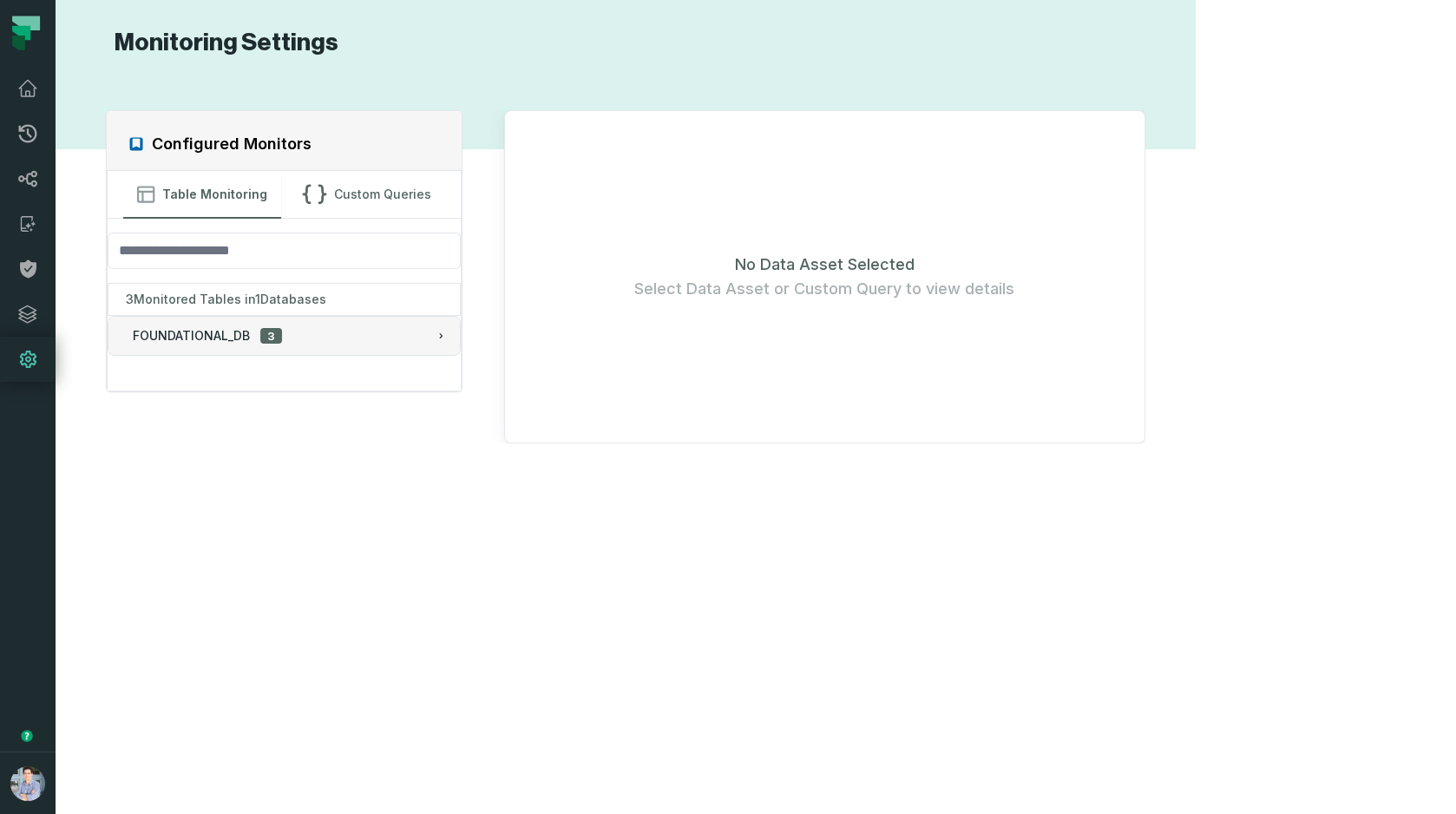
click at [271, 318] on button "FOUNDATIONAL_DB 3" at bounding box center [284, 335] width 351 height 38
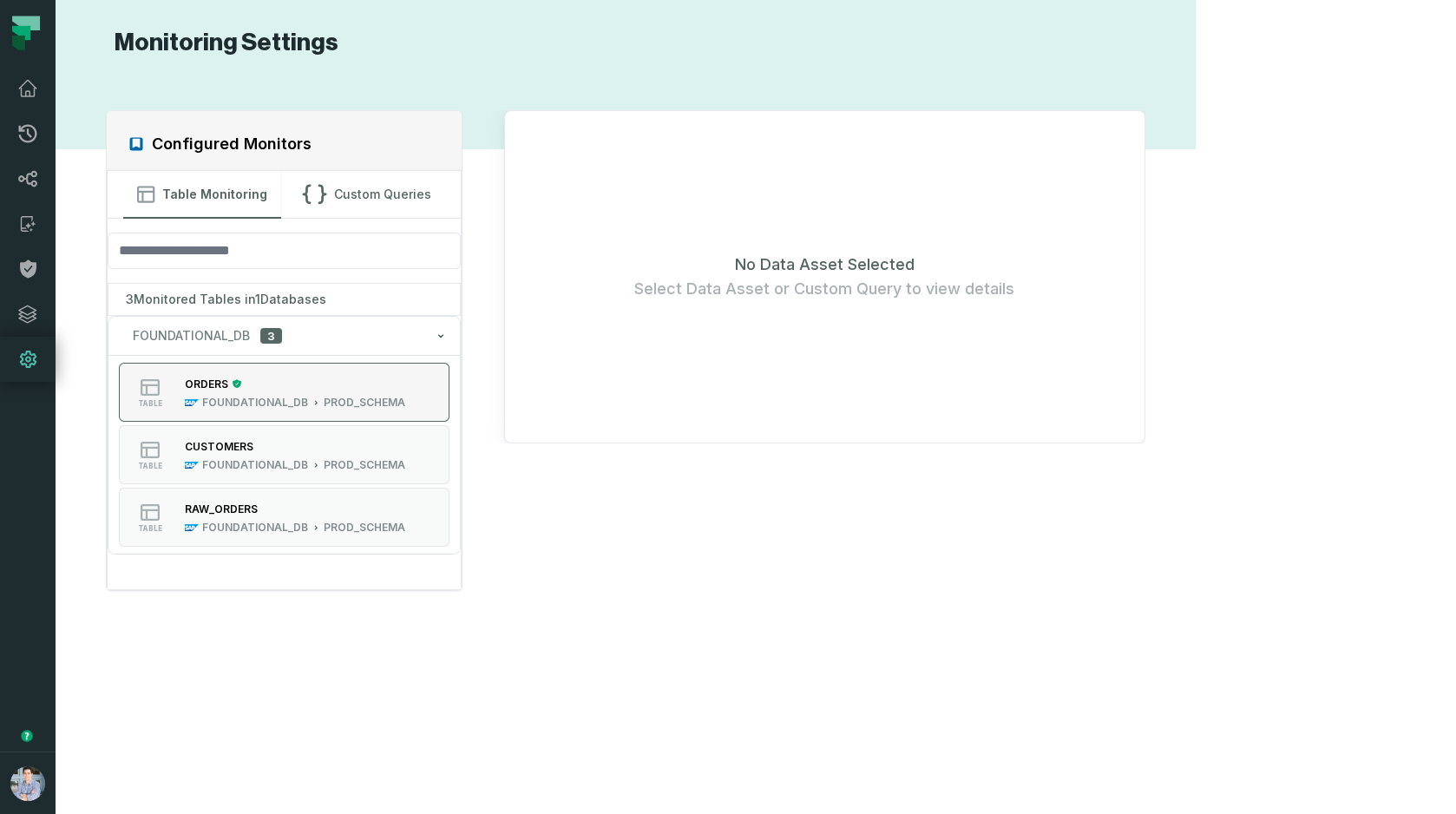
click at [276, 374] on div "ORDERS" at bounding box center [294, 382] width 220 height 17
click at [275, 445] on div "CUSTOMERS" at bounding box center [294, 445] width 220 height 17
click at [27, 98] on icon at bounding box center [27, 88] width 21 height 21
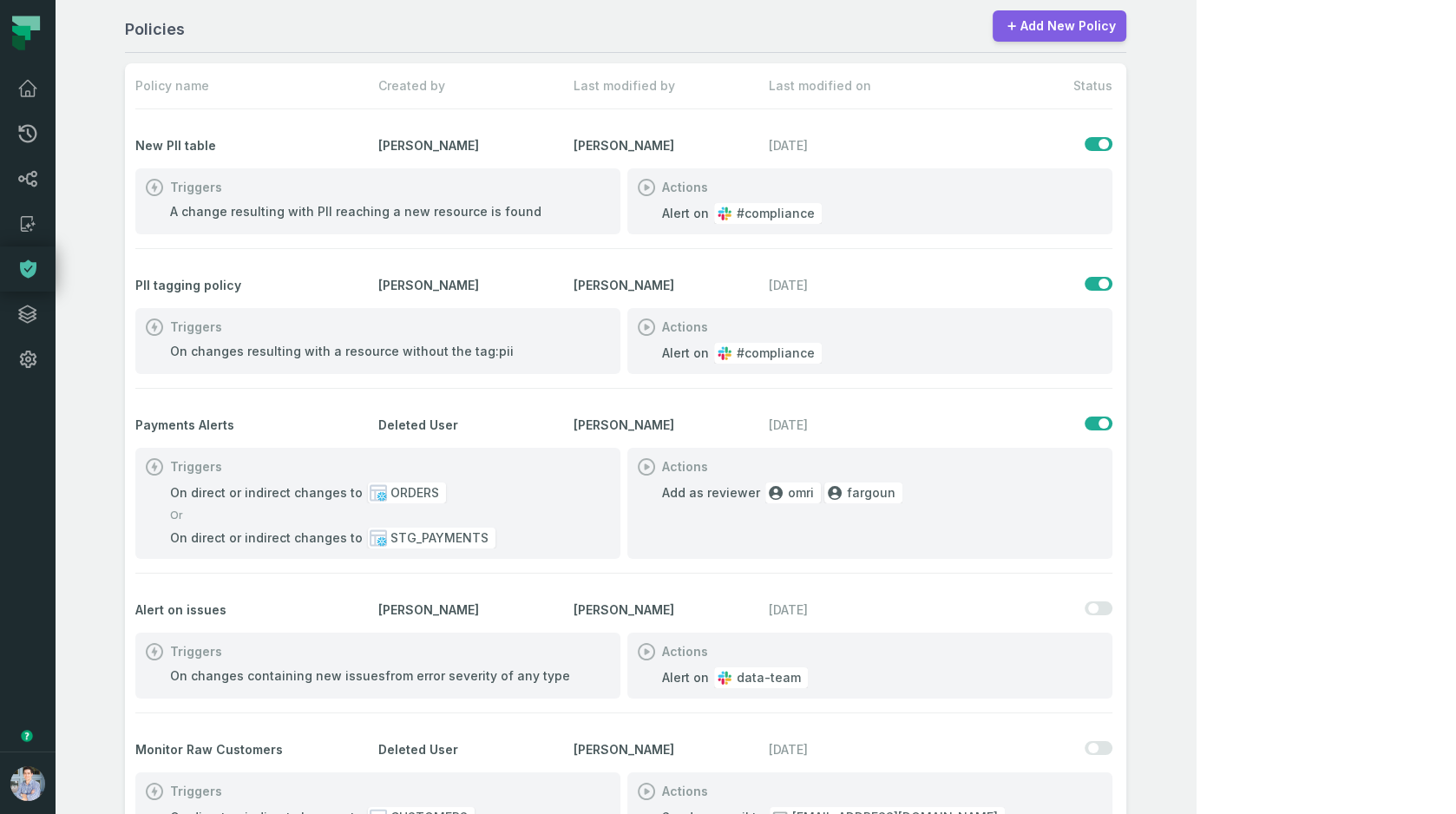
click at [1126, 22] on link "Add New Policy" at bounding box center [1059, 26] width 134 height 31
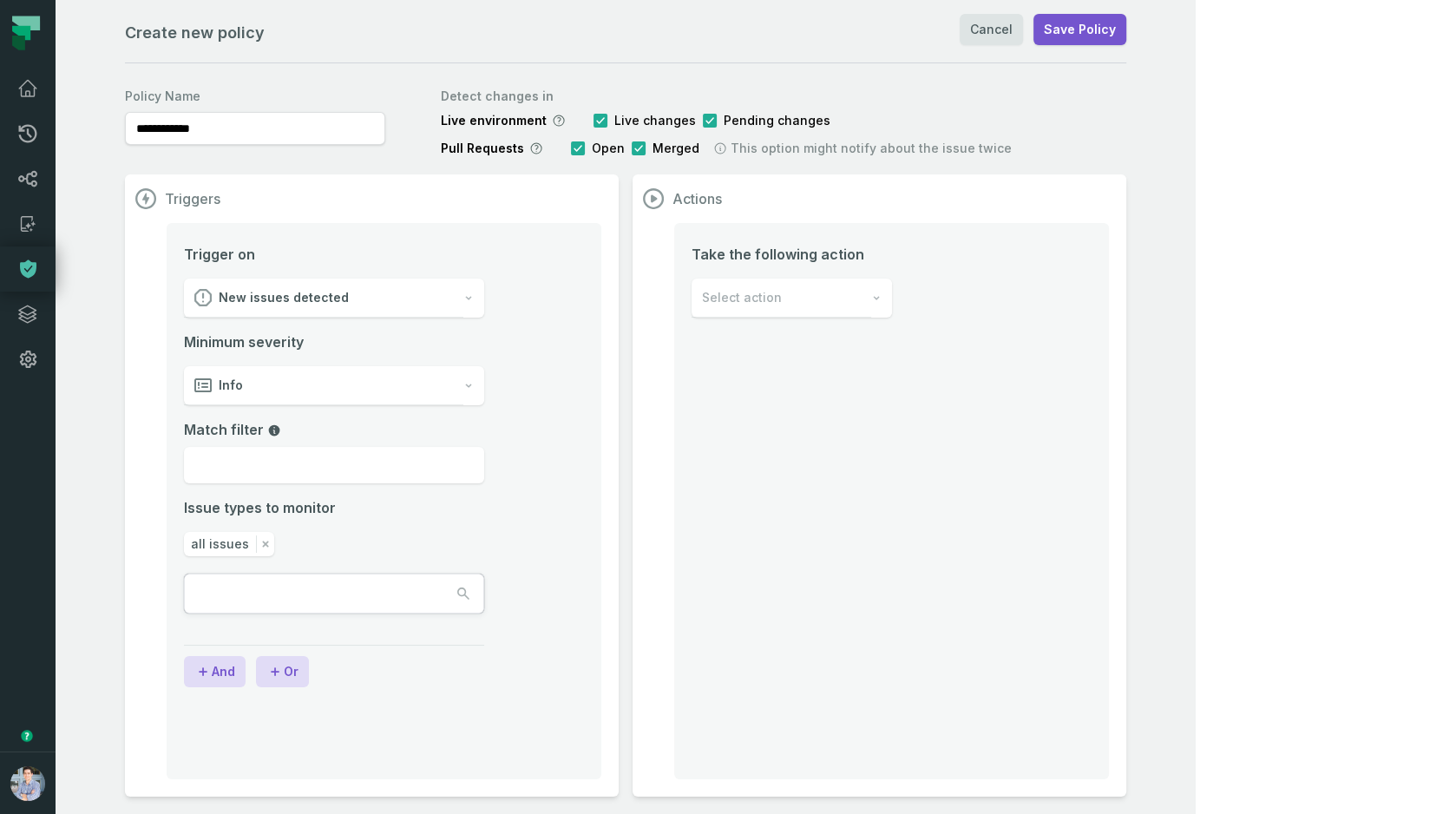
click at [368, 307] on div "New issues detected" at bounding box center [323, 298] width 279 height 39
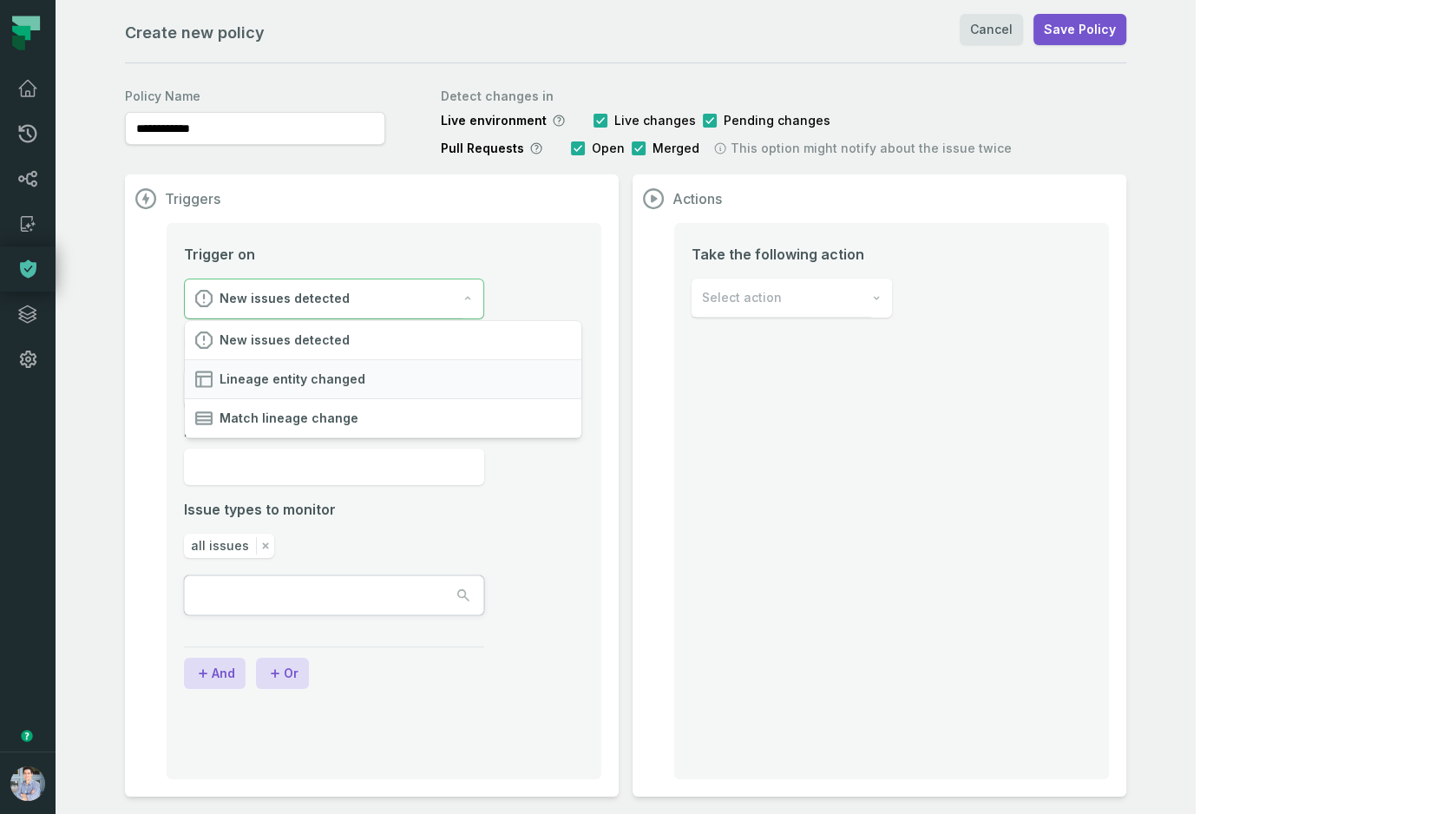
click at [349, 389] on div "Lineage entity changed" at bounding box center [383, 380] width 397 height 39
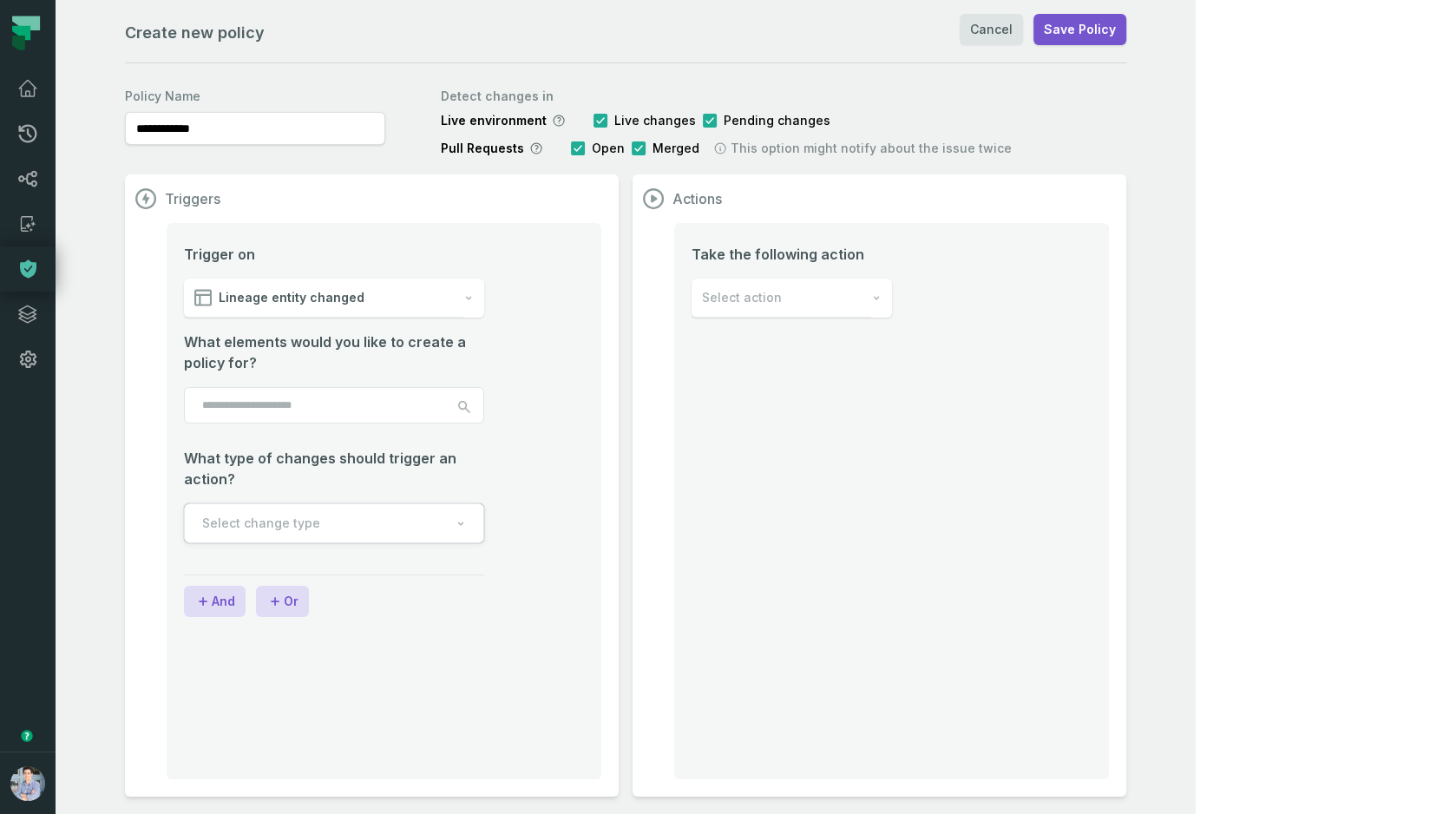
click at [397, 387] on input "search" at bounding box center [333, 405] width 300 height 37
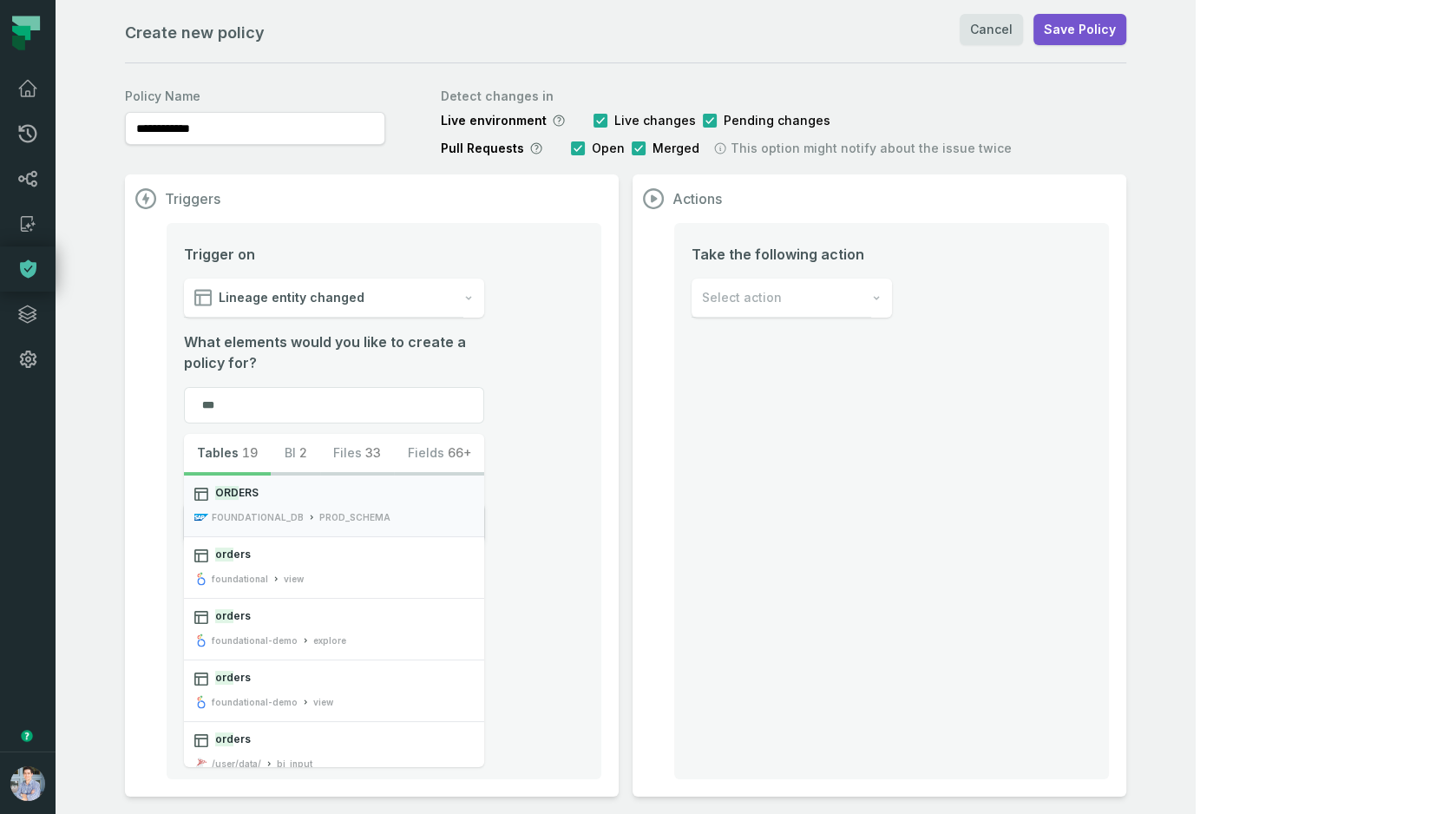
type input "***"
click at [335, 483] on button "ORD ERS FOUNDATIONAL_DB PROD_SCHEMA" at bounding box center [333, 506] width 300 height 61
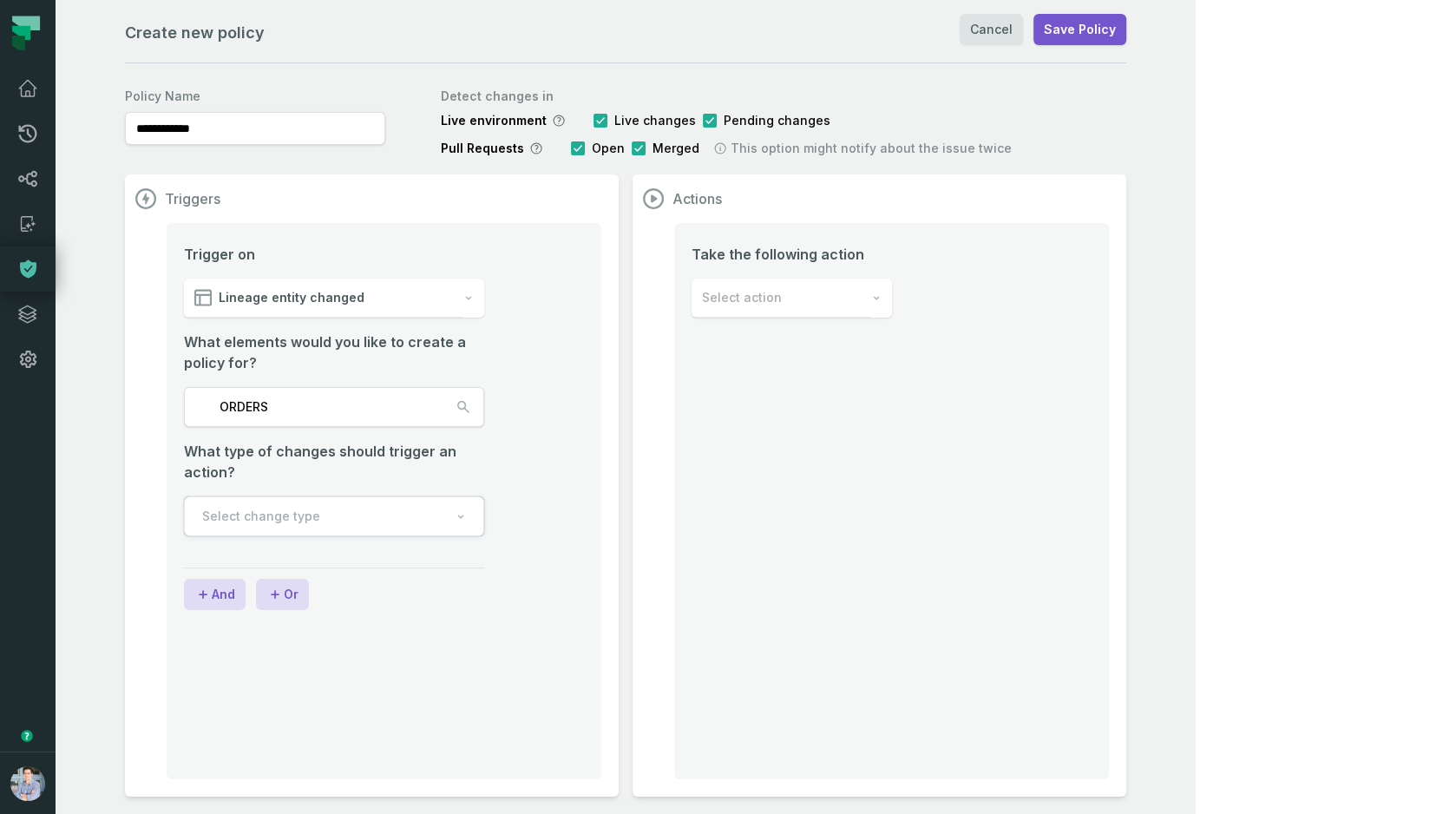
click at [871, 282] on div "Select action" at bounding box center [781, 298] width 179 height 39
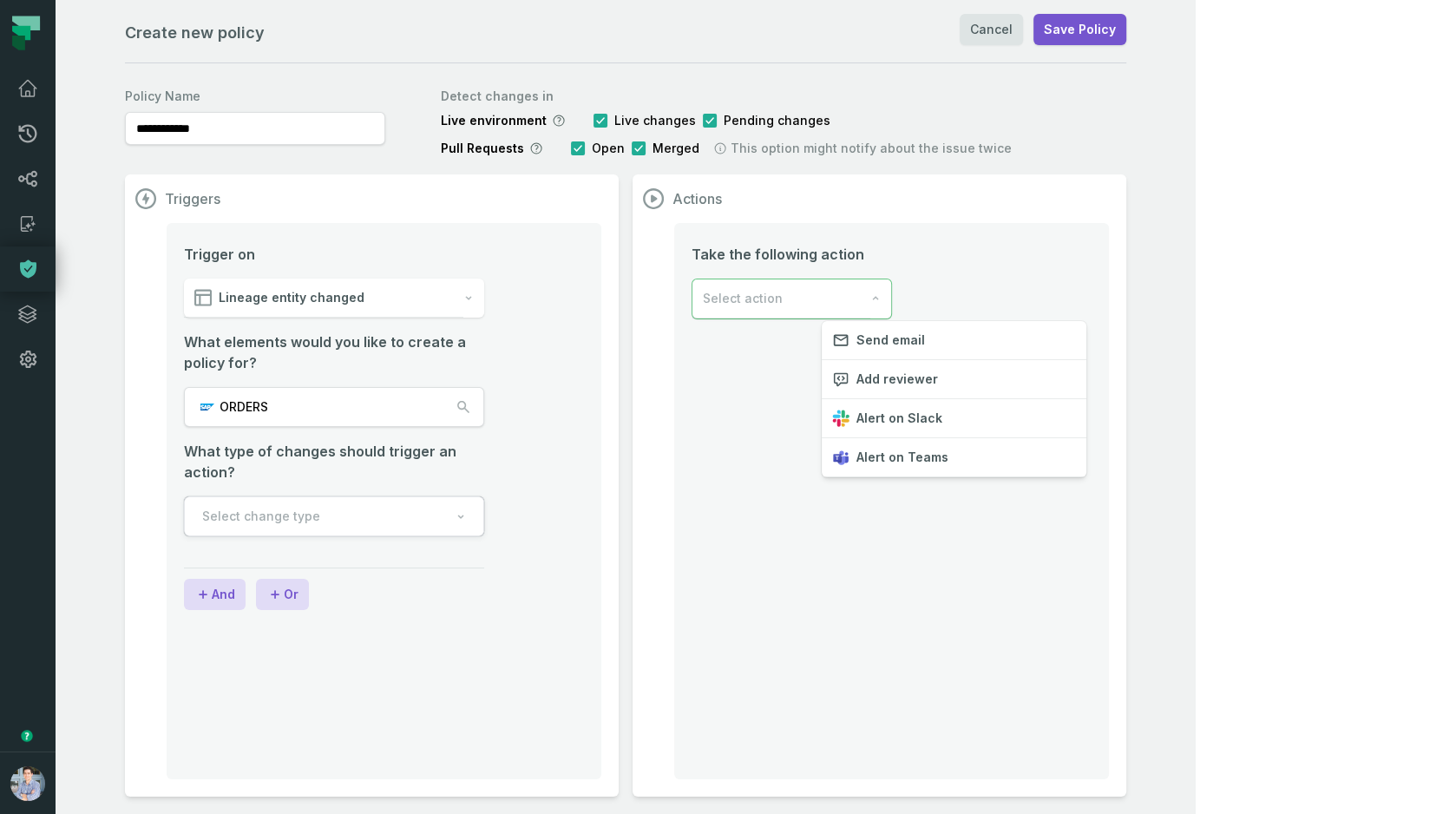
click at [1016, 169] on div "**********" at bounding box center [625, 438] width 1001 height 716
